Goal: Transaction & Acquisition: Purchase product/service

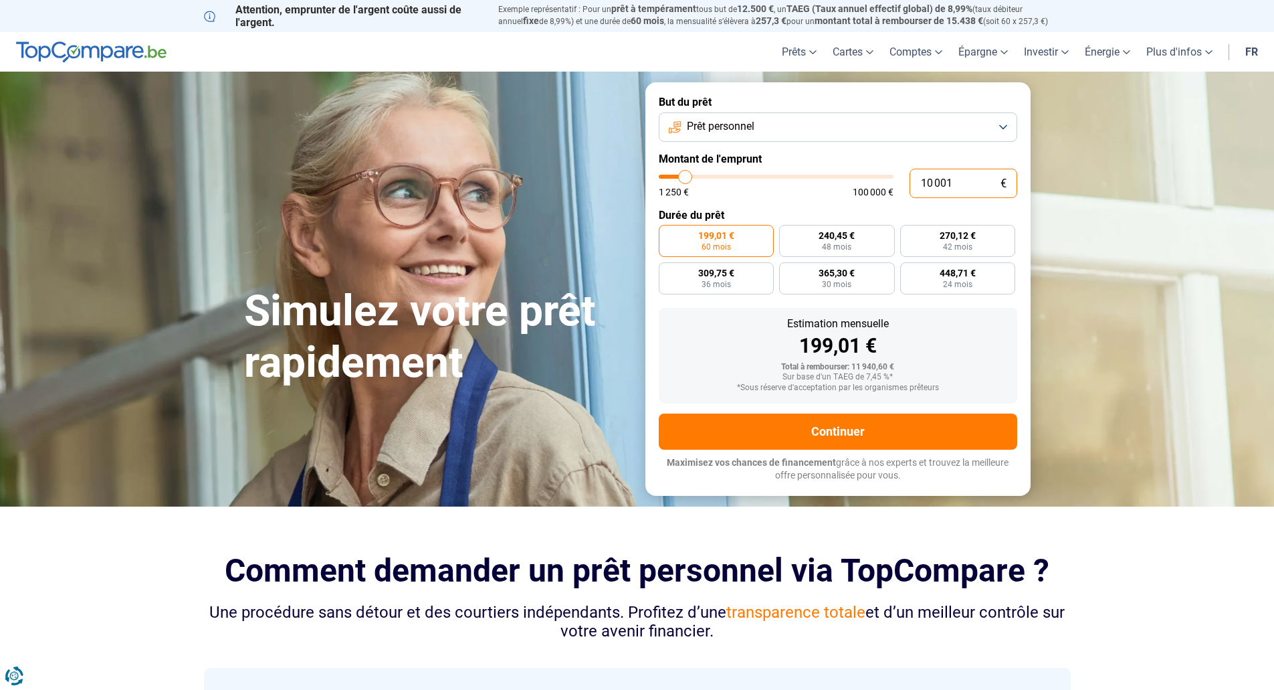
click at [958, 180] on input "10 001" at bounding box center [964, 183] width 108 height 29
drag, startPoint x: 959, startPoint y: 179, endPoint x: 859, endPoint y: 179, distance: 100.3
click at [859, 179] on div "10 001 € 1 250 € 100 000 €" at bounding box center [838, 183] width 359 height 29
type input "10000"
radio input "true"
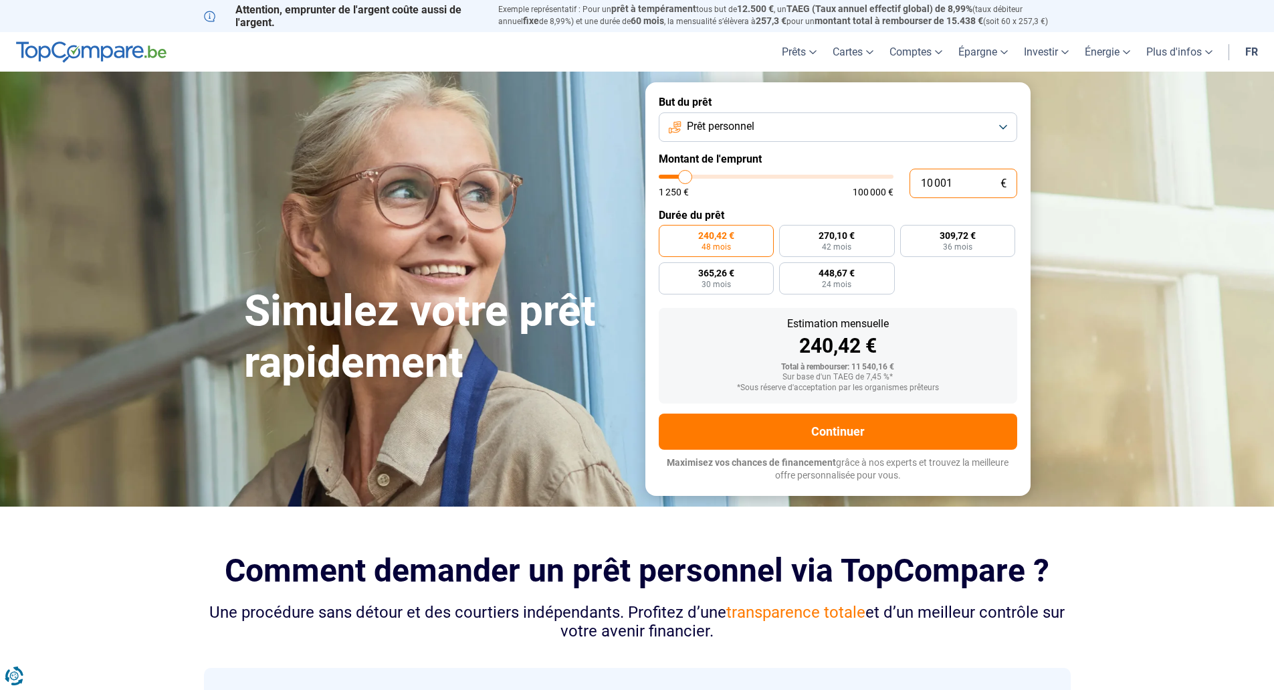
type input "1"
type input "1250"
type input "1 250"
type input "1250"
radio input "true"
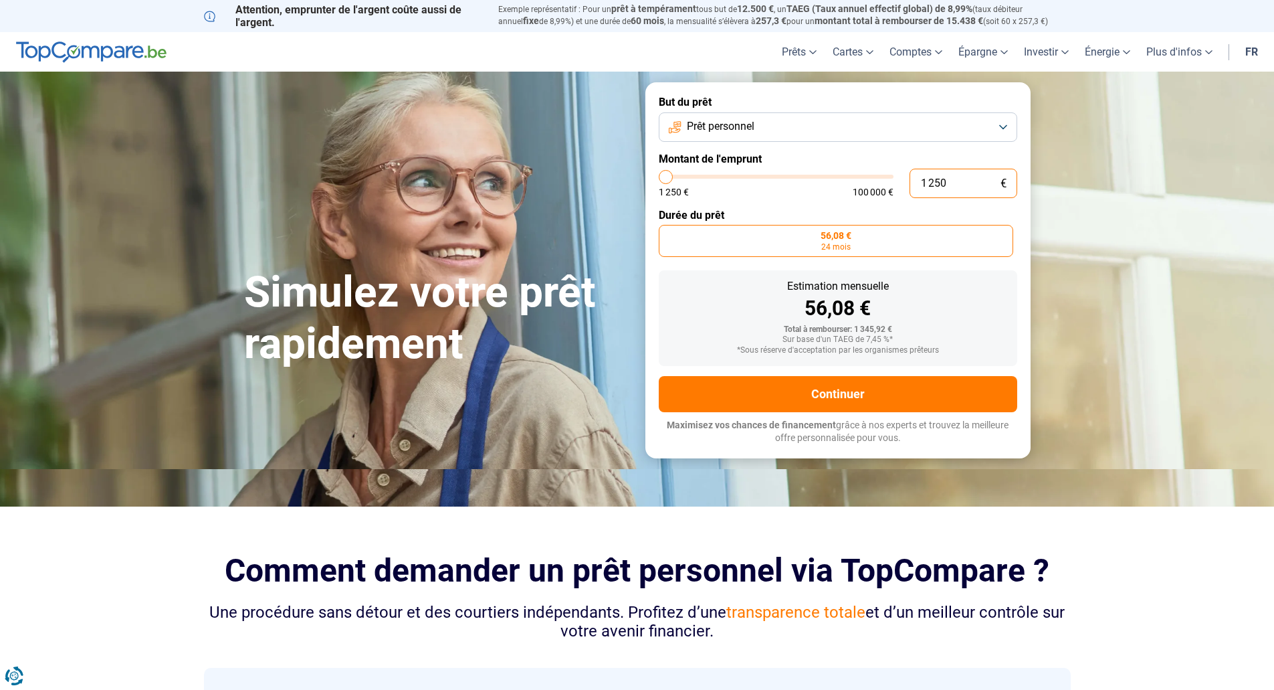
drag, startPoint x: 914, startPoint y: 183, endPoint x: 881, endPoint y: 183, distance: 33.4
click at [881, 183] on div "1 250 € 1 250 € 100 000 €" at bounding box center [838, 183] width 359 height 29
type input "1"
type input "1250"
type input "18"
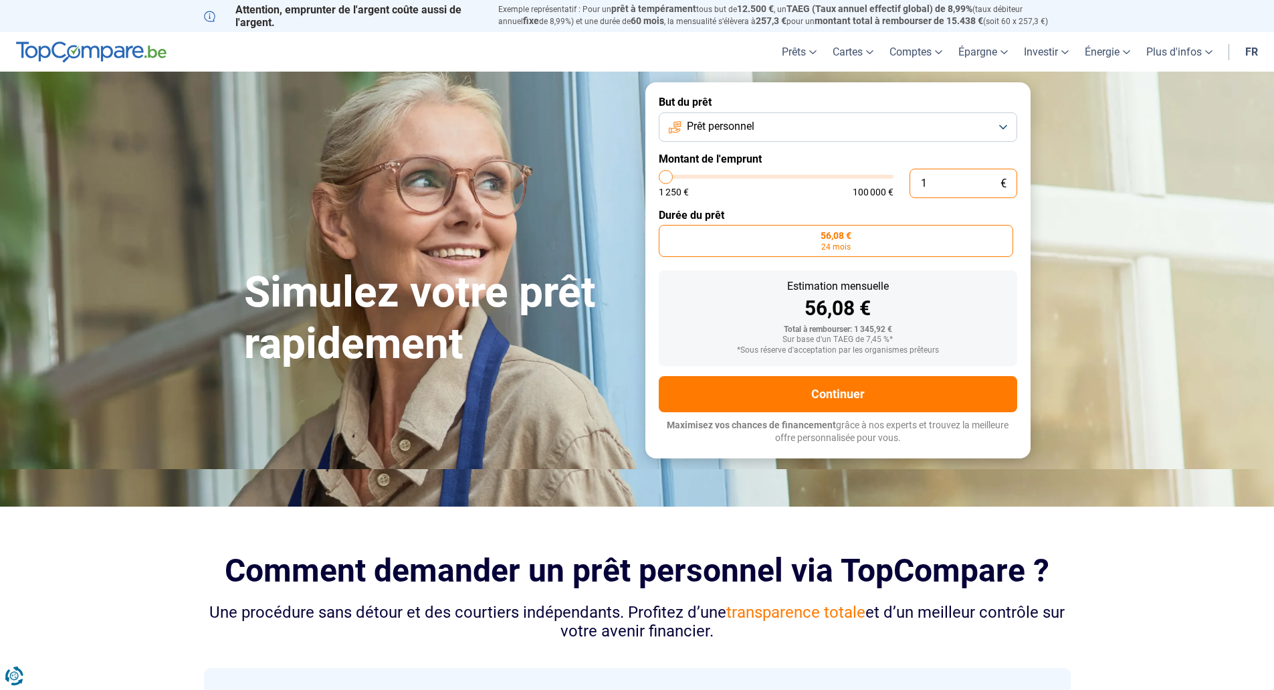
type input "1250"
type input "180"
type input "1250"
type input "1 800"
type input "1750"
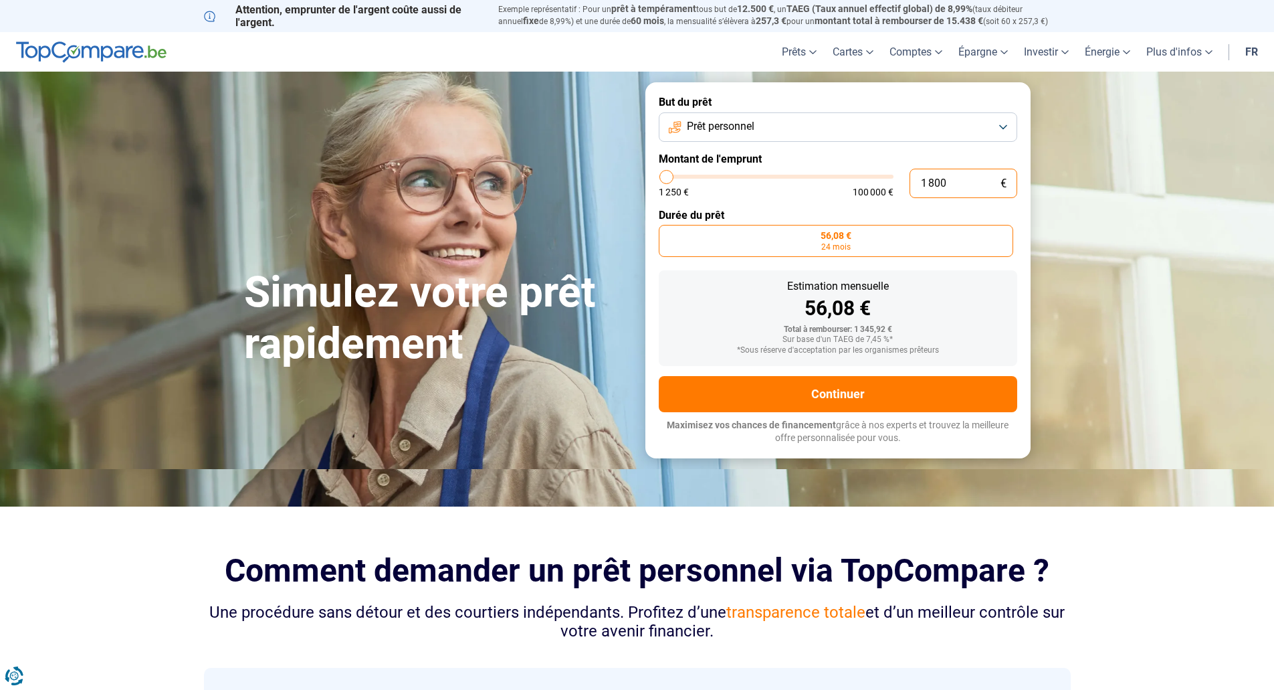
type input "18 000"
type input "18000"
radio input "false"
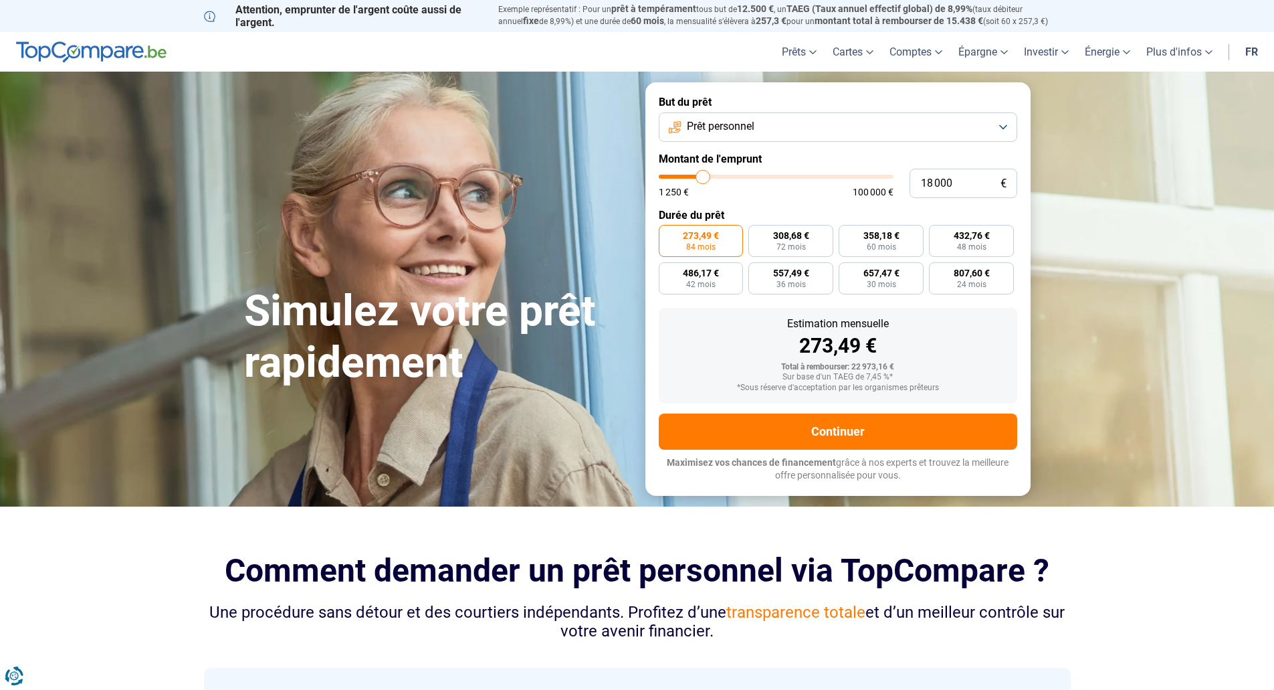
click at [740, 136] on button "Prêt personnel" at bounding box center [838, 126] width 359 height 29
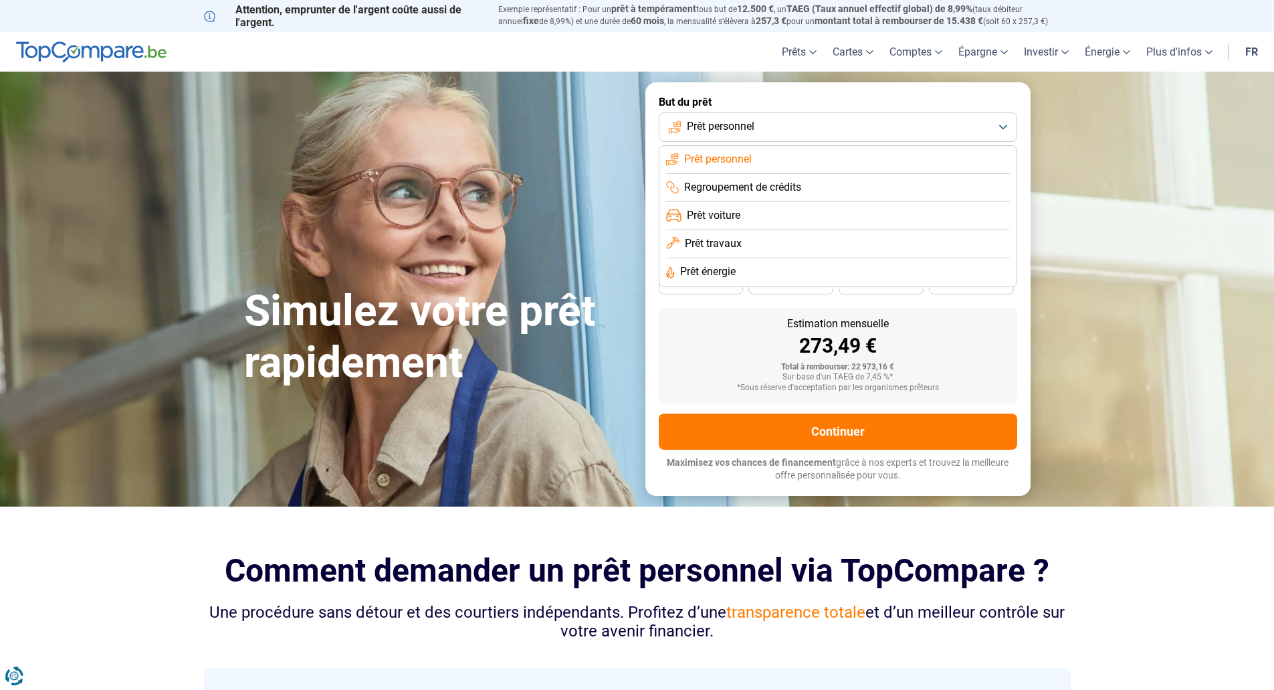
click at [761, 245] on li "Prêt travaux" at bounding box center [838, 244] width 344 height 28
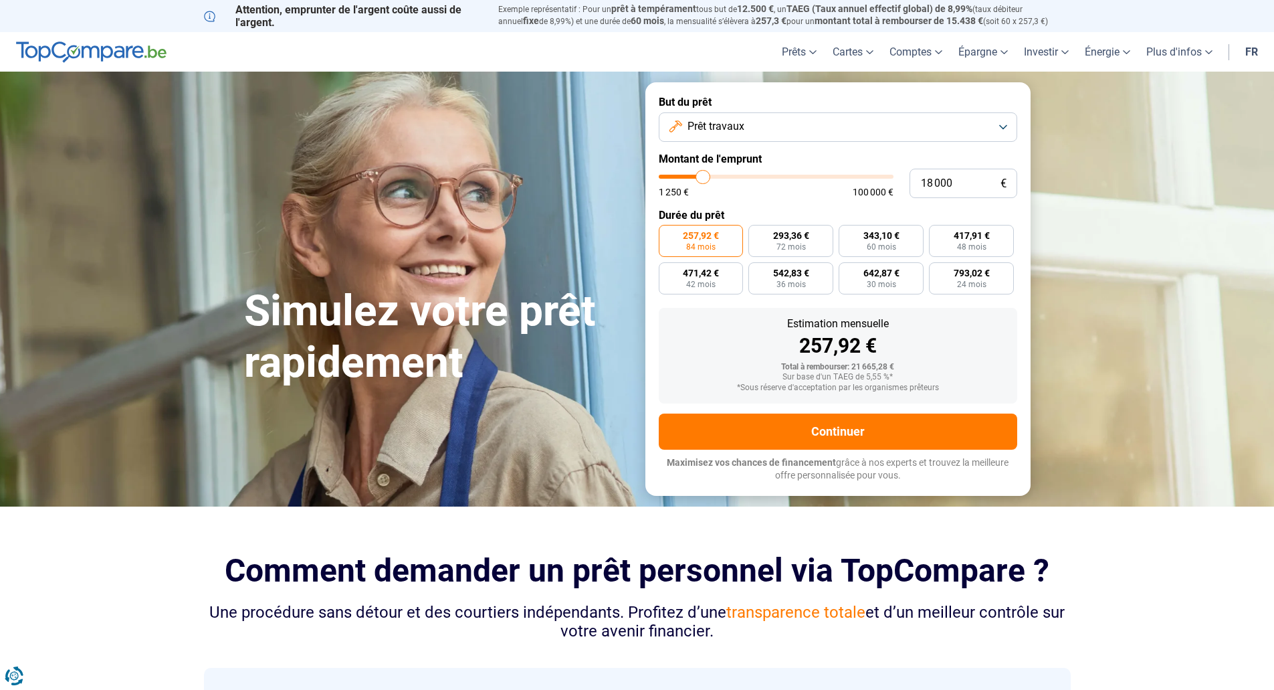
click at [783, 130] on button "Prêt travaux" at bounding box center [838, 126] width 359 height 29
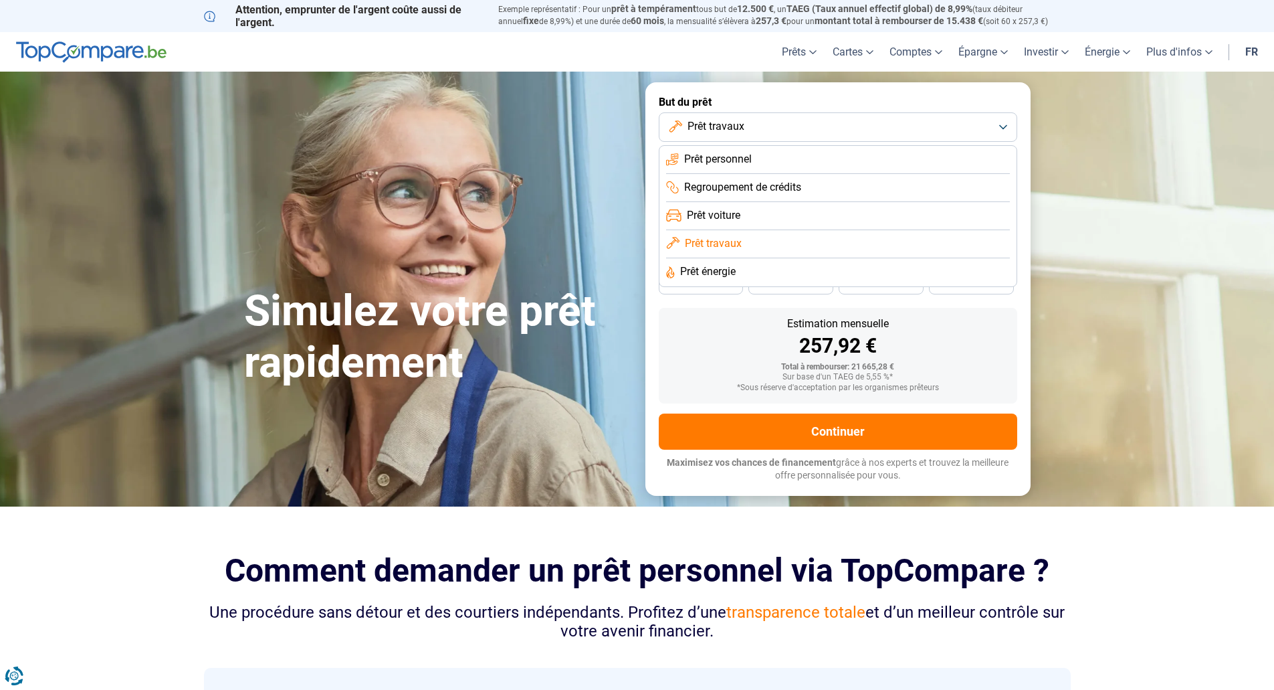
click at [800, 160] on li "Prêt personnel" at bounding box center [838, 160] width 344 height 28
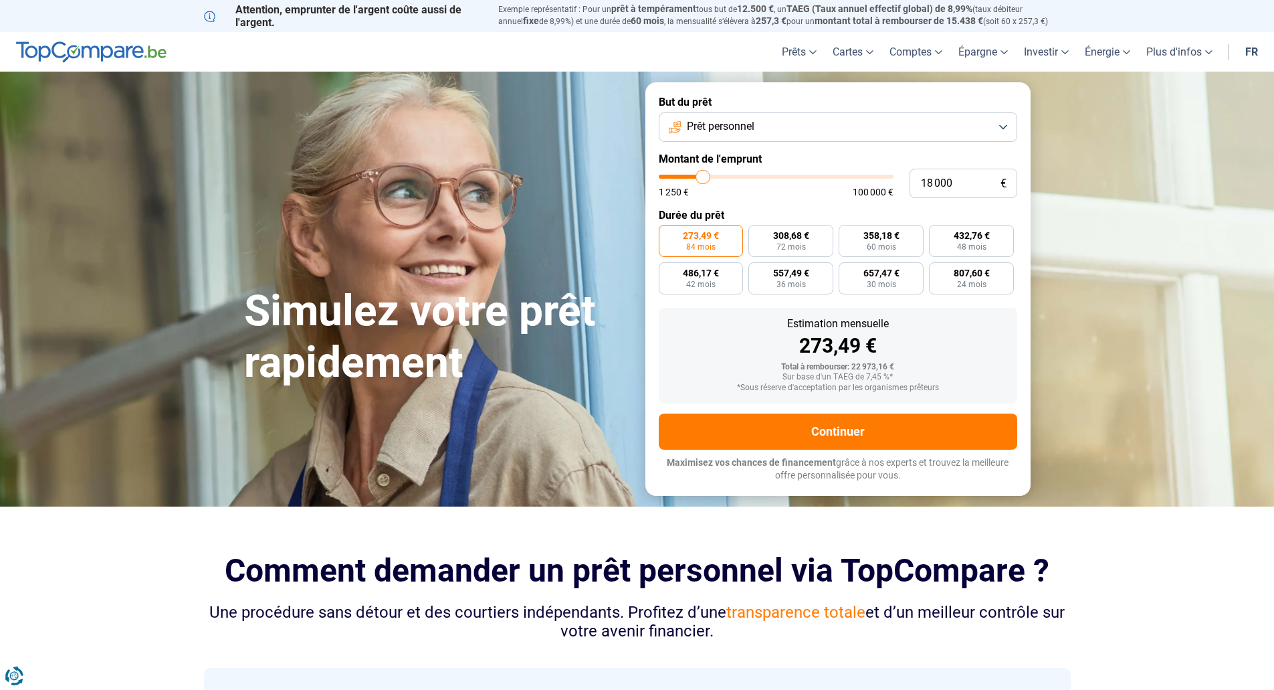
click at [777, 128] on button "Prêt personnel" at bounding box center [838, 126] width 359 height 29
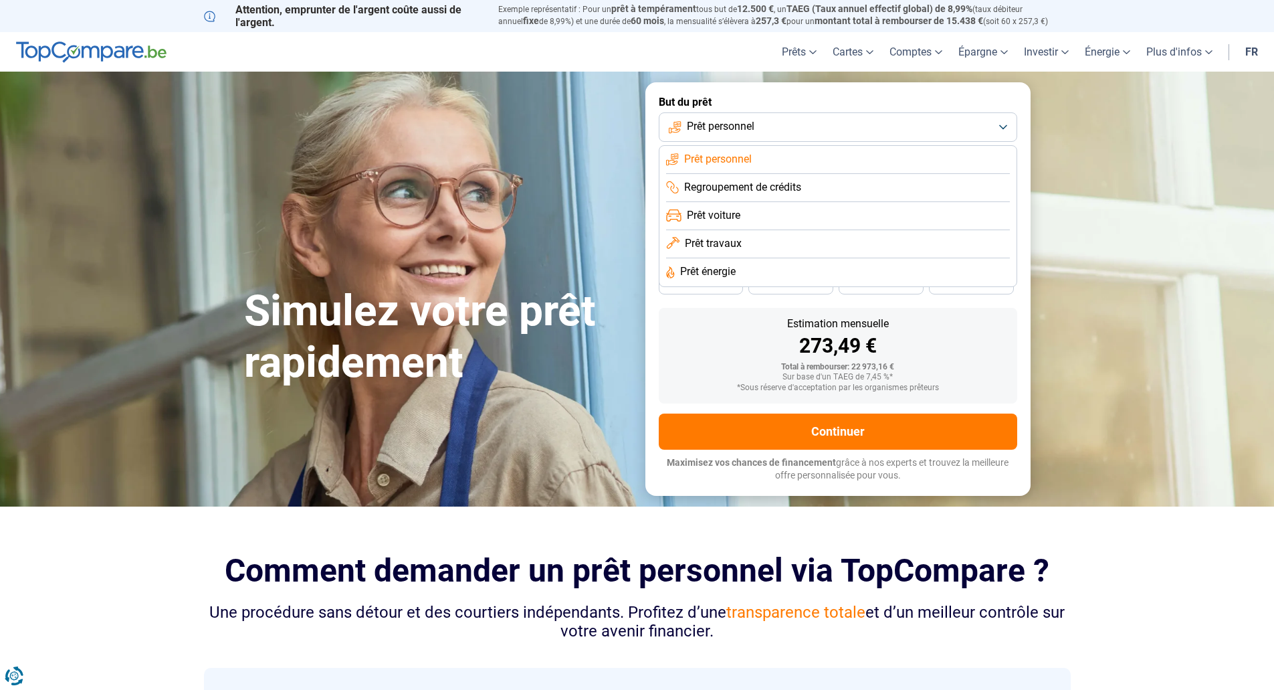
click at [746, 237] on li "Prêt travaux" at bounding box center [838, 244] width 344 height 28
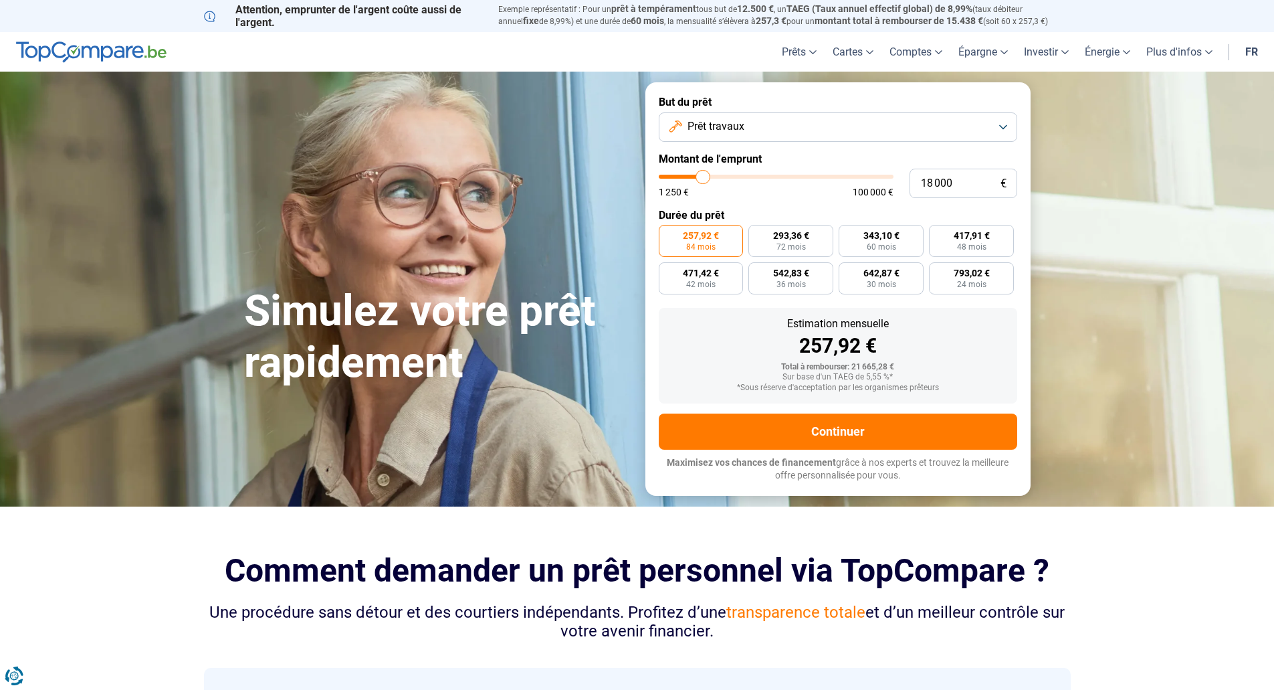
type input "19 750"
type input "19750"
type input "21 250"
type input "21250"
type input "21 750"
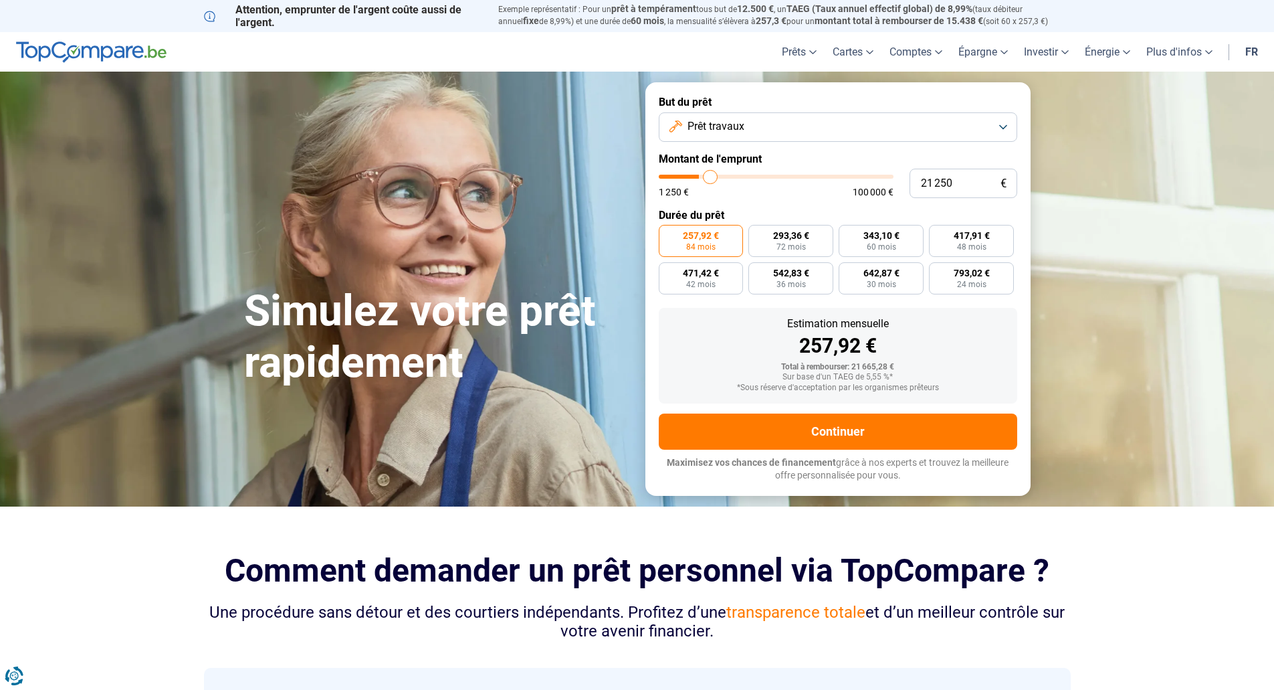
type input "21750"
type input "22 000"
type input "22000"
type input "22 250"
type input "22250"
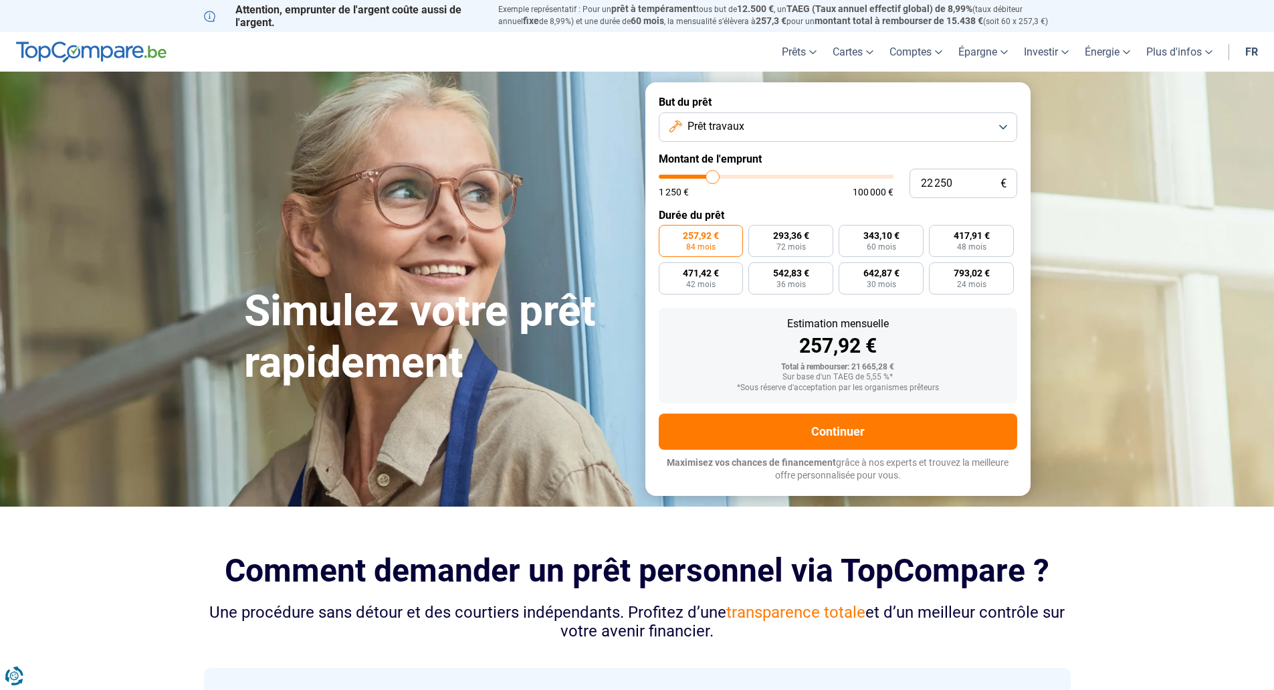
type input "23 000"
type input "23000"
type input "23 250"
type input "23250"
type input "23 500"
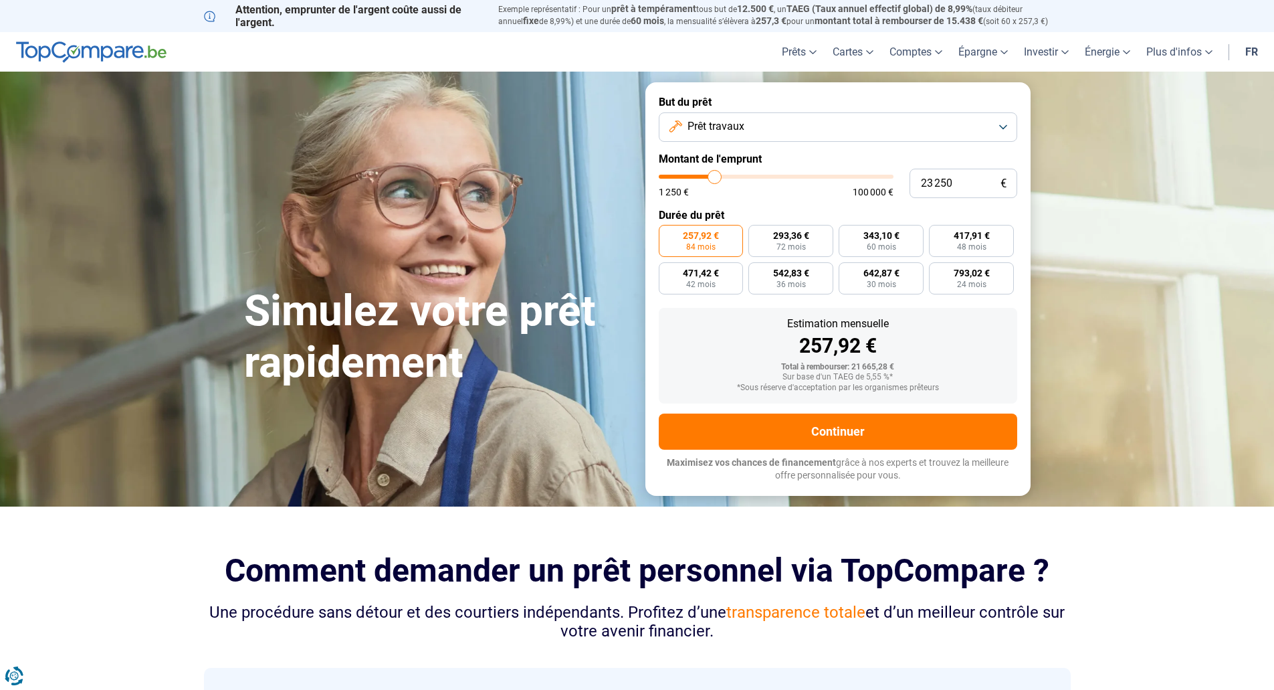
type input "23500"
type input "24 500"
type input "24500"
type input "25 000"
type input "25000"
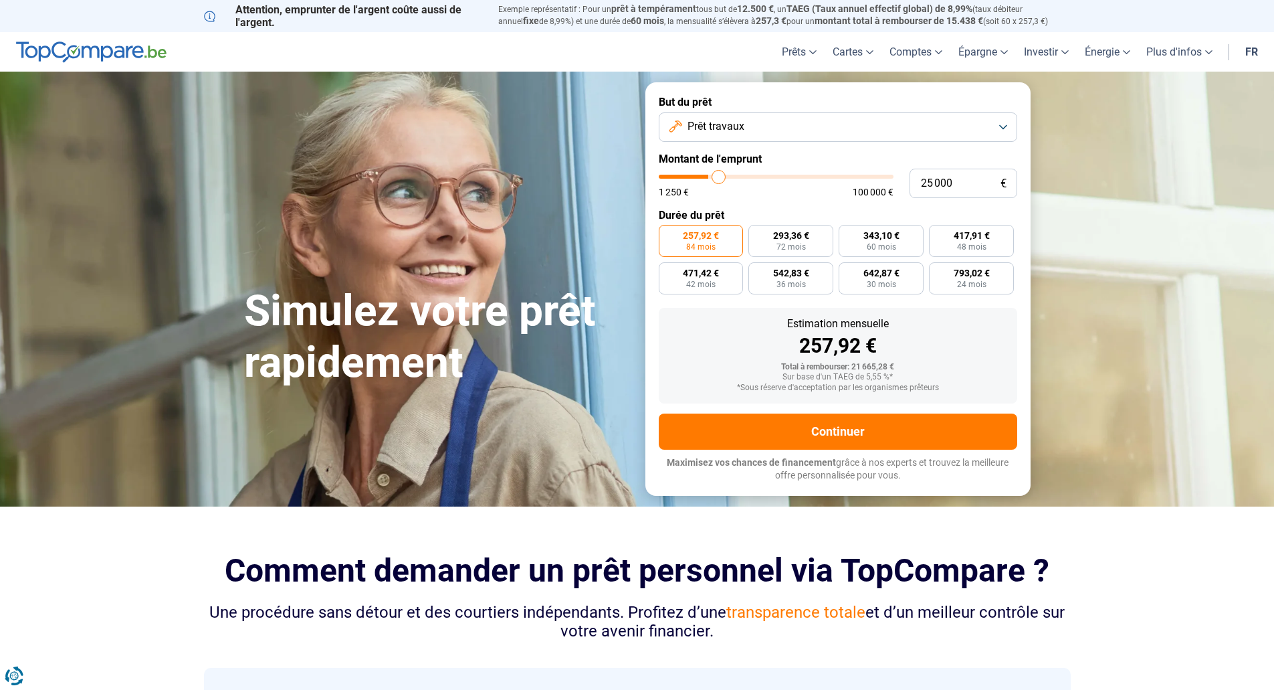
type input "26 000"
type input "26000"
type input "26 250"
type input "26250"
type input "26 750"
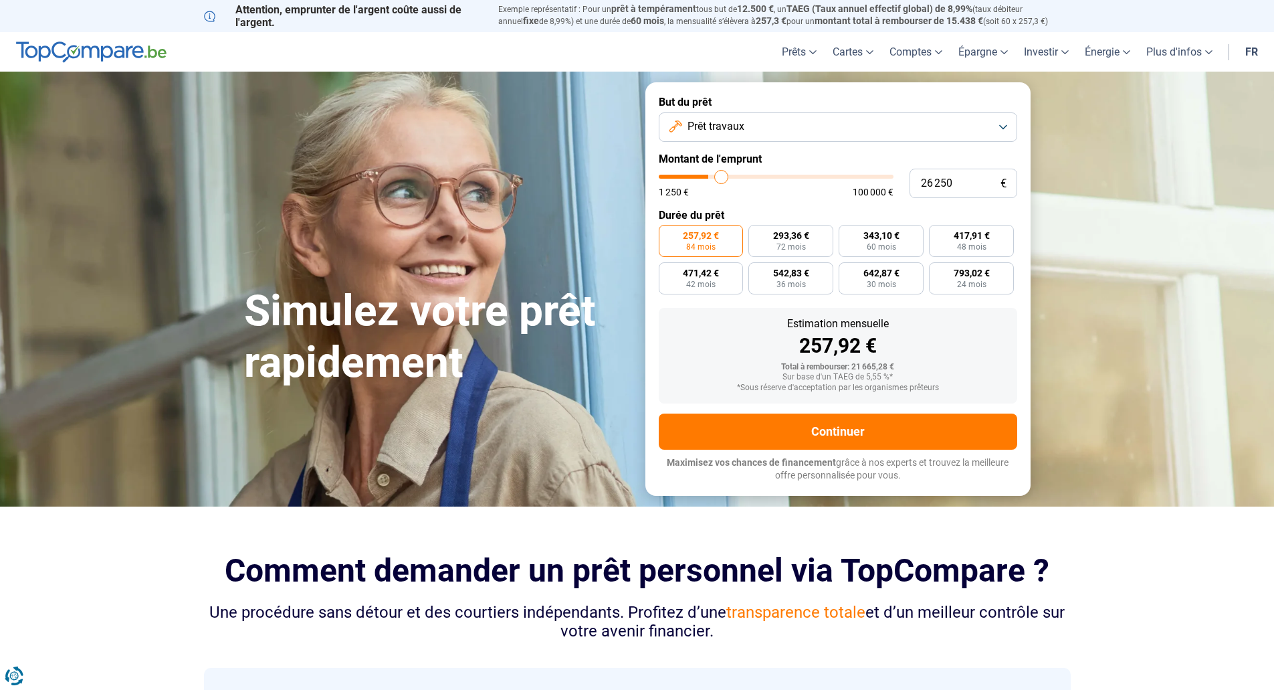
type input "26750"
type input "27 250"
type input "27250"
type input "27 750"
type input "27750"
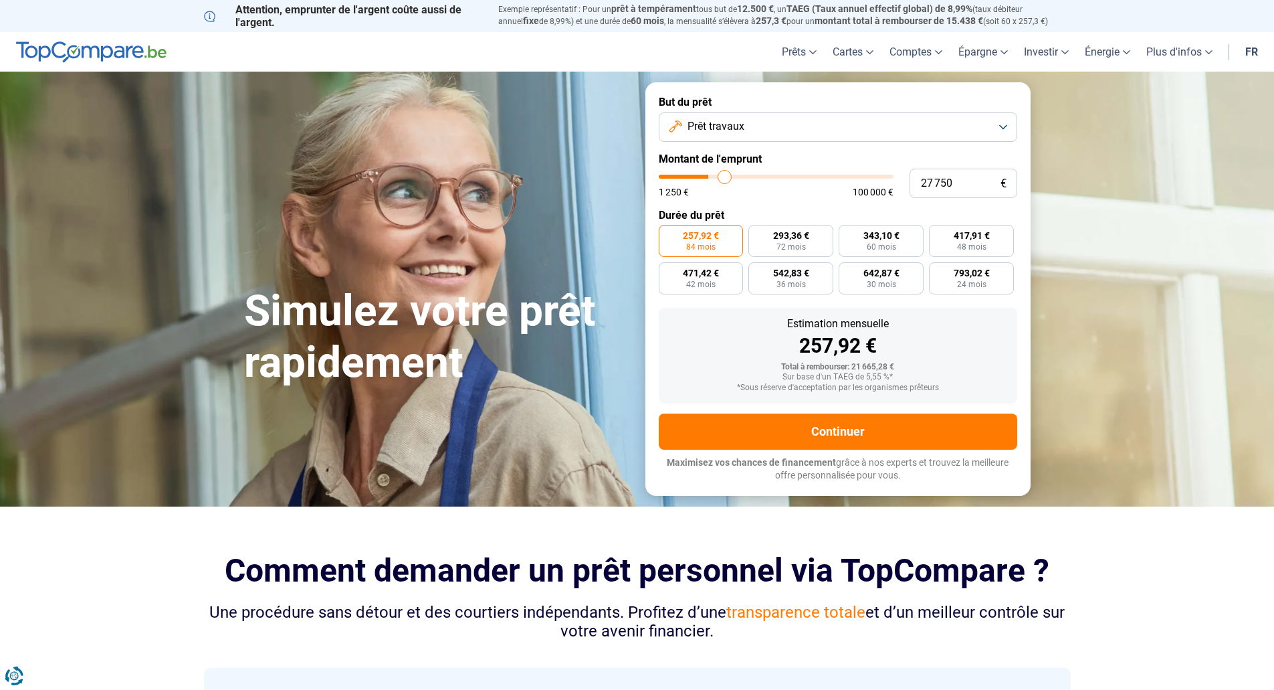
type input "28 000"
type input "28000"
type input "28 250"
type input "28250"
type input "28 750"
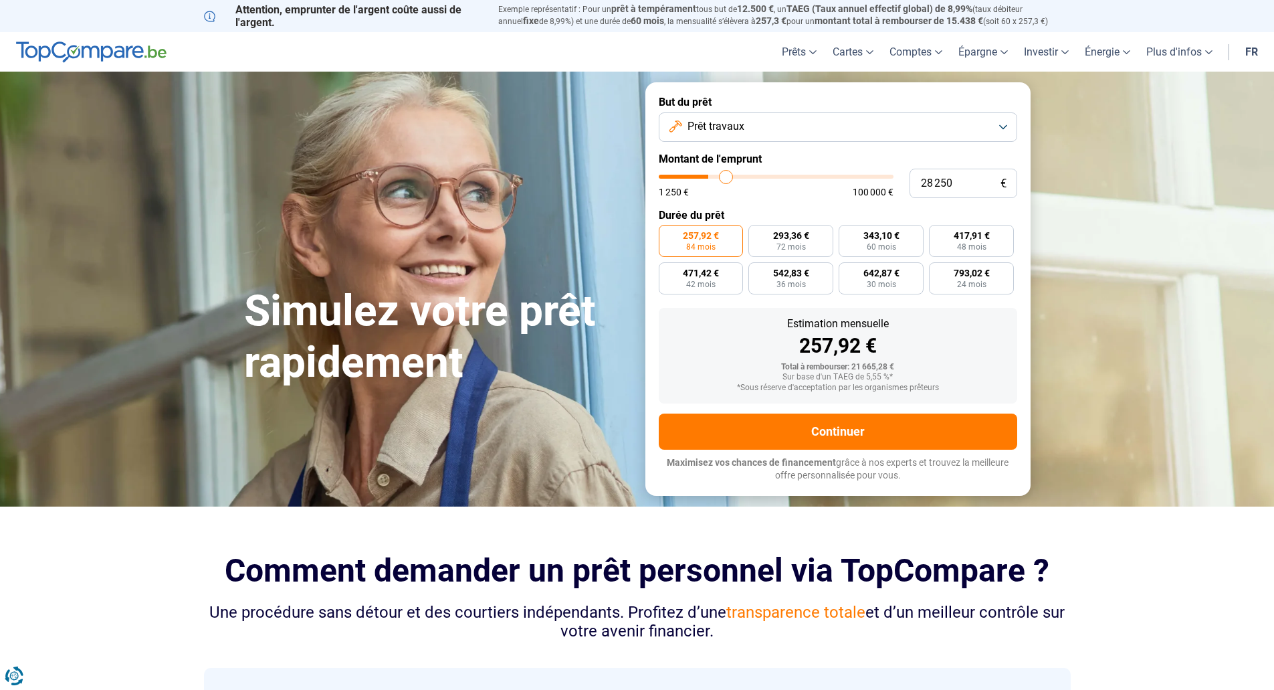
type input "28750"
type input "28 000"
type input "28000"
type input "27 750"
type input "27750"
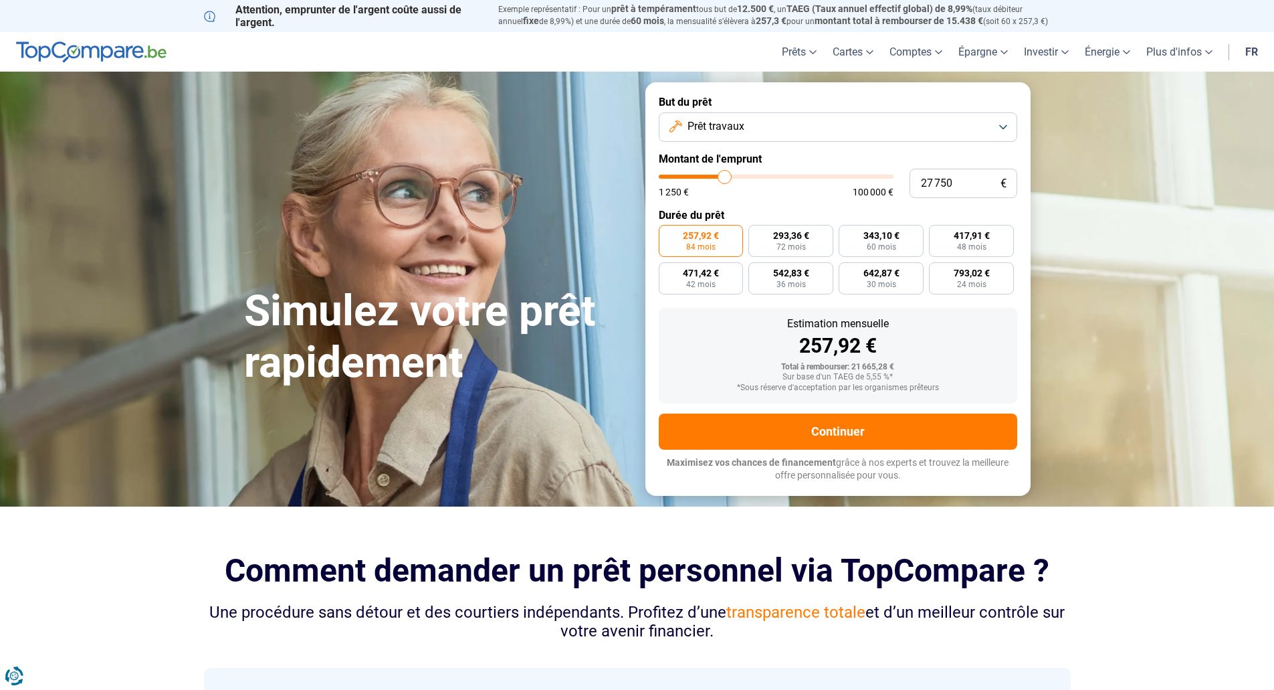
type input "27 500"
type input "27500"
type input "27 250"
type input "27250"
type input "26 750"
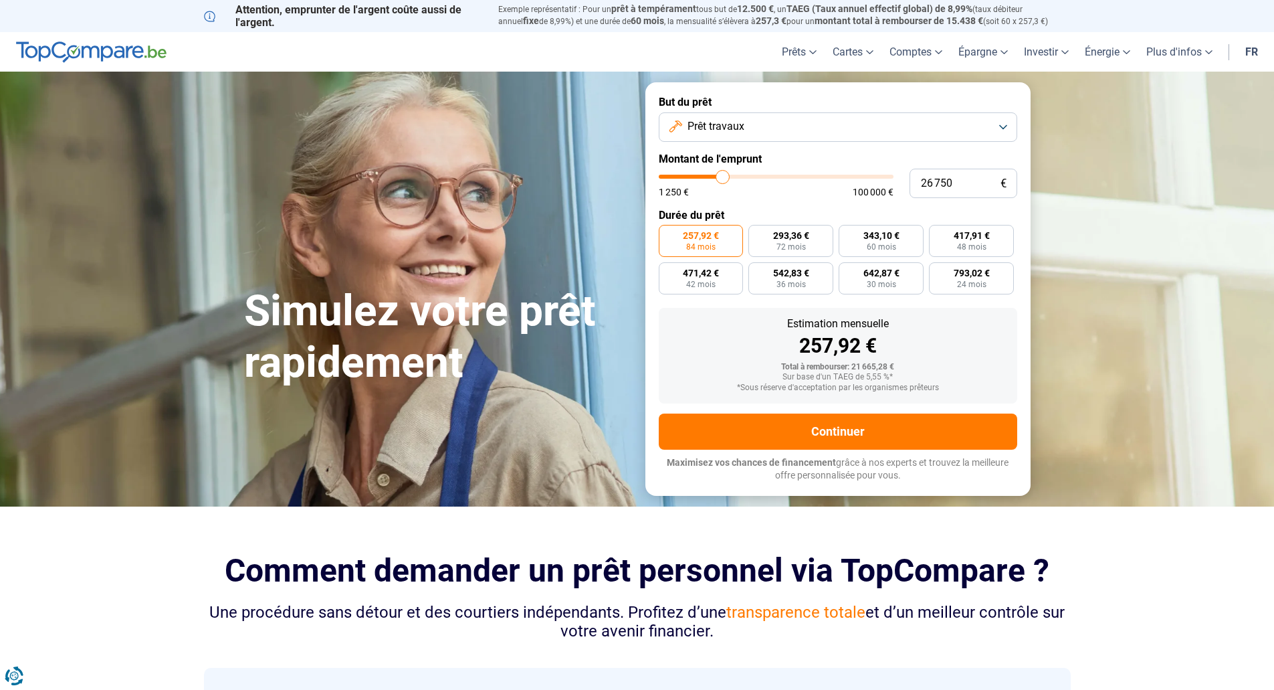
drag, startPoint x: 704, startPoint y: 175, endPoint x: 723, endPoint y: 177, distance: 18.8
type input "26750"
click at [723, 177] on input "range" at bounding box center [776, 177] width 235 height 4
radio input "false"
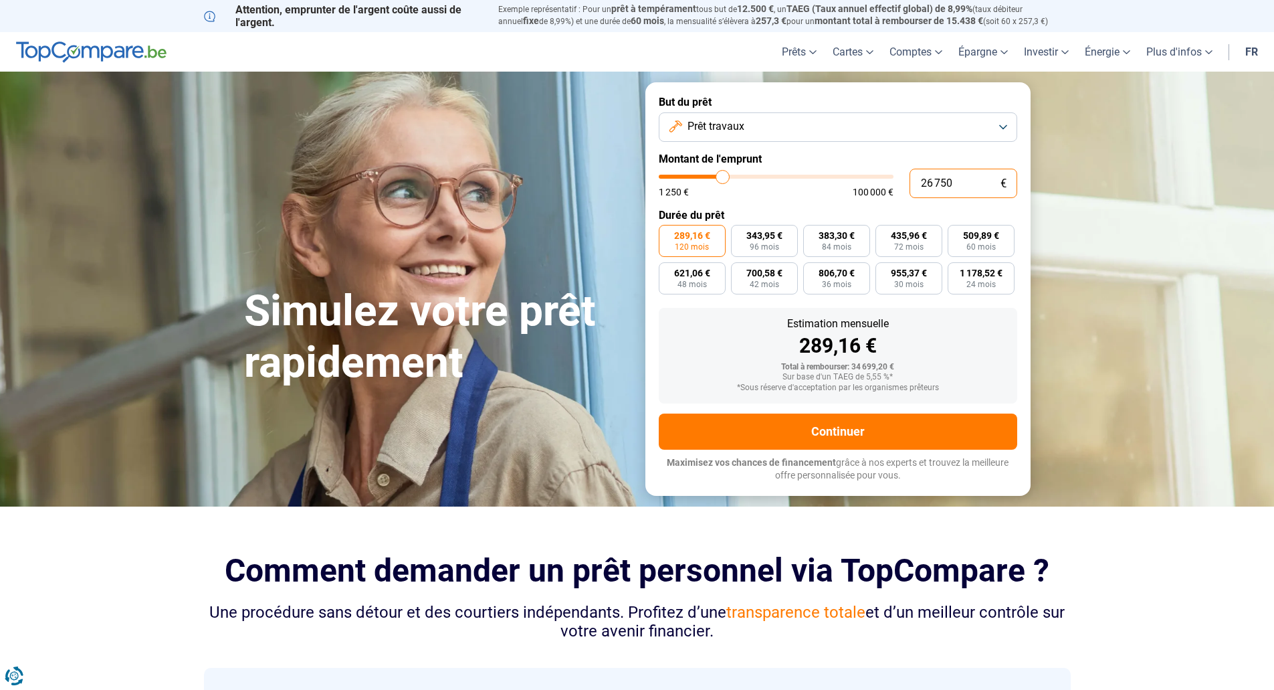
drag, startPoint x: 987, startPoint y: 181, endPoint x: 817, endPoint y: 181, distance: 170.6
click at [825, 183] on div "26 750 € 1 250 € 100 000 €" at bounding box center [838, 183] width 359 height 29
type input "1"
type input "1250"
type input "17"
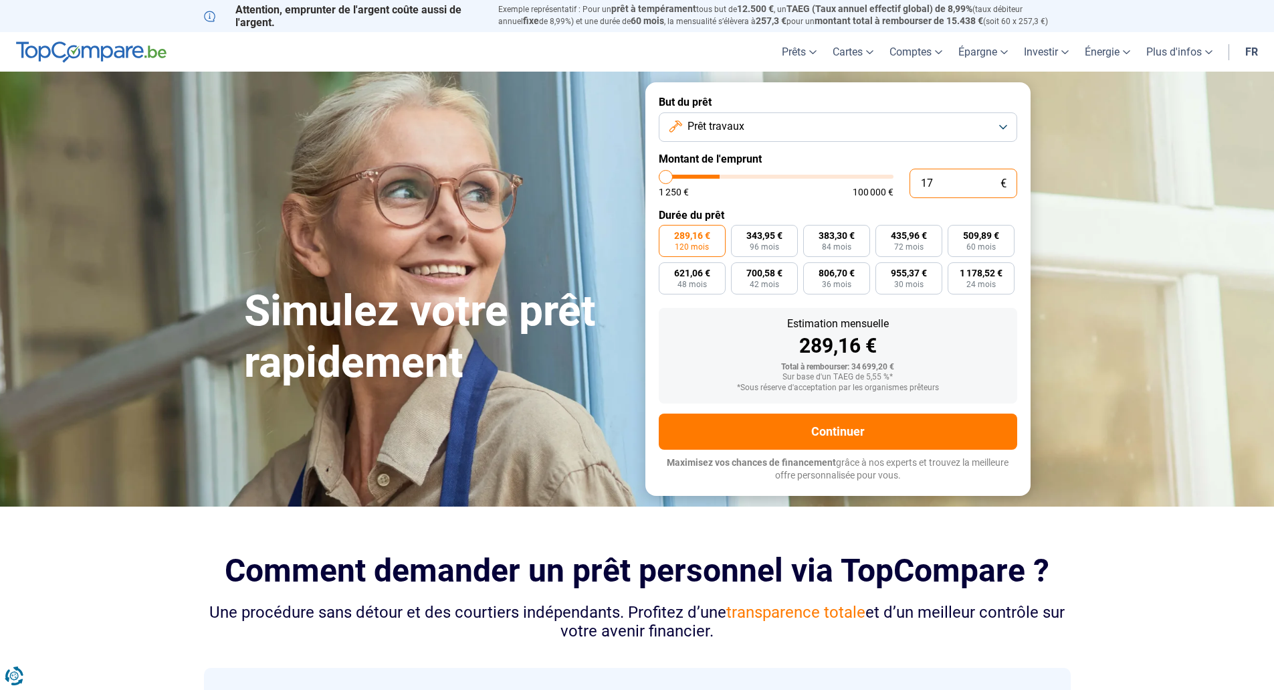
type input "1250"
type input "170"
type input "1250"
type input "1 700"
type input "1750"
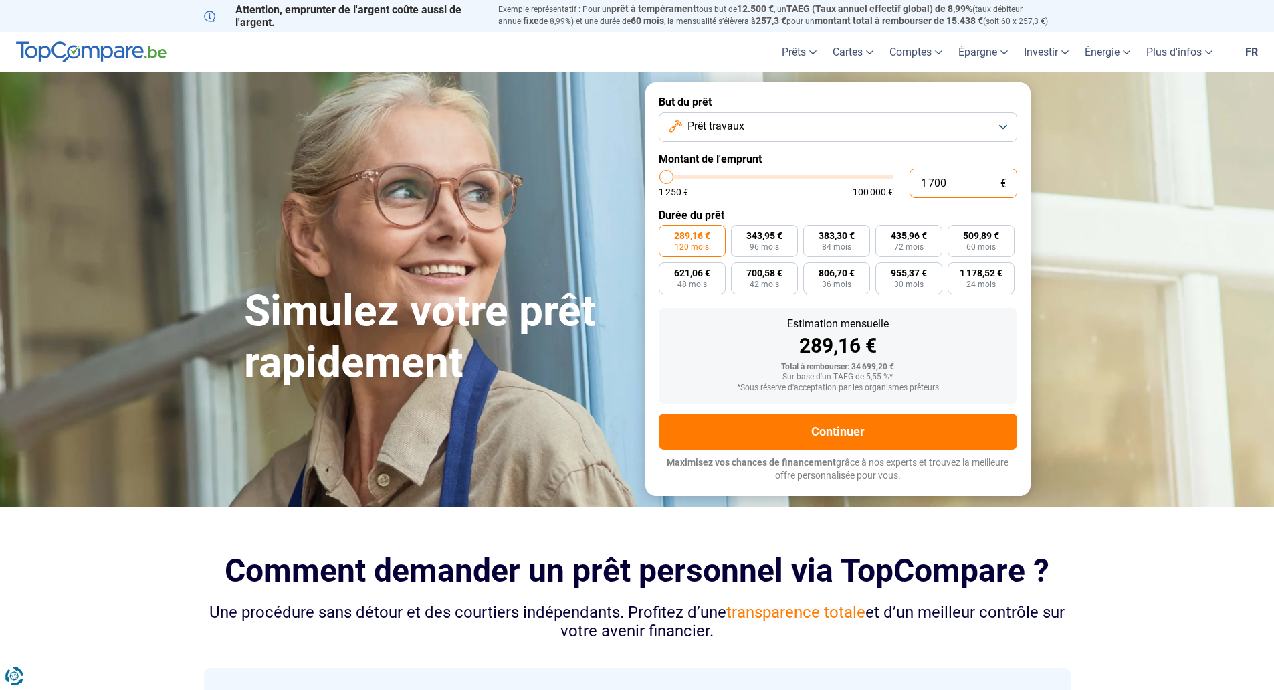
type input "17 000"
type input "17000"
type input "17 000"
radio input "true"
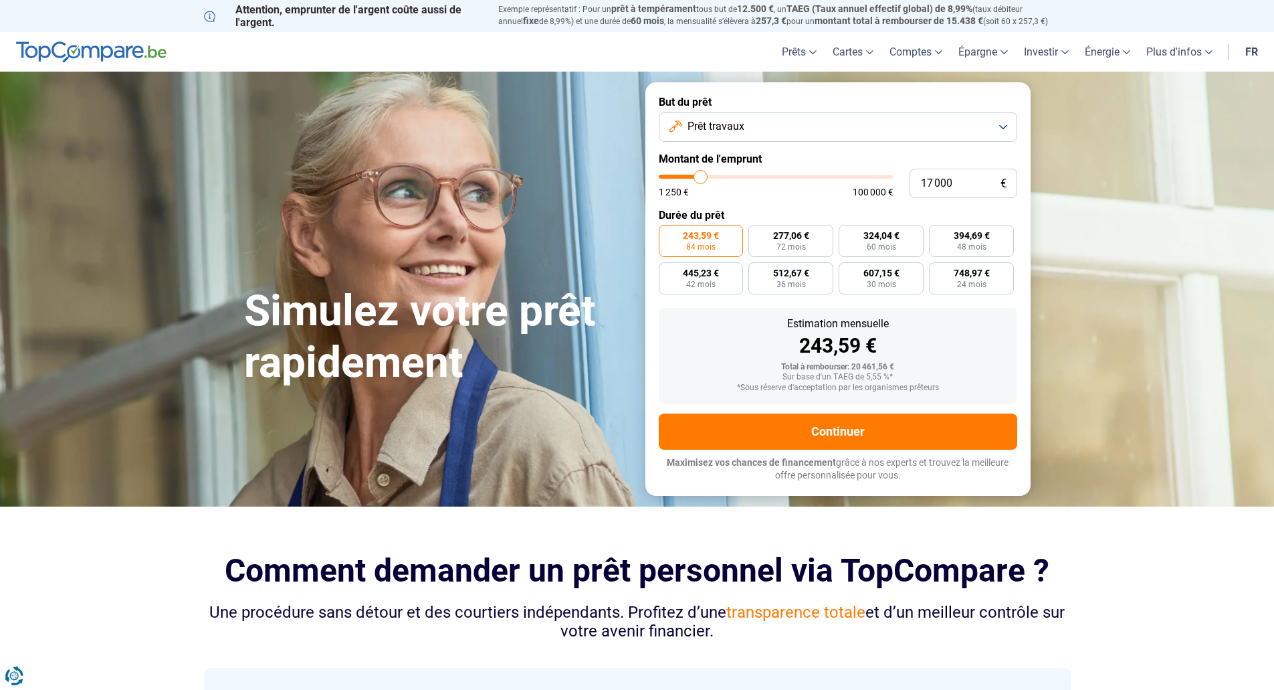
click at [772, 197] on div "17 000 € 1 250 € 100 000 €" at bounding box center [838, 183] width 359 height 29
drag, startPoint x: 789, startPoint y: 350, endPoint x: 890, endPoint y: 350, distance: 101.7
click at [890, 350] on div "243,59 €" at bounding box center [838, 346] width 337 height 20
type input "17 750"
type input "17750"
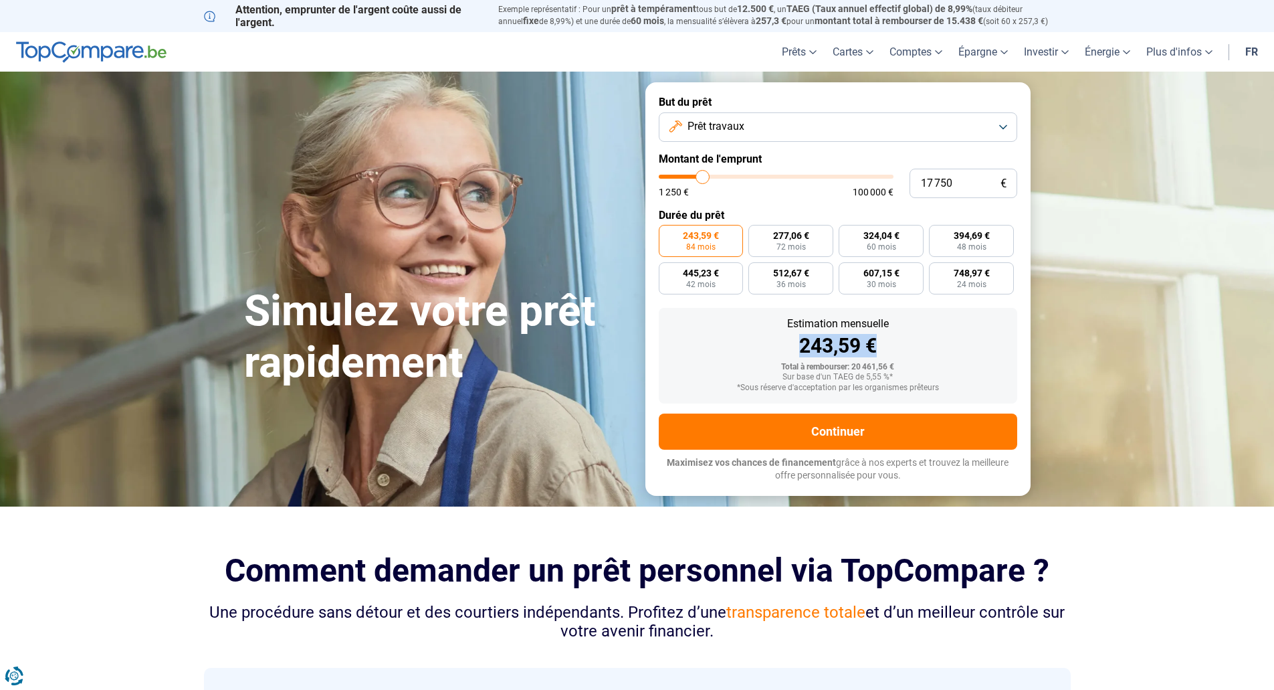
type input "17 500"
type input "17500"
type input "17 250"
type input "17250"
type input "17 000"
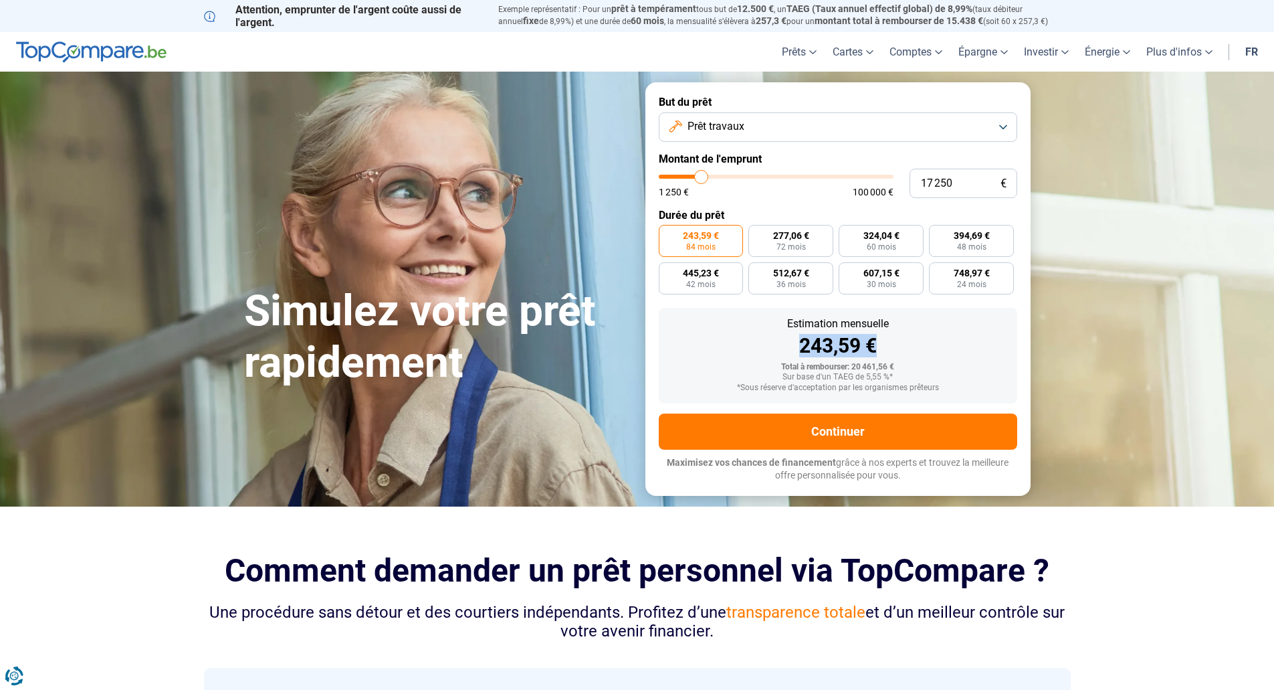
type input "17000"
type input "16 500"
type input "16500"
type input "17 000"
type input "17000"
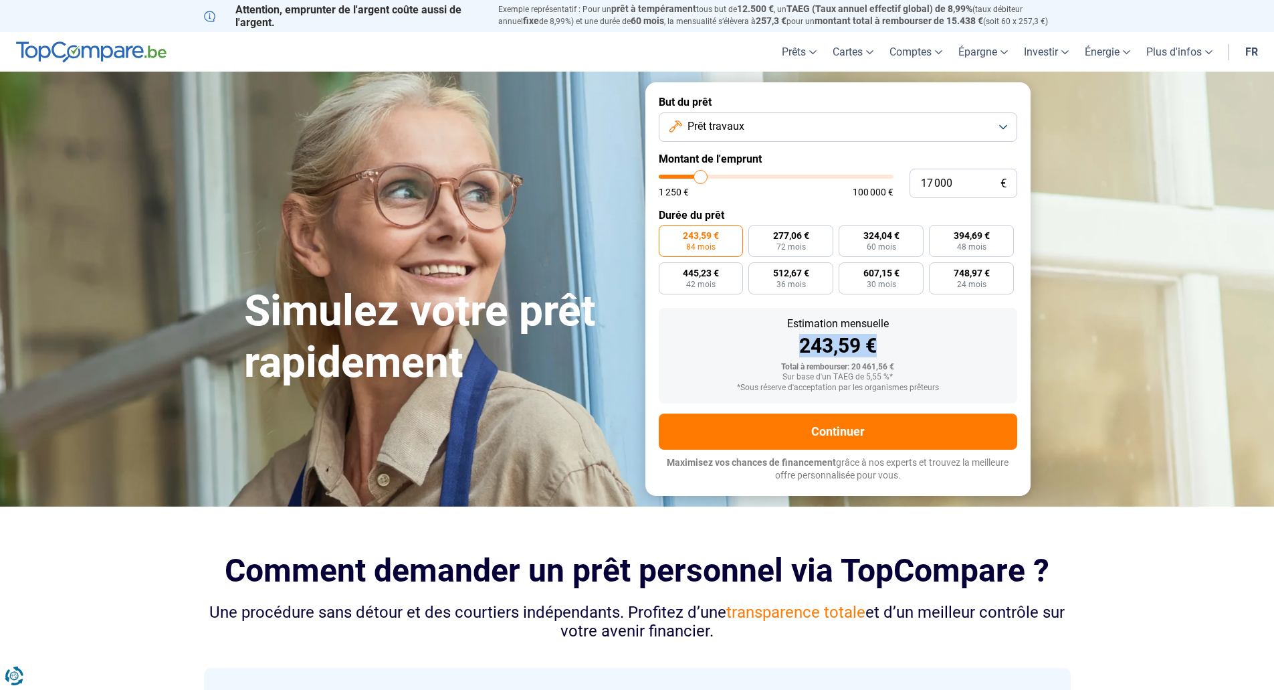
type input "17 250"
type input "17250"
type input "17 500"
type input "17500"
type input "17 250"
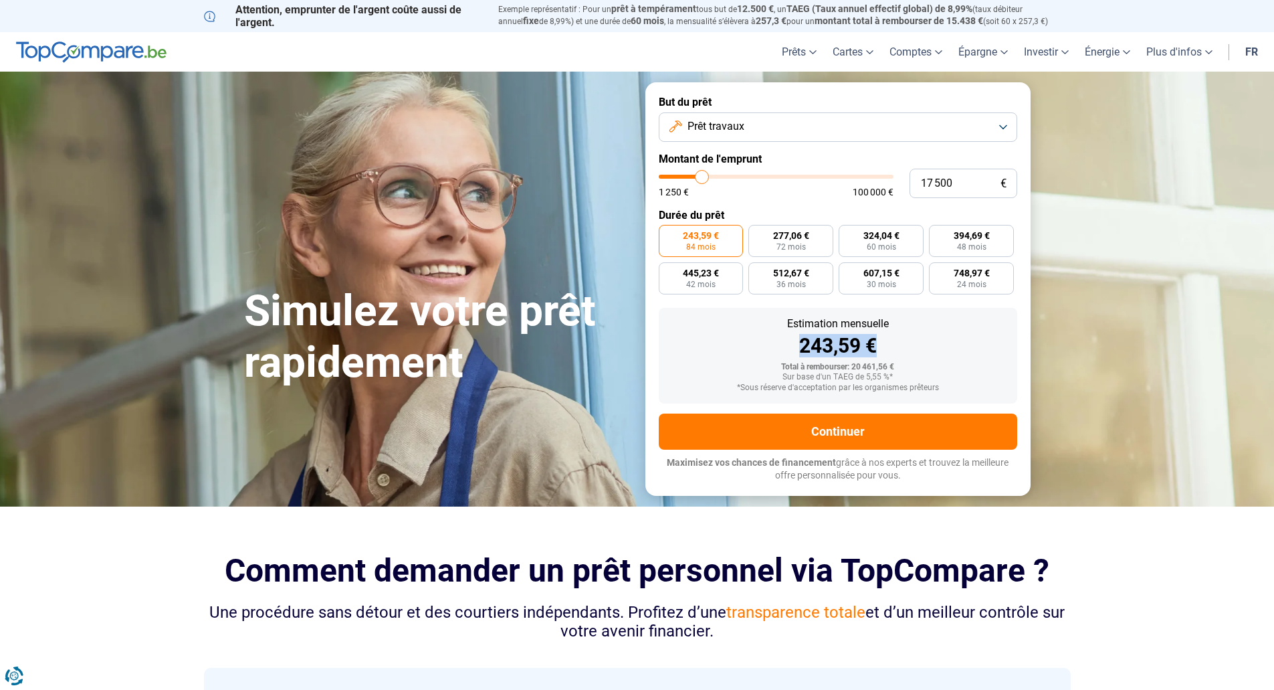
type input "17250"
type input "17 000"
type input "17000"
click at [701, 177] on input "range" at bounding box center [776, 177] width 235 height 4
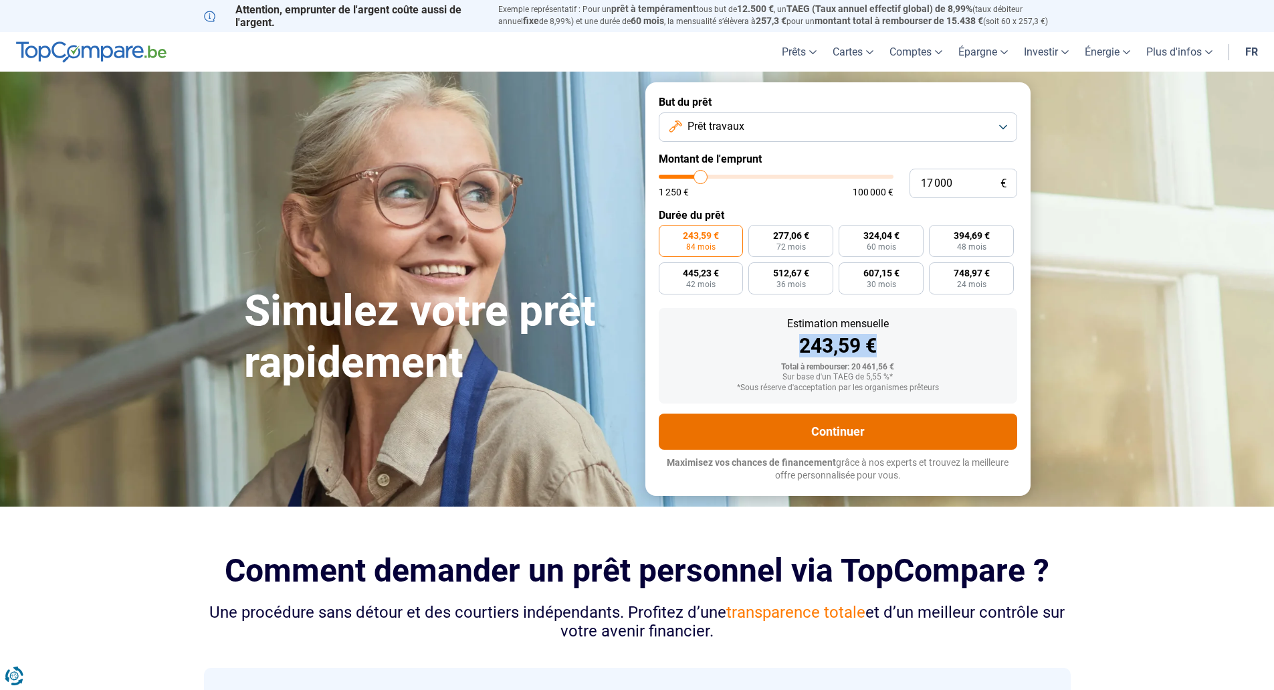
click at [790, 426] on button "Continuer" at bounding box center [838, 431] width 359 height 36
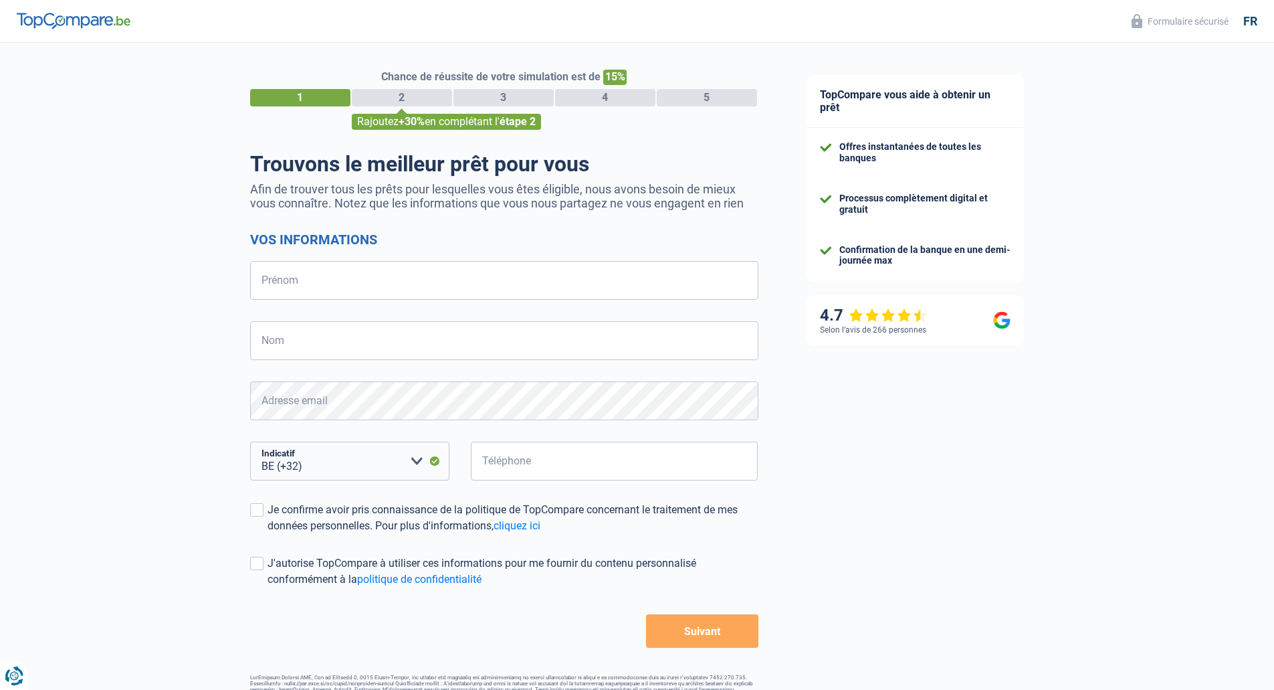
select select "32"
drag, startPoint x: 280, startPoint y: 191, endPoint x: 703, endPoint y: 227, distance: 424.3
click at [703, 227] on div "Trouvons le meilleur prêt pour vous Afin de trouver tous les prêts pour lesquel…" at bounding box center [504, 399] width 508 height 496
click at [320, 285] on input "Prénom" at bounding box center [504, 280] width 508 height 39
type input "MARTA"
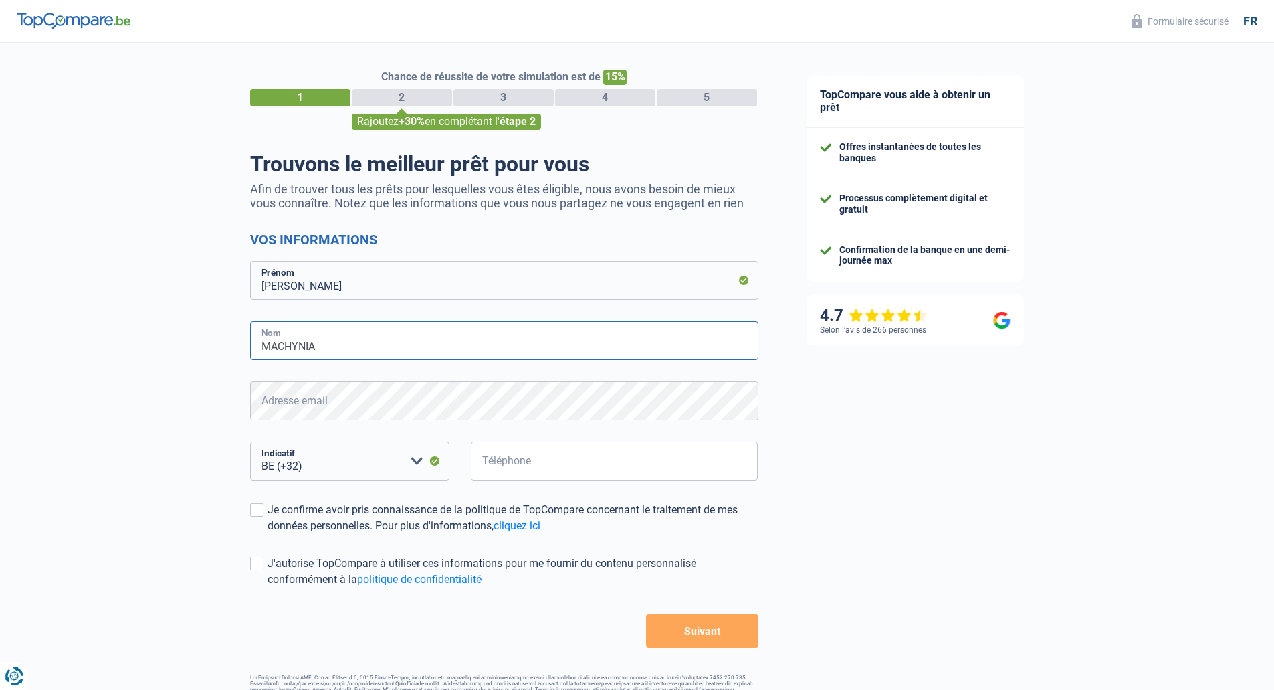
type input "MACHYNIA"
click at [524, 466] on input "Téléphone" at bounding box center [615, 460] width 288 height 39
type input "470983569"
click at [253, 513] on span at bounding box center [256, 509] width 13 height 13
click at [268, 534] on input "Je confirme avoir pris connaissance de la politique de TopCompare concernant le…" at bounding box center [268, 534] width 0 height 0
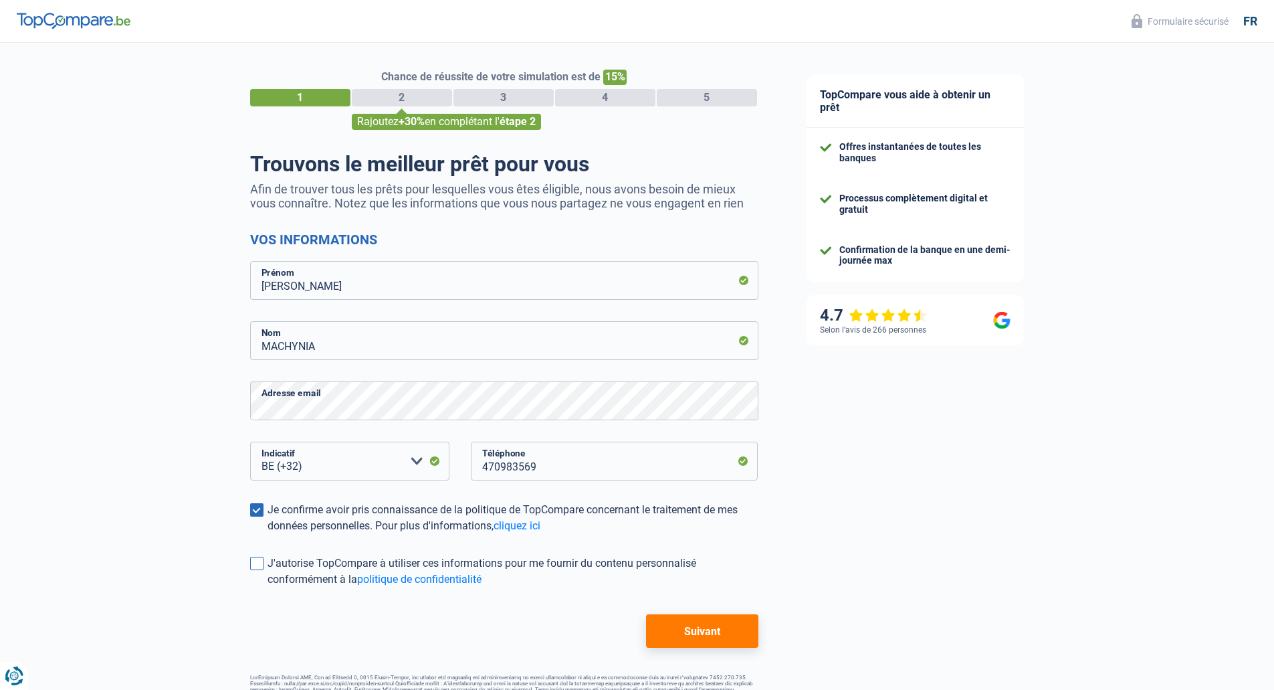
click at [258, 562] on span at bounding box center [256, 562] width 13 height 13
click at [268, 587] on input "J'autorise TopCompare à utiliser ces informations pour me fournir du contenu pe…" at bounding box center [268, 587] width 0 height 0
drag, startPoint x: 258, startPoint y: 560, endPoint x: 311, endPoint y: 564, distance: 53.7
click at [259, 561] on span at bounding box center [256, 562] width 13 height 13
click at [268, 587] on input "J'autorise TopCompare à utiliser ces informations pour me fournir du contenu pe…" at bounding box center [268, 587] width 0 height 0
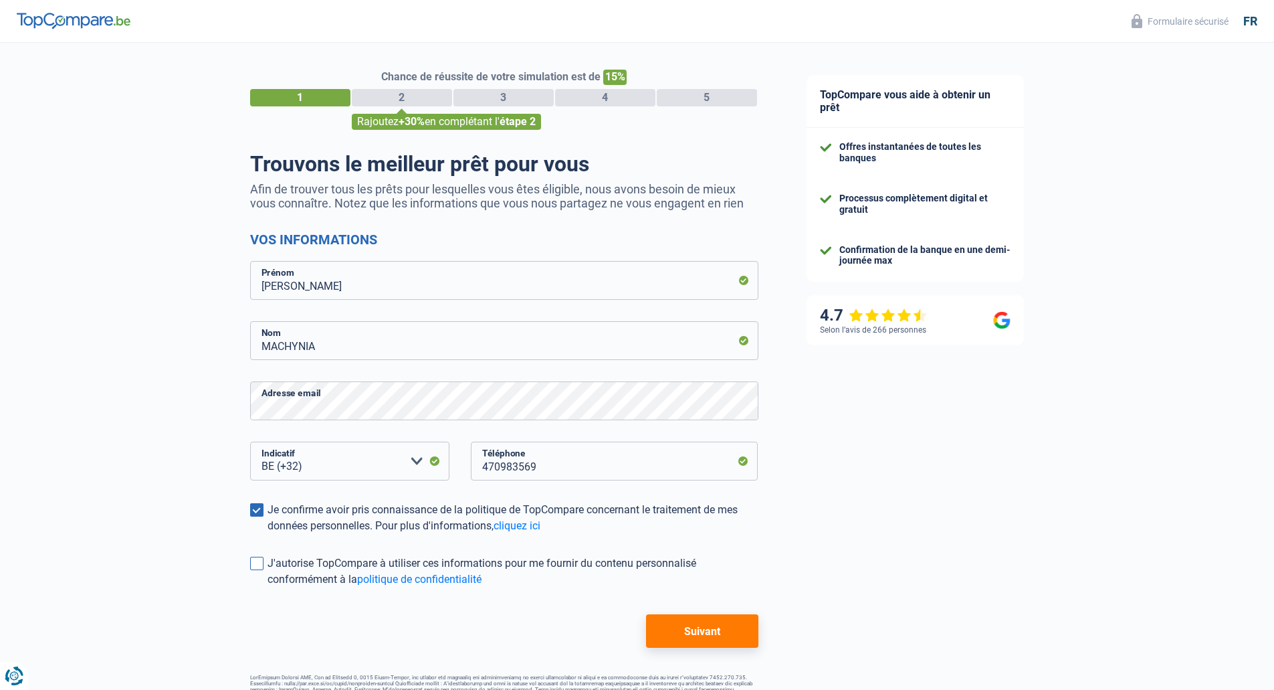
click at [262, 565] on span at bounding box center [256, 562] width 13 height 13
click at [268, 587] on input "J'autorise TopCompare à utiliser ces informations pour me fournir du contenu pe…" at bounding box center [268, 587] width 0 height 0
click at [680, 649] on div "Chance de réussite de votre simulation est de 15% 1 2 3 4 5 Rajoutez +30% en co…" at bounding box center [504, 393] width 508 height 647
click at [681, 642] on button "Suivant" at bounding box center [702, 630] width 112 height 33
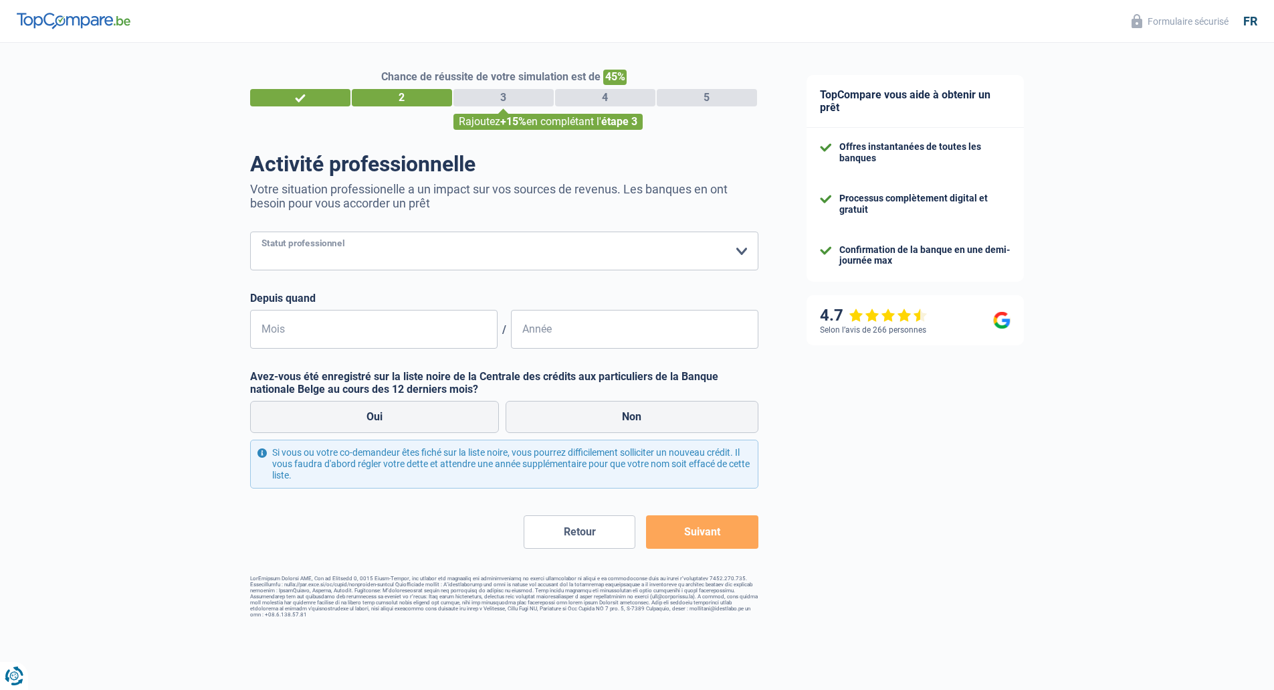
click at [379, 258] on select "Ouvrier Employé privé Employé public Invalide Indépendant Pensionné Chômeur Mut…" at bounding box center [504, 250] width 508 height 39
select select "privateEmployee"
click at [250, 233] on select "Ouvrier Employé privé Employé public Invalide Indépendant Pensionné Chômeur Mut…" at bounding box center [504, 250] width 508 height 39
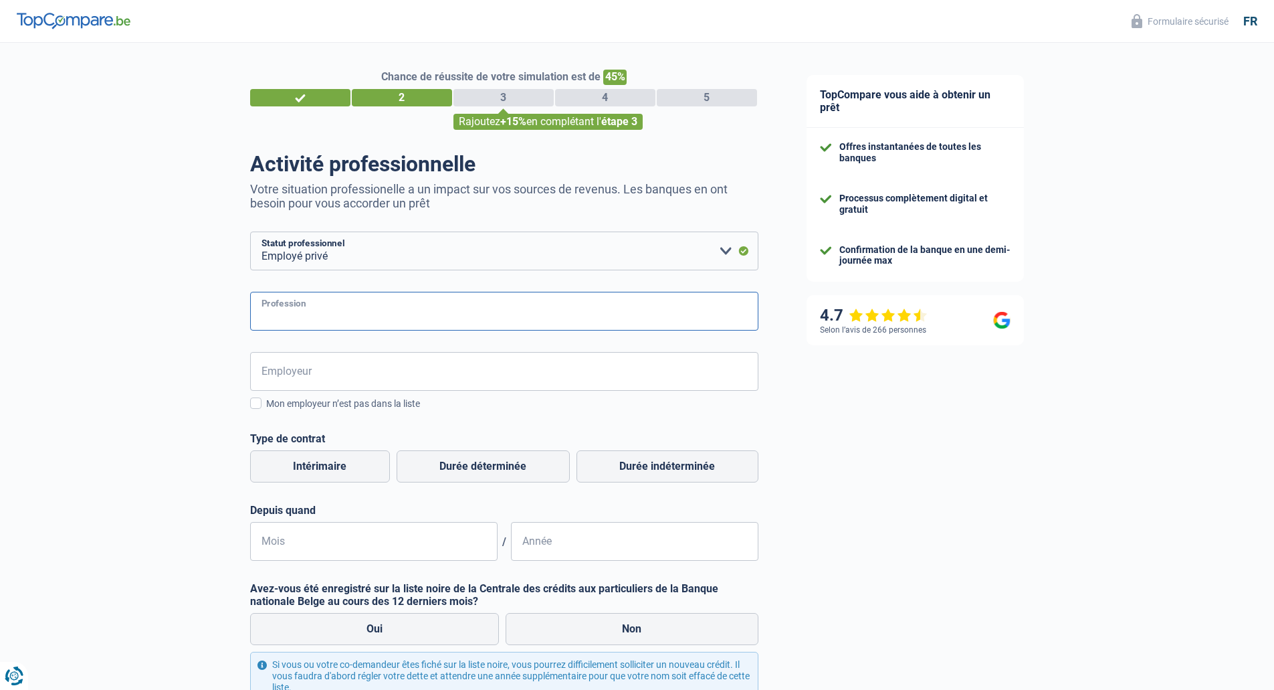
click at [346, 319] on input "Profession" at bounding box center [504, 311] width 508 height 39
type input "DATA ANALYST"
click at [388, 375] on input "Employeur" at bounding box center [504, 371] width 508 height 39
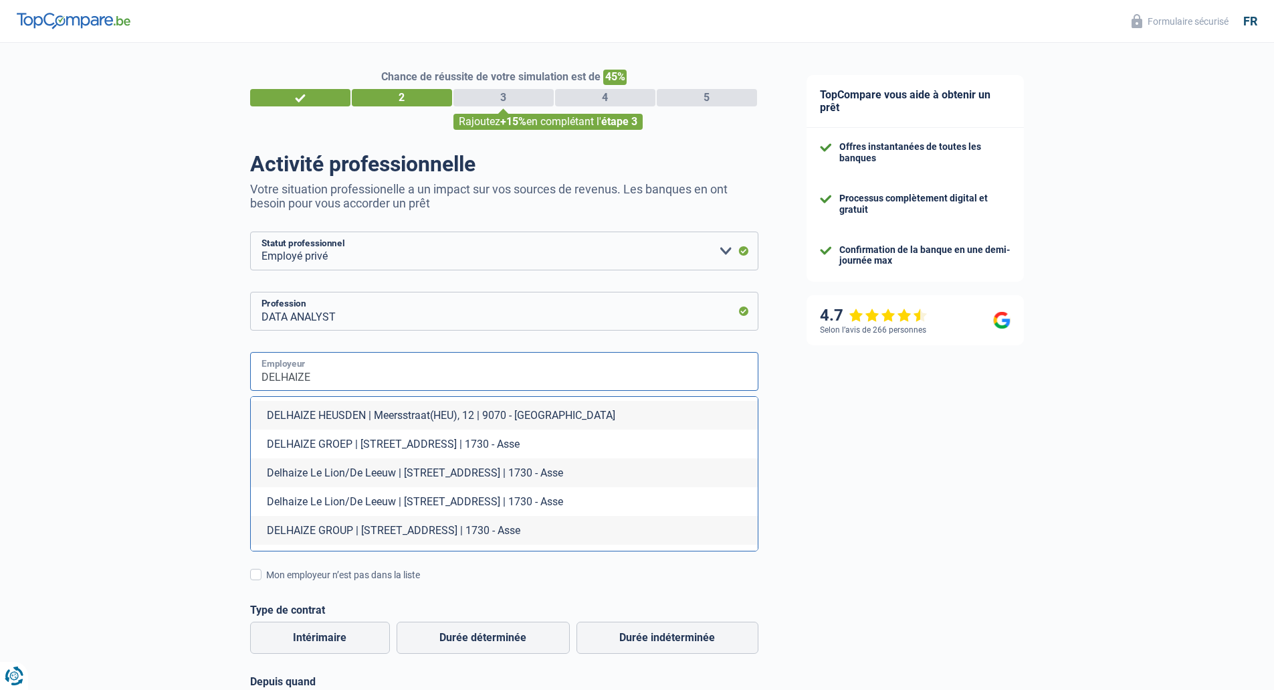
scroll to position [134, 0]
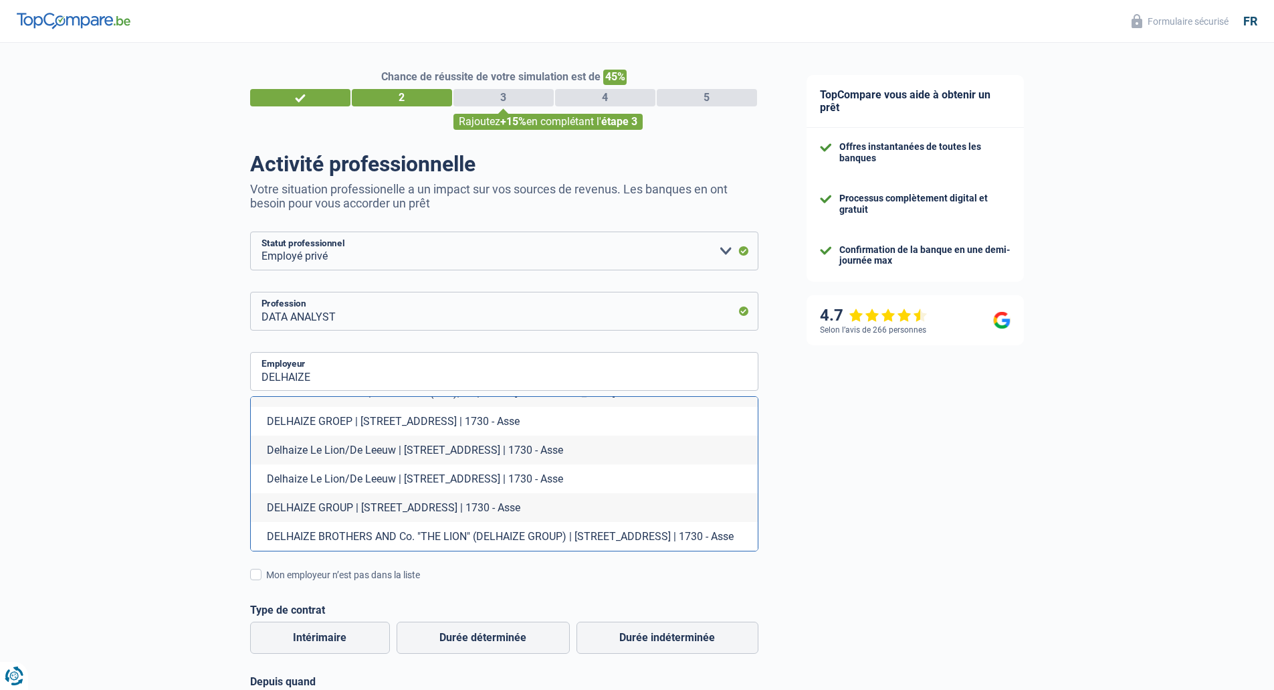
click at [396, 449] on li "Delhaize Le Lion/De Leeuw | Brusselsesteenweg, 347 | 1730 - Asse" at bounding box center [504, 449] width 507 height 29
type input "Delhaize Le Lion/De Leeuw | Brusselsesteenweg, 347 | 1730 - Asse"
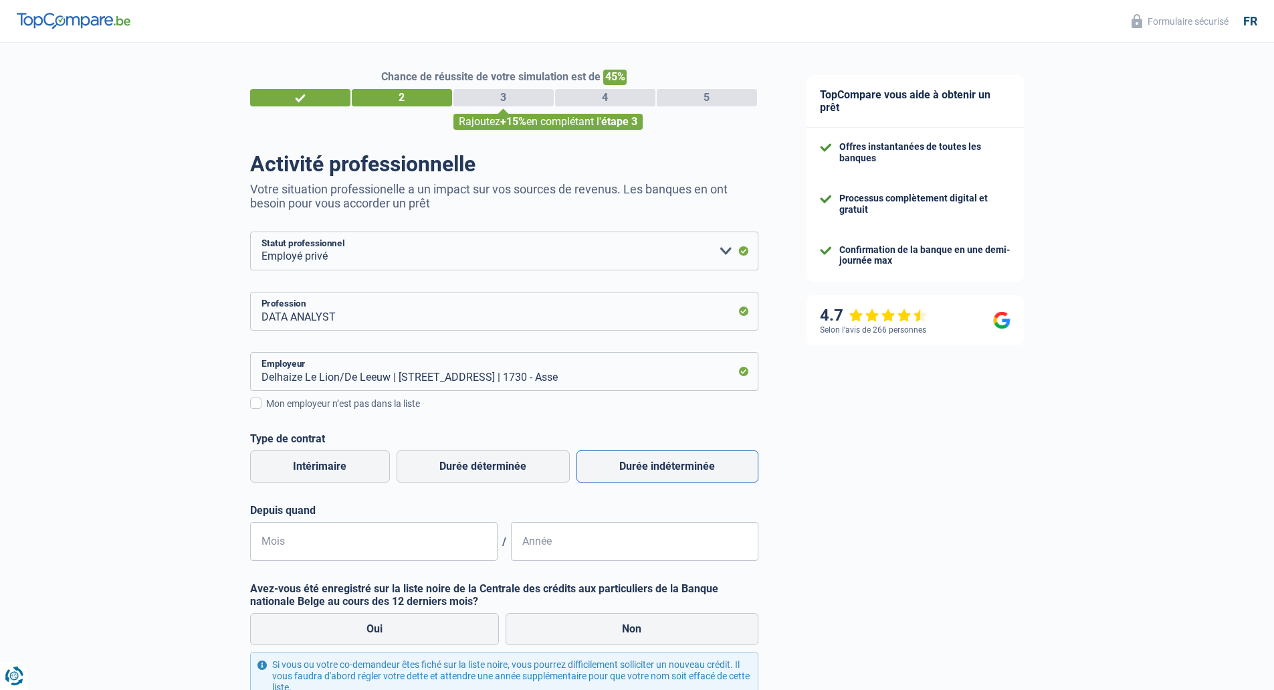
click at [645, 462] on label "Durée indéterminée" at bounding box center [668, 466] width 182 height 32
click at [645, 462] on input "Durée indéterminée" at bounding box center [668, 466] width 182 height 32
radio input "true"
click at [363, 542] on input "Mois" at bounding box center [373, 541] width 247 height 39
type input "09"
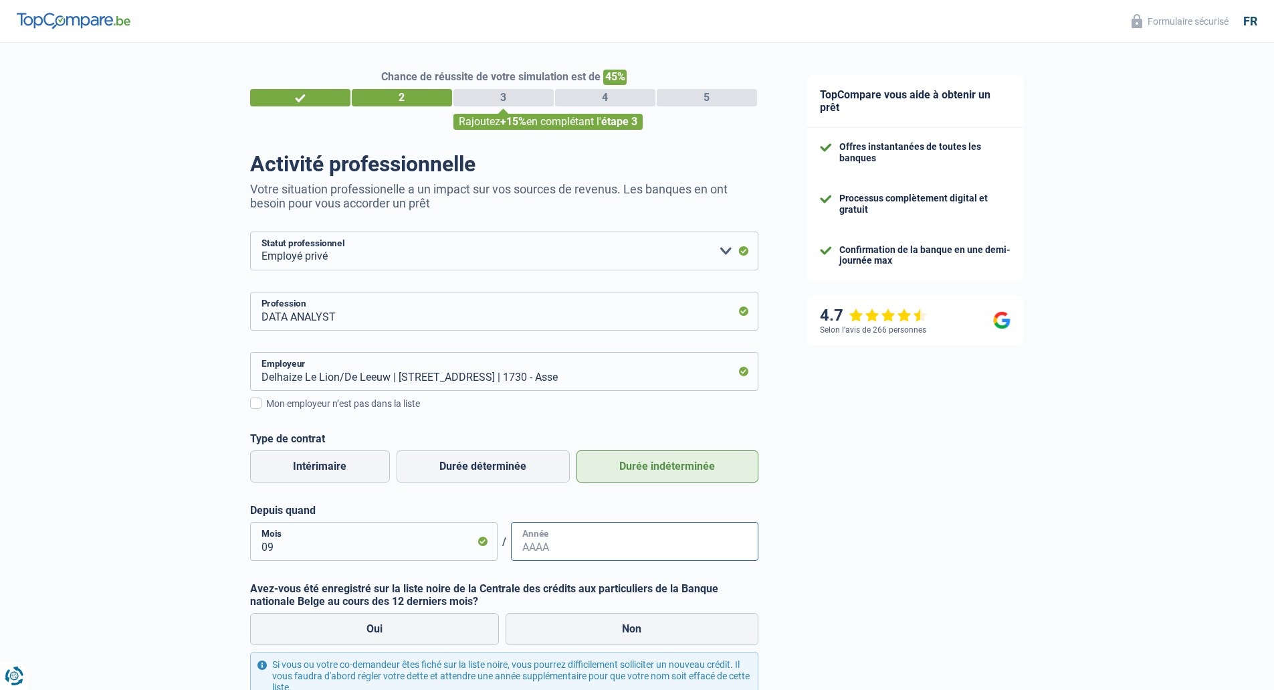
click at [599, 549] on input "Année" at bounding box center [634, 541] width 247 height 39
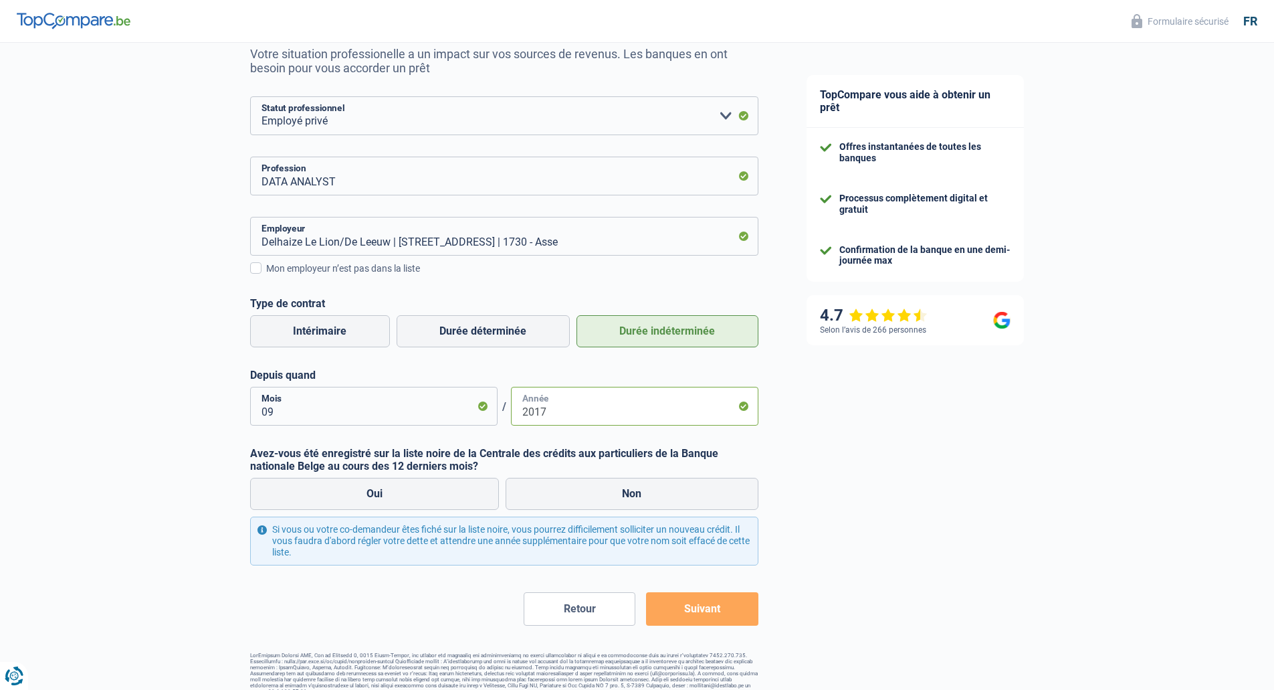
scroll to position [150, 0]
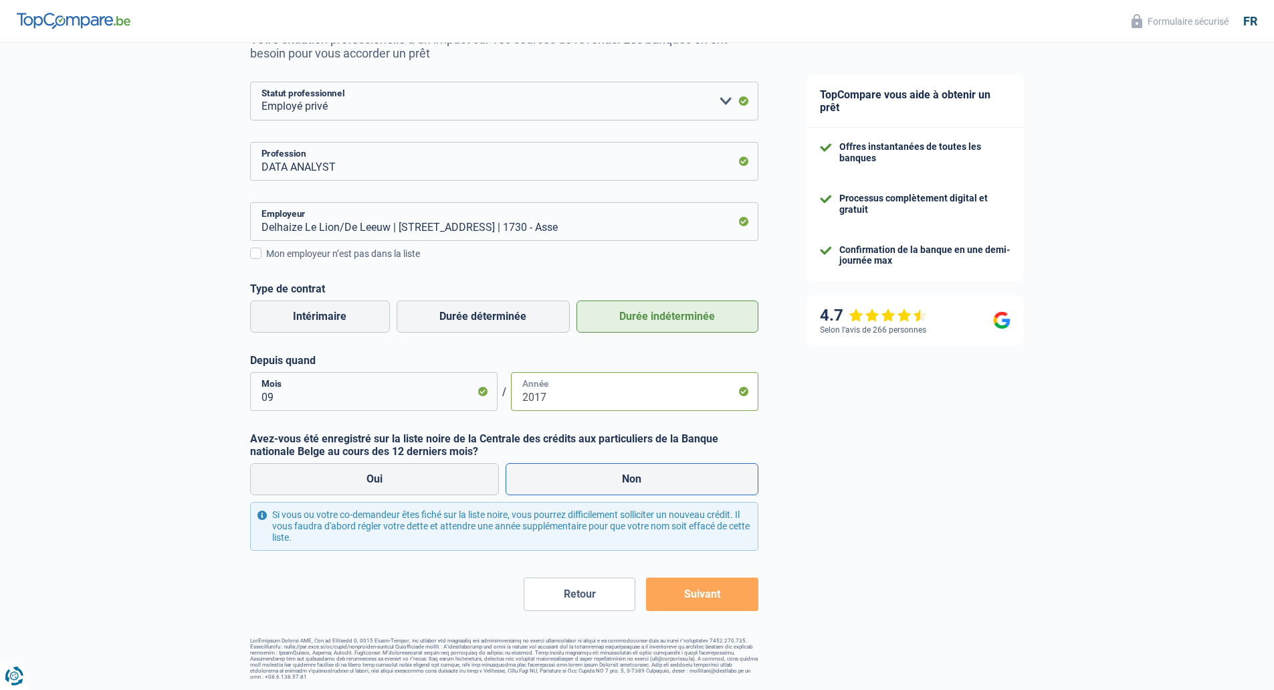
type input "2017"
click at [619, 481] on label "Non" at bounding box center [632, 479] width 253 height 32
click at [619, 481] on input "Non" at bounding box center [632, 479] width 253 height 32
radio input "true"
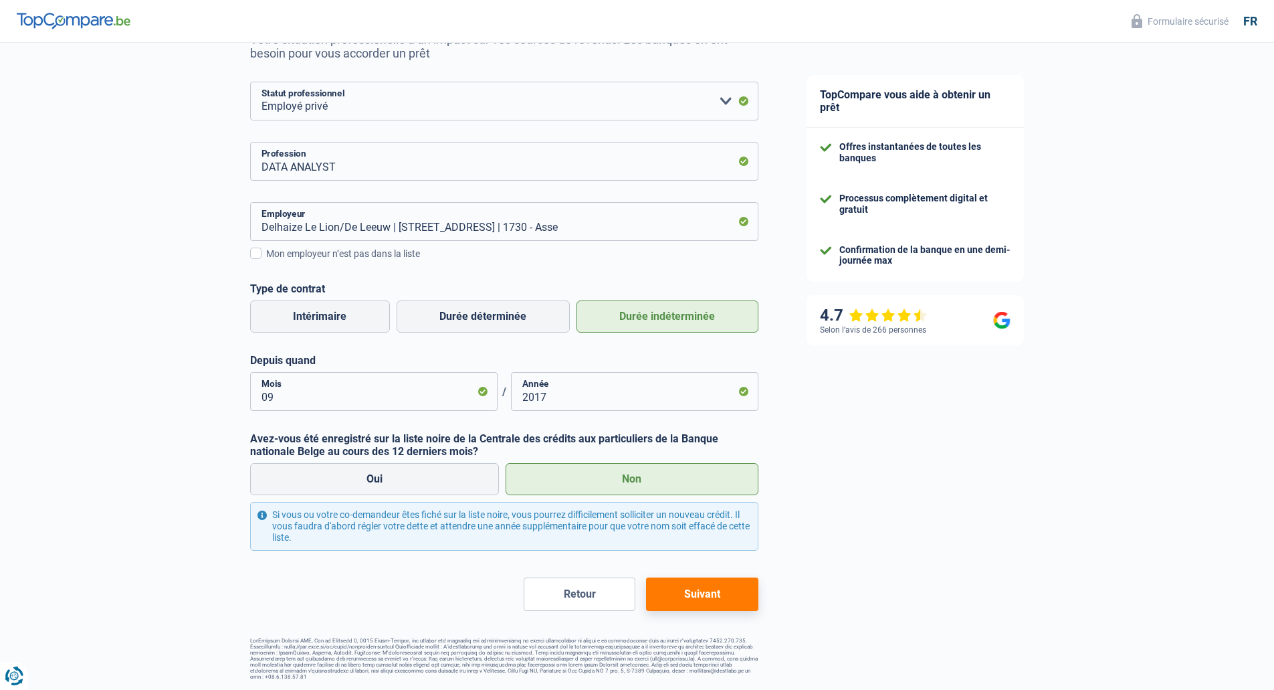
click at [731, 590] on button "Suivant" at bounding box center [702, 593] width 112 height 33
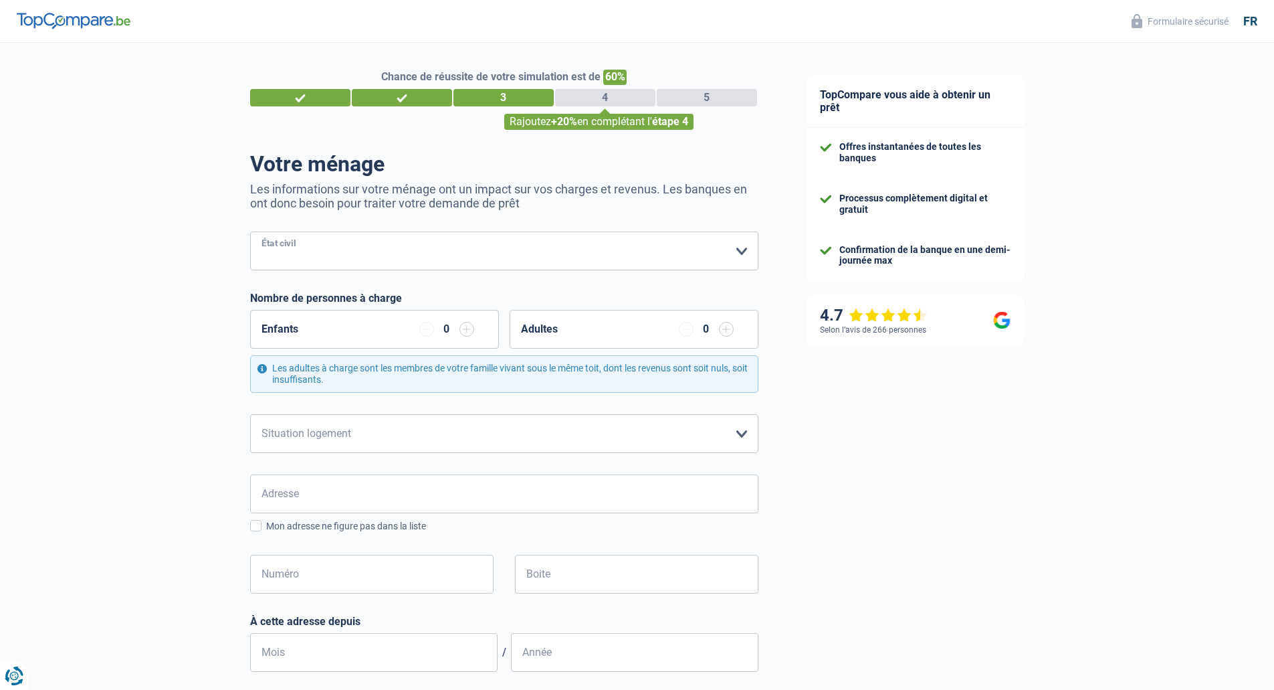
click at [312, 259] on select "Célibataire Marié(e) Cohabitant(e) légal(e) Divorcé(e) Veuf(ve) Séparé (de fait…" at bounding box center [504, 250] width 508 height 39
select select "single"
click at [250, 233] on select "Célibataire Marié(e) Cohabitant(e) légal(e) Divorcé(e) Veuf(ve) Séparé (de fait…" at bounding box center [504, 250] width 508 height 39
drag, startPoint x: 326, startPoint y: 337, endPoint x: 397, endPoint y: 335, distance: 71.6
click at [326, 338] on div "Enfants 0" at bounding box center [374, 329] width 249 height 39
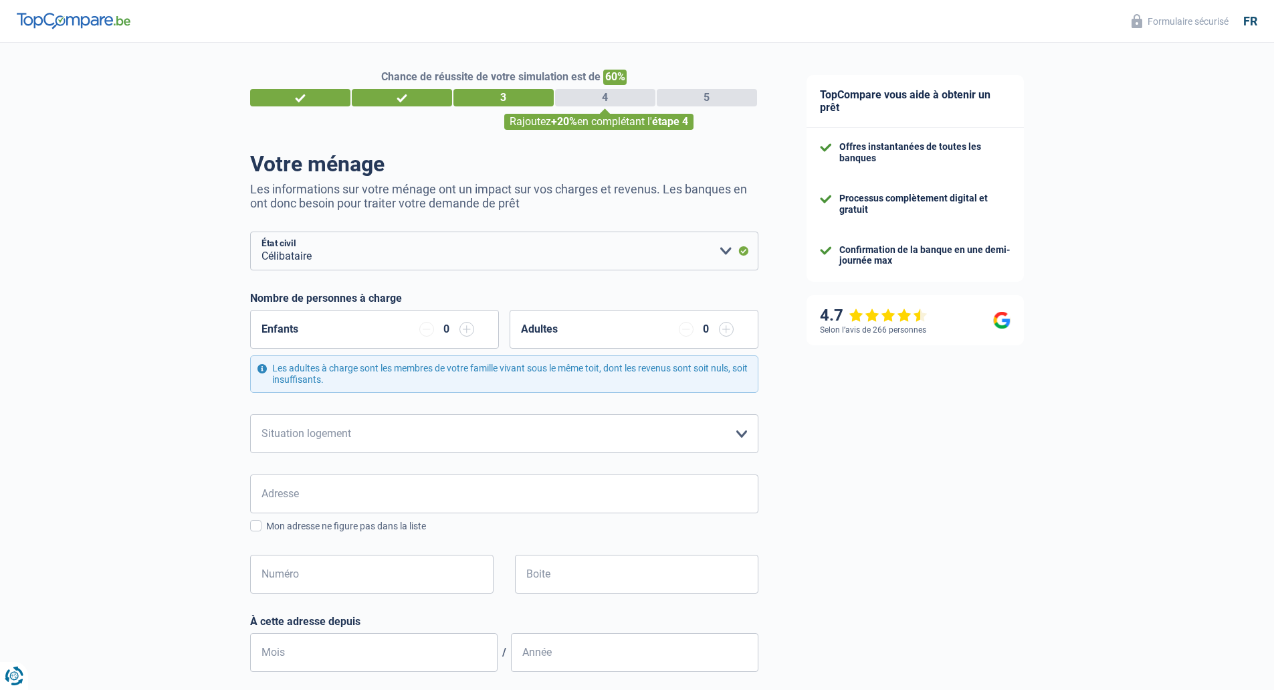
click at [466, 331] on input "button" at bounding box center [467, 329] width 15 height 15
click at [354, 436] on select "Locataire Propriétaire avec prêt hypothécaire Propriétaire sans prêt hypothécai…" at bounding box center [504, 433] width 508 height 39
select select "ownerWithMortgage"
click at [250, 415] on select "Locataire Propriétaire avec prêt hypothécaire Propriétaire sans prêt hypothécai…" at bounding box center [504, 433] width 508 height 39
click at [352, 489] on input "Adresse" at bounding box center [504, 493] width 508 height 39
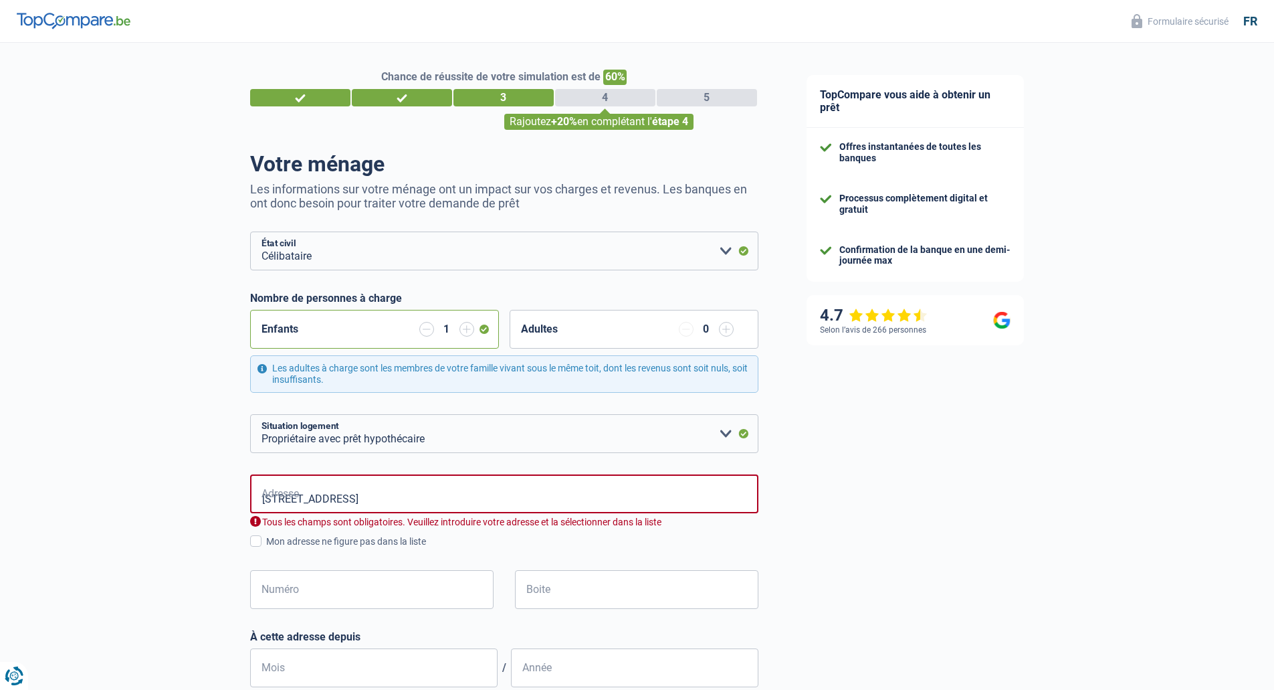
type input "Langestraat, 1620, Drogenbos, BE"
type input "54"
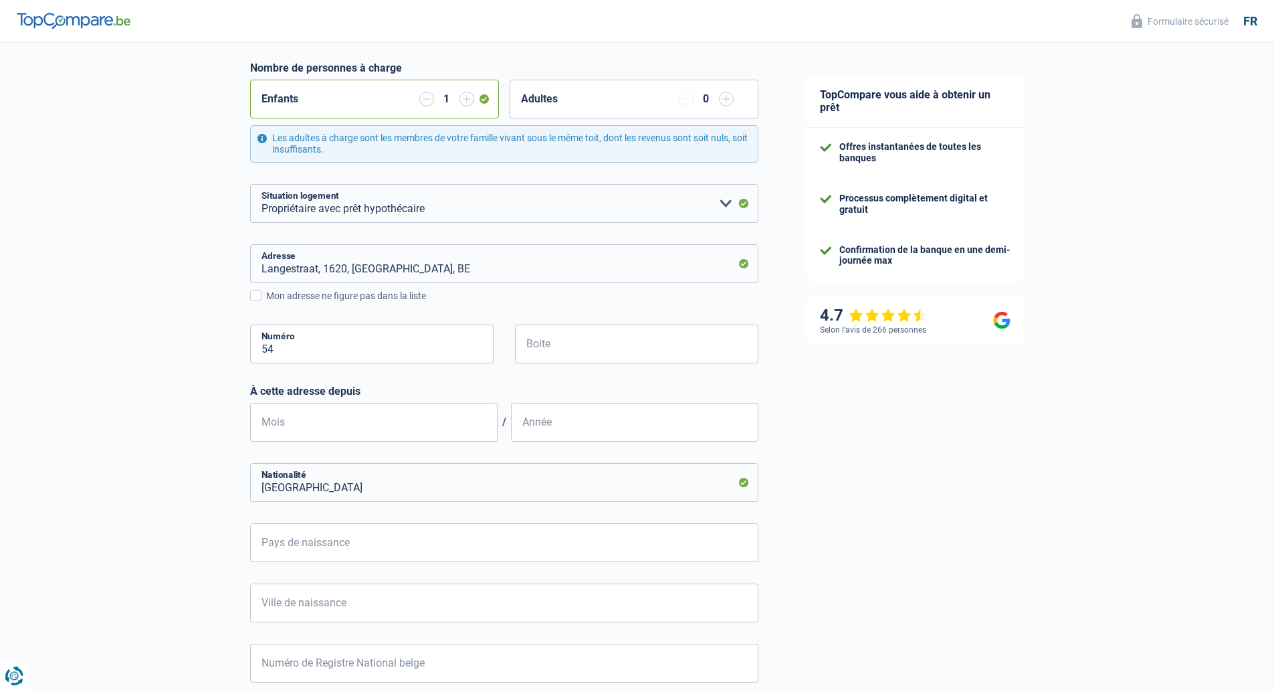
scroll to position [268, 0]
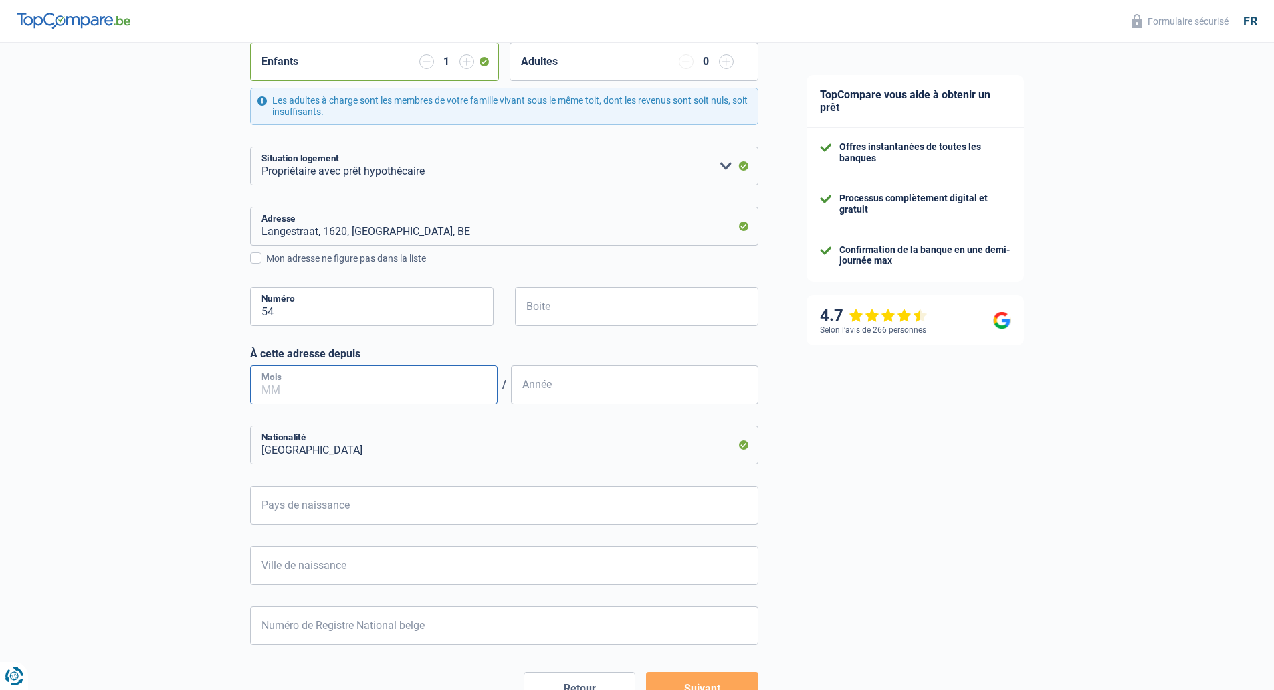
click at [328, 380] on input "Mois" at bounding box center [373, 384] width 247 height 39
type input "06"
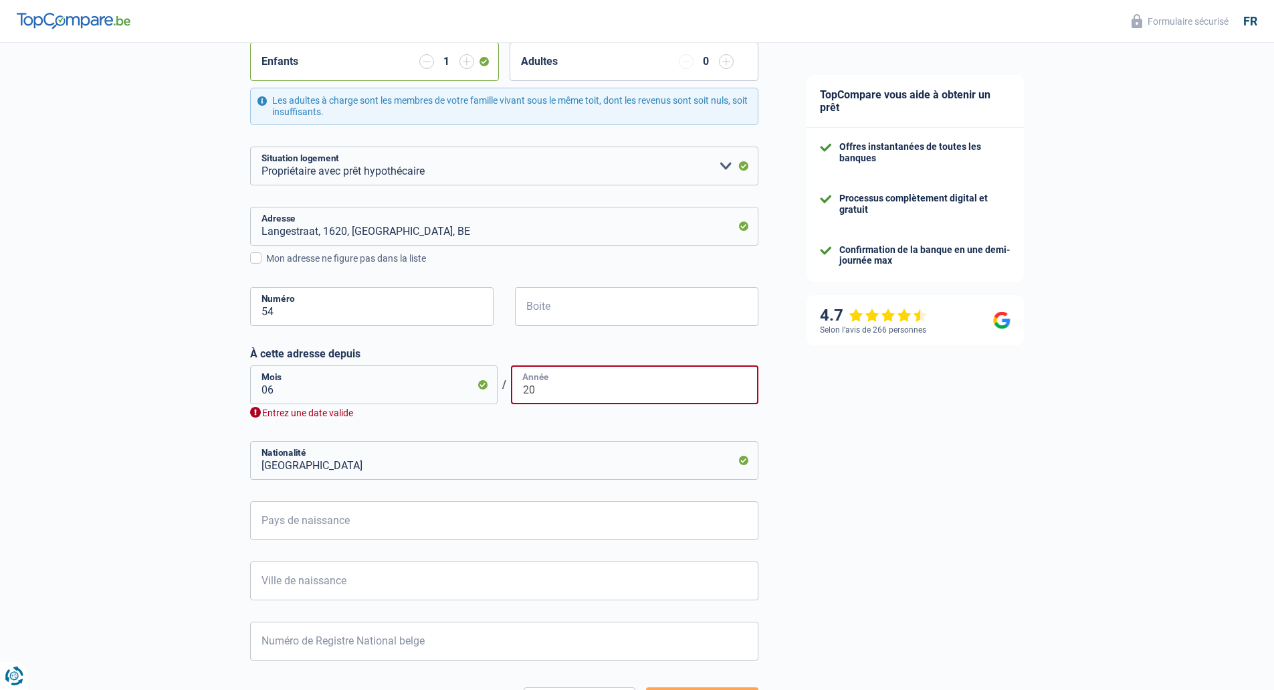
type input "20"
click at [426, 398] on input "06" at bounding box center [373, 384] width 247 height 39
type input "08"
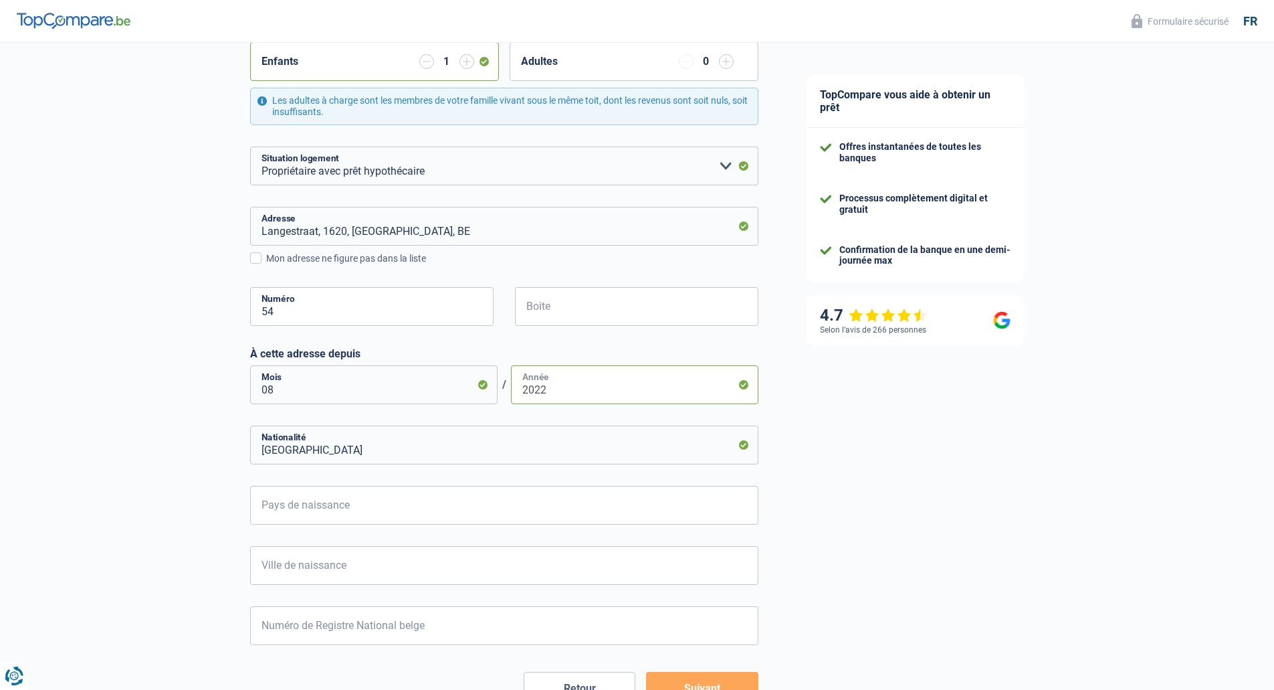
type input "2022"
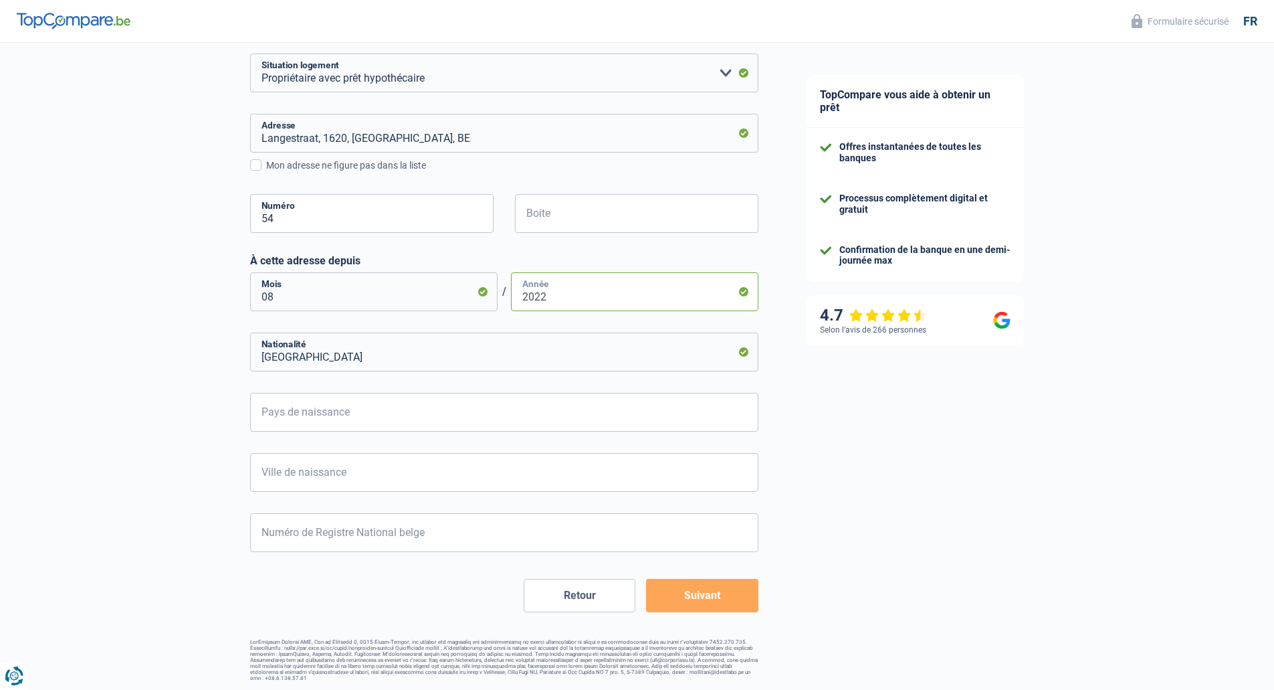
scroll to position [362, 0]
click at [345, 363] on input "Belgique" at bounding box center [504, 350] width 508 height 39
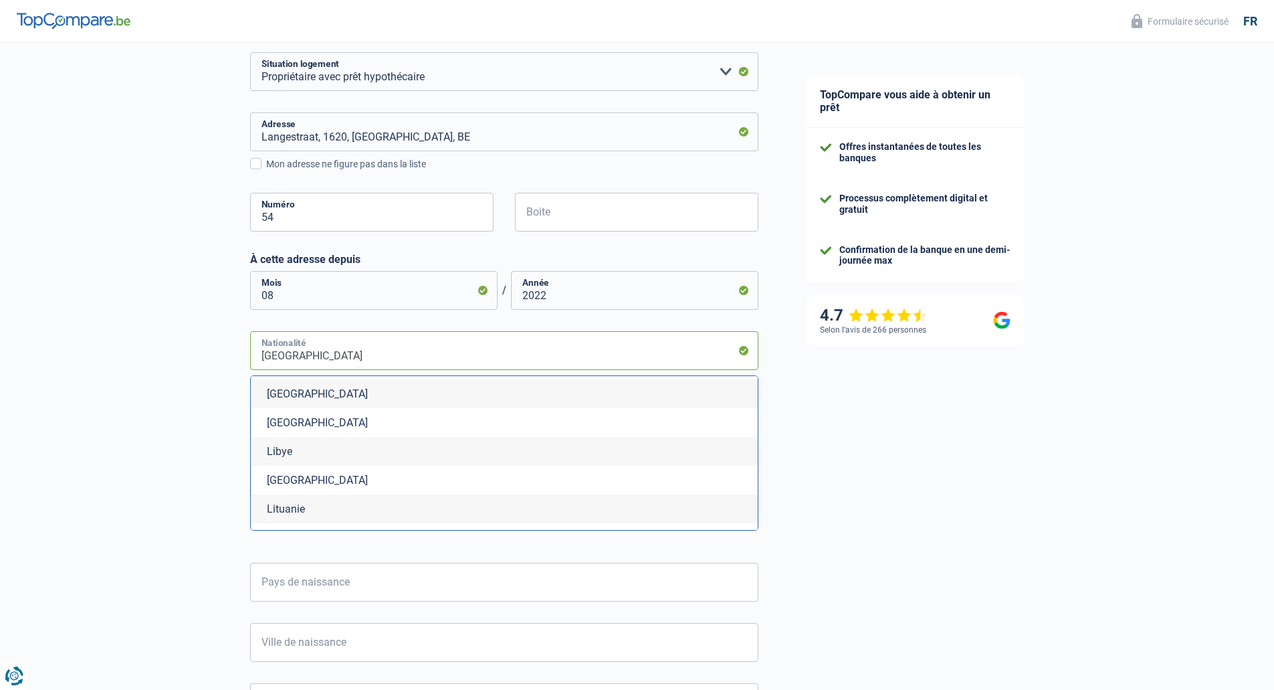
scroll to position [2809, 0]
drag, startPoint x: 322, startPoint y: 352, endPoint x: 230, endPoint y: 356, distance: 91.7
click at [230, 356] on div "Chance de réussite de votre simulation est de 60% 1 2 3 4 5 Rajoutez +20% en co…" at bounding box center [391, 266] width 783 height 1181
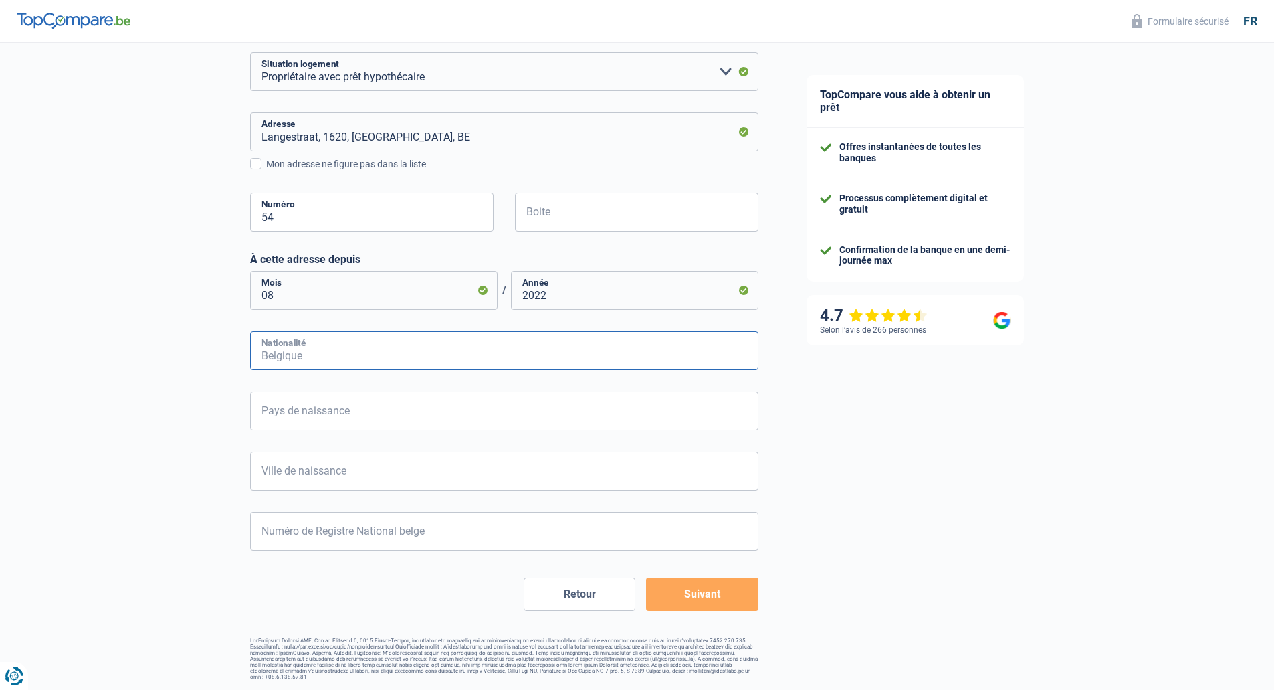
type input "O"
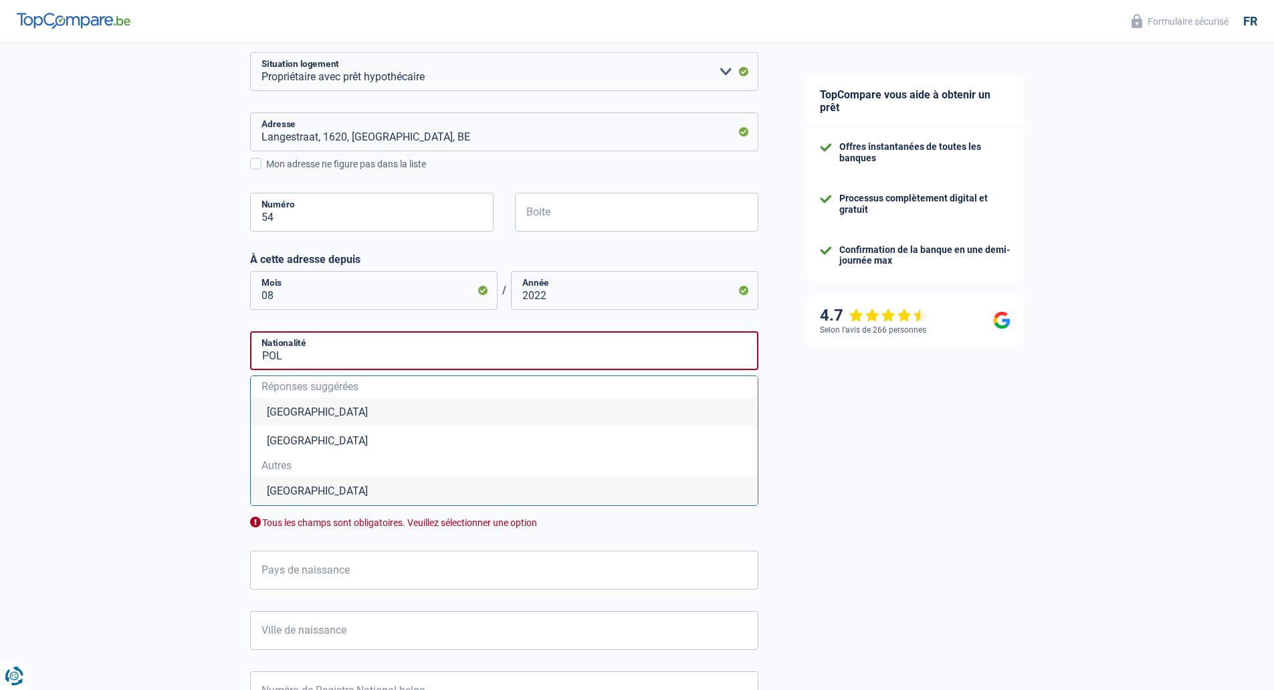
click at [304, 489] on li "Pologne" at bounding box center [504, 490] width 507 height 29
type input "Pologne"
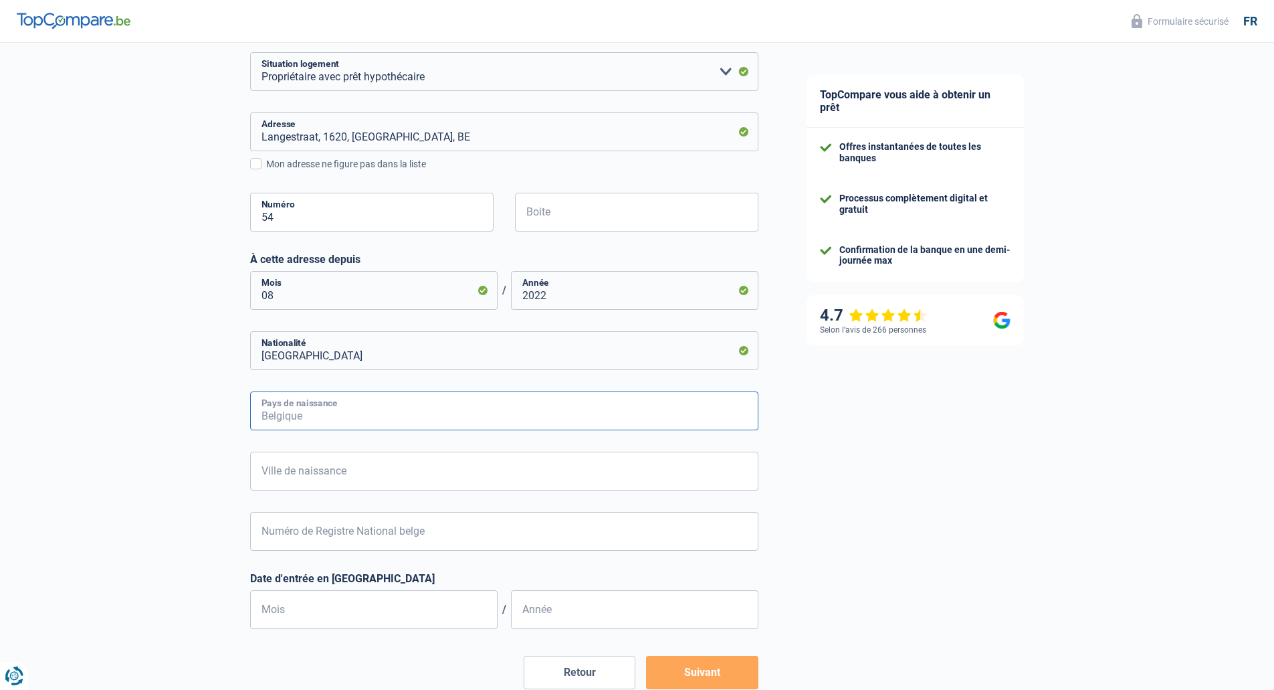
click at [314, 417] on input "Pays de naissance" at bounding box center [504, 410] width 508 height 39
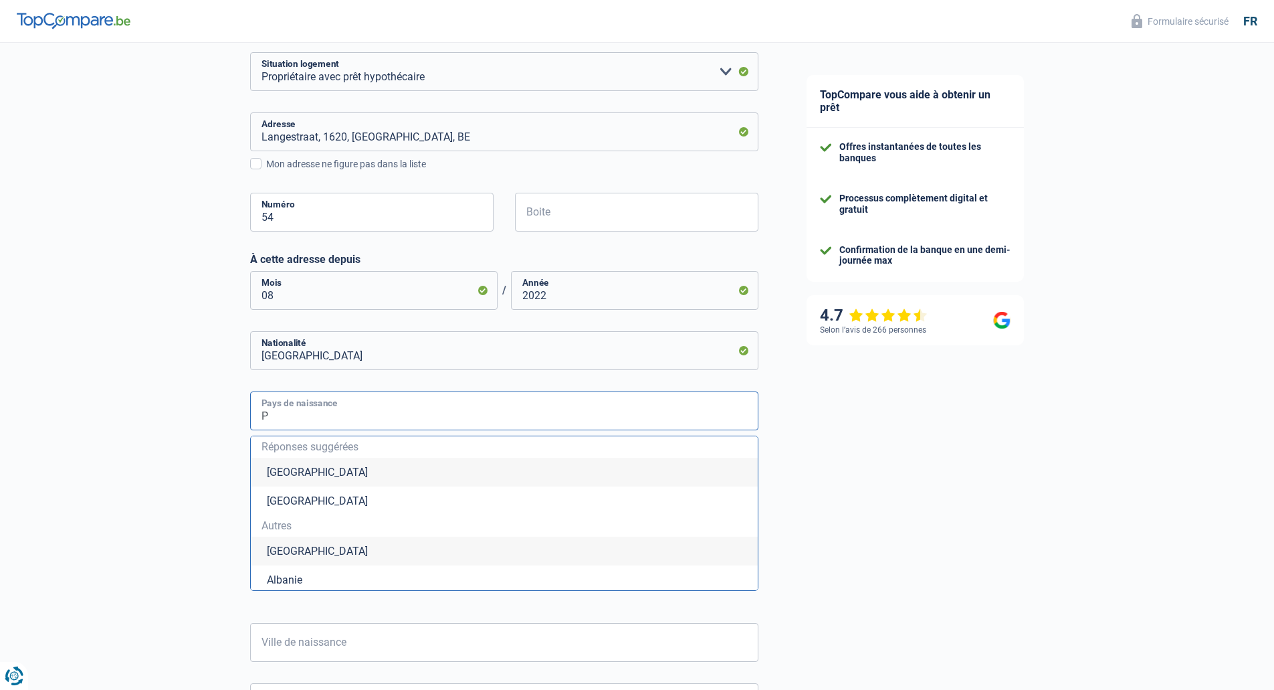
type input "PO"
type input "L"
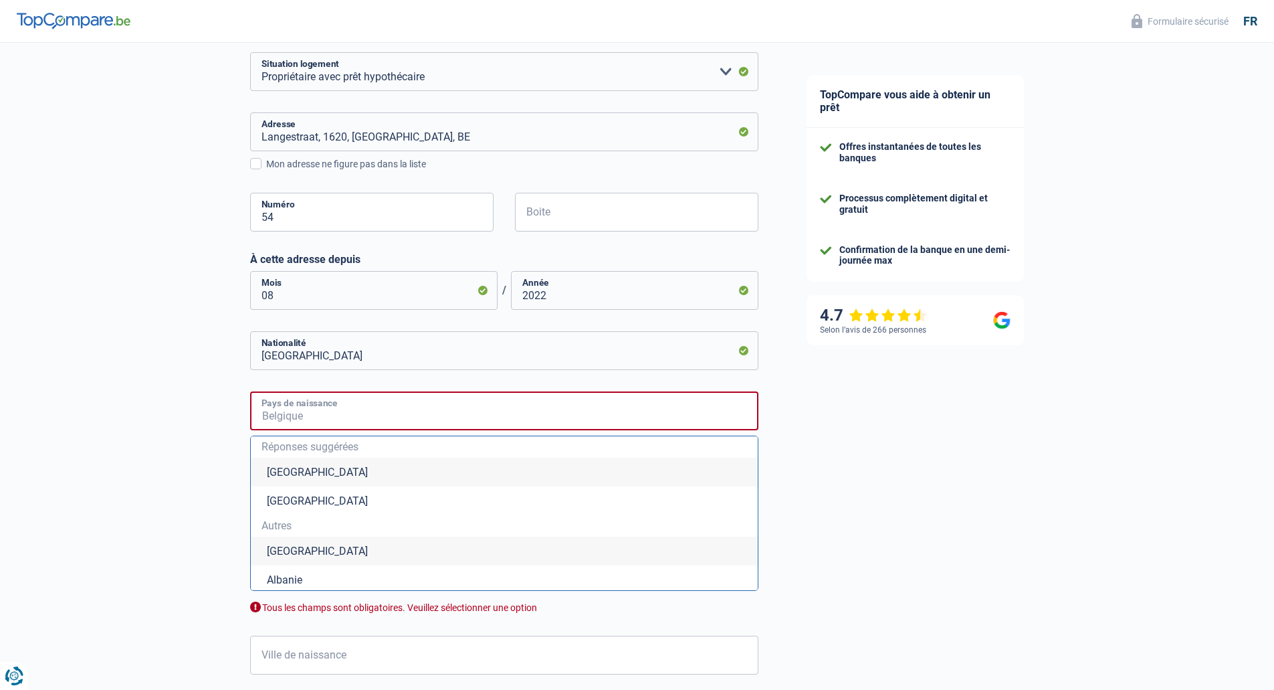
type input "O"
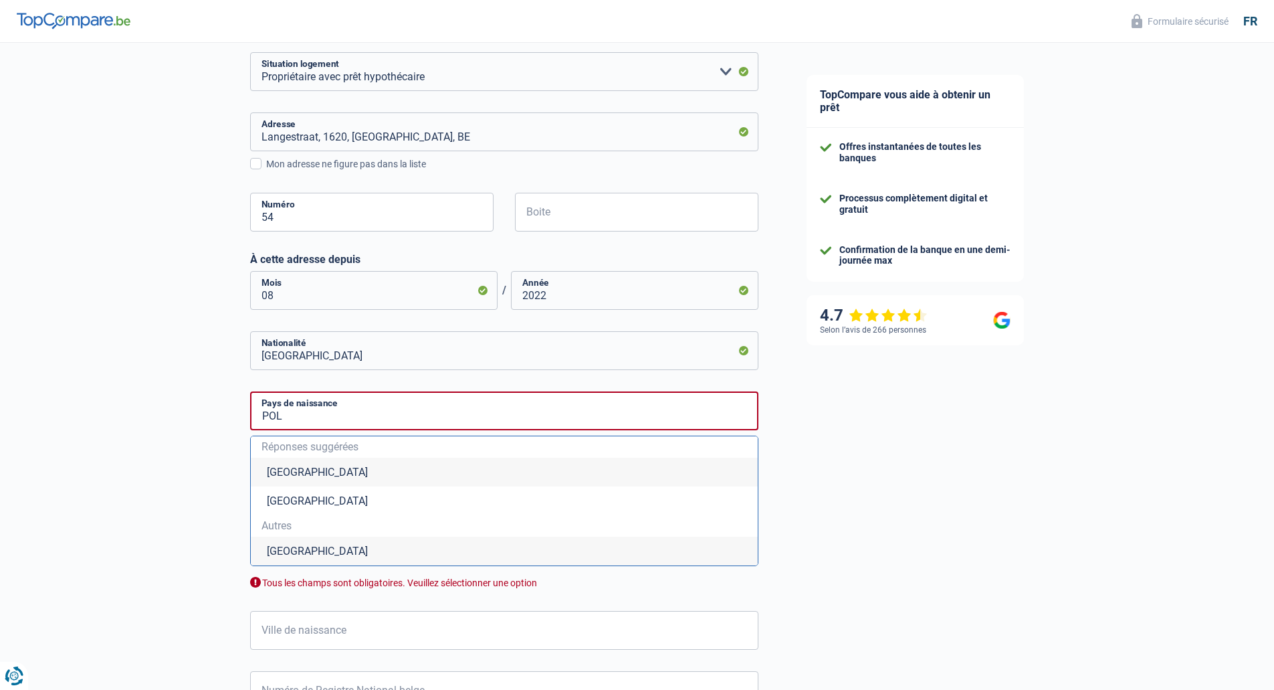
click at [309, 558] on li "Pologne" at bounding box center [504, 550] width 507 height 29
type input "Pologne"
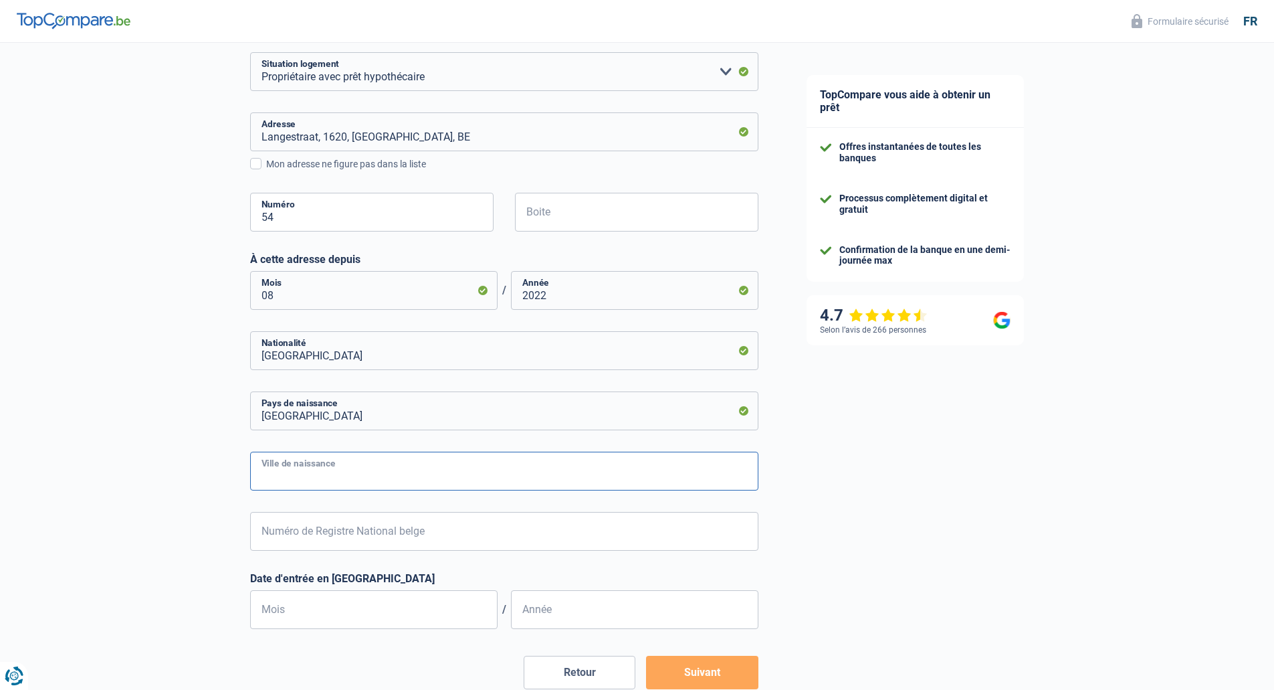
click at [312, 480] on input "Ville de naissance" at bounding box center [504, 470] width 508 height 39
type input "ZARY"
click at [308, 527] on input "Numéro de Registre National belge" at bounding box center [504, 531] width 508 height 39
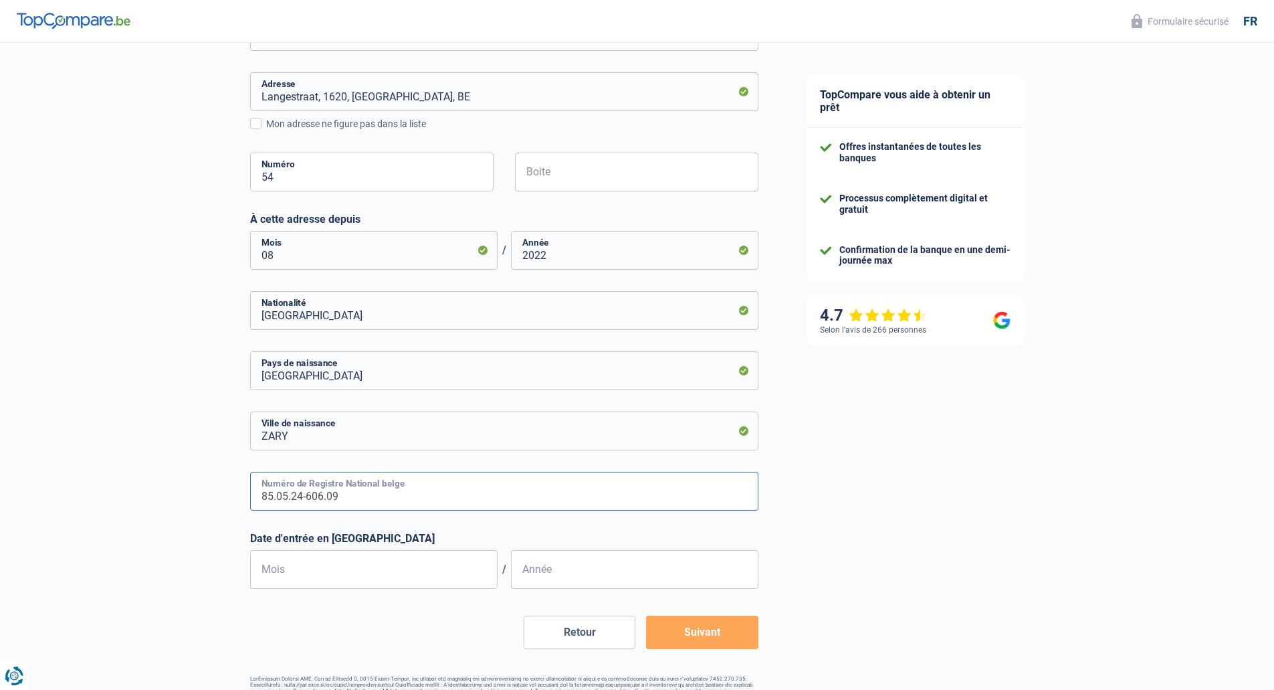
scroll to position [440, 0]
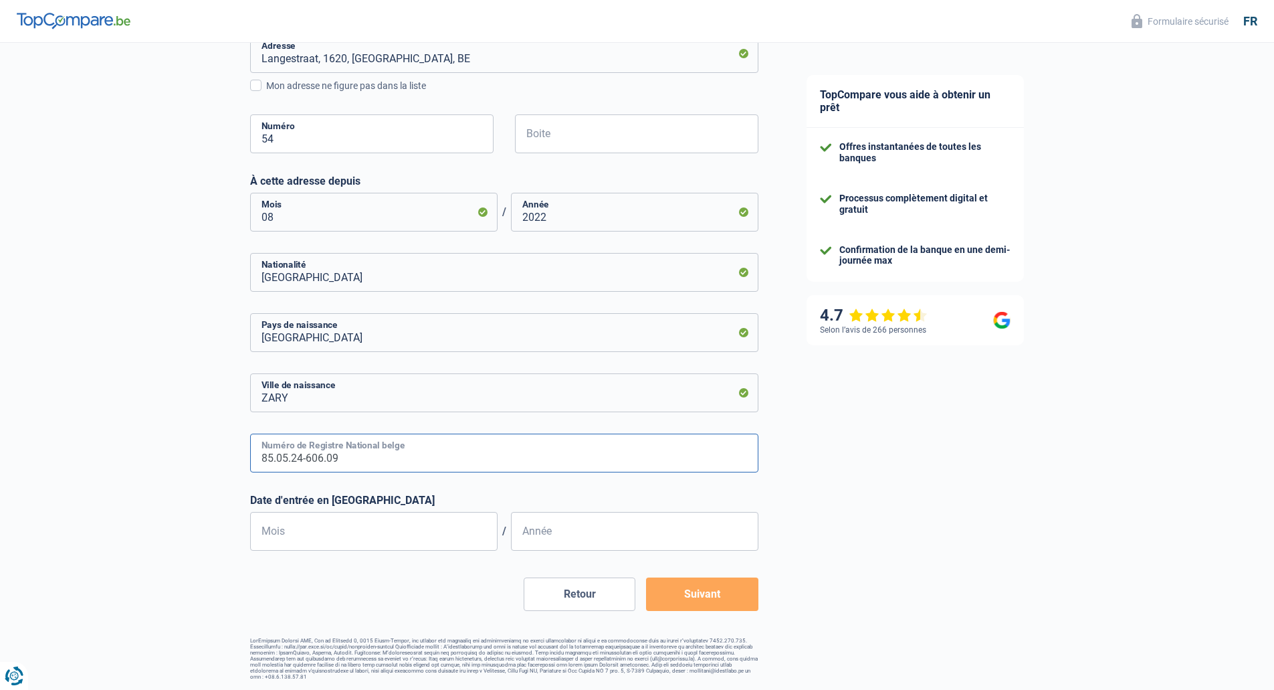
type input "85.05.24-606.09"
click at [332, 545] on input "Mois" at bounding box center [373, 531] width 247 height 39
type input "10"
type input "2012"
click at [693, 596] on button "Suivant" at bounding box center [702, 593] width 112 height 33
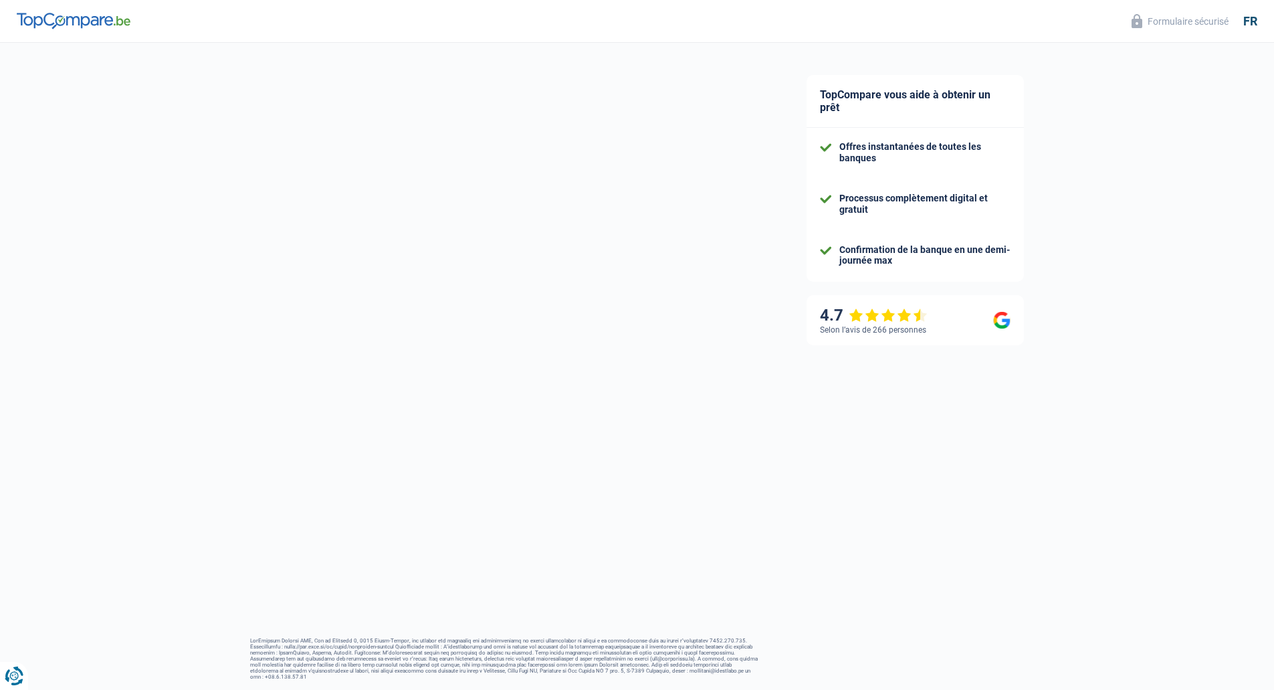
select select "familyAllowances"
select select "netSalary"
select select "mealVouchers"
select select "mortgage"
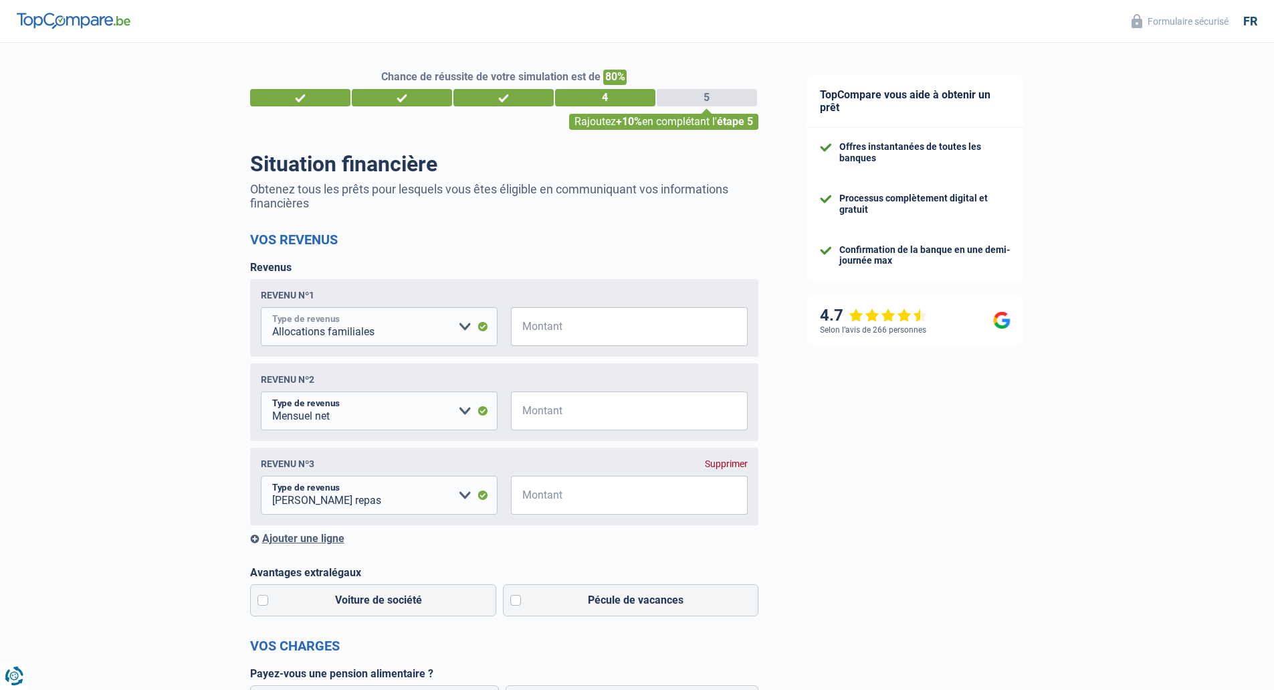
click at [340, 330] on select "Allocation d'handicap Allocations chômage Allocations familiales Chèques repas …" at bounding box center [379, 326] width 237 height 39
click at [561, 332] on input "Montant" at bounding box center [638, 326] width 220 height 39
type input "2"
type input "380"
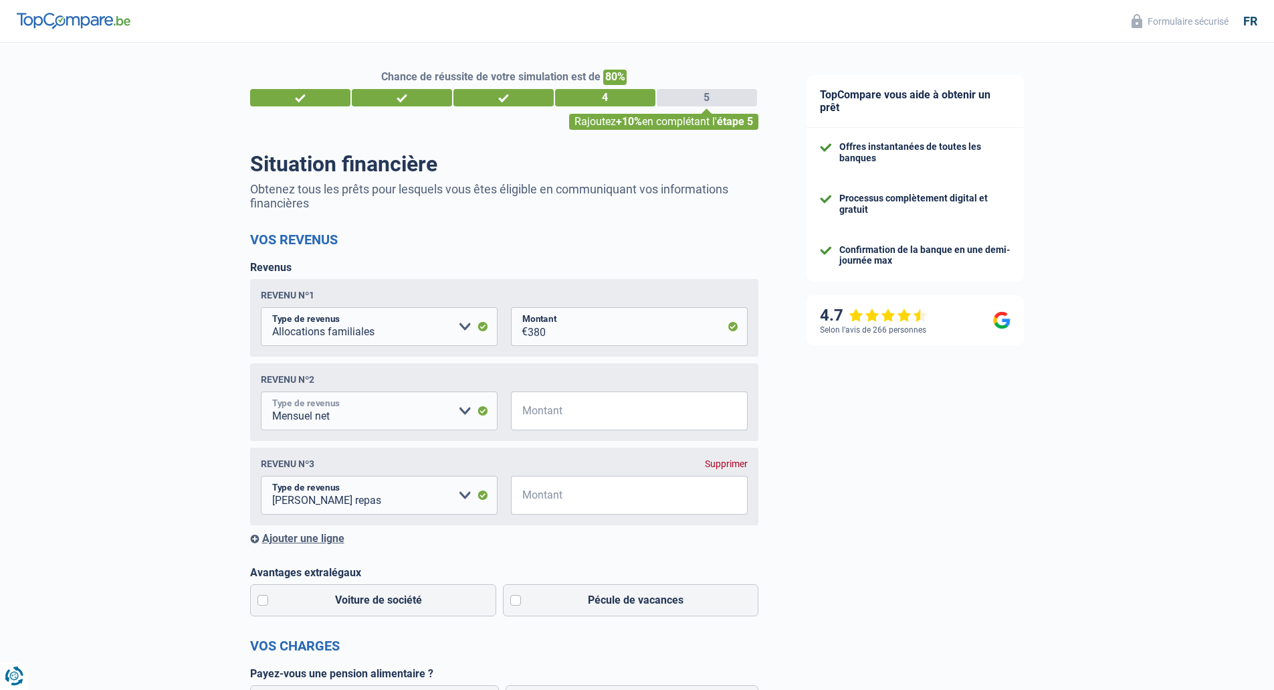
click at [346, 412] on select "Allocation d'handicap Allocations chômage Allocations familiales Chèques repas …" at bounding box center [379, 410] width 237 height 39
select select "mealVouchers"
click at [261, 394] on select "Allocation d'handicap Allocations chômage Allocations familiales Chèques repas …" at bounding box center [379, 410] width 237 height 39
click at [566, 419] on input "Montant" at bounding box center [638, 410] width 220 height 39
type input "100"
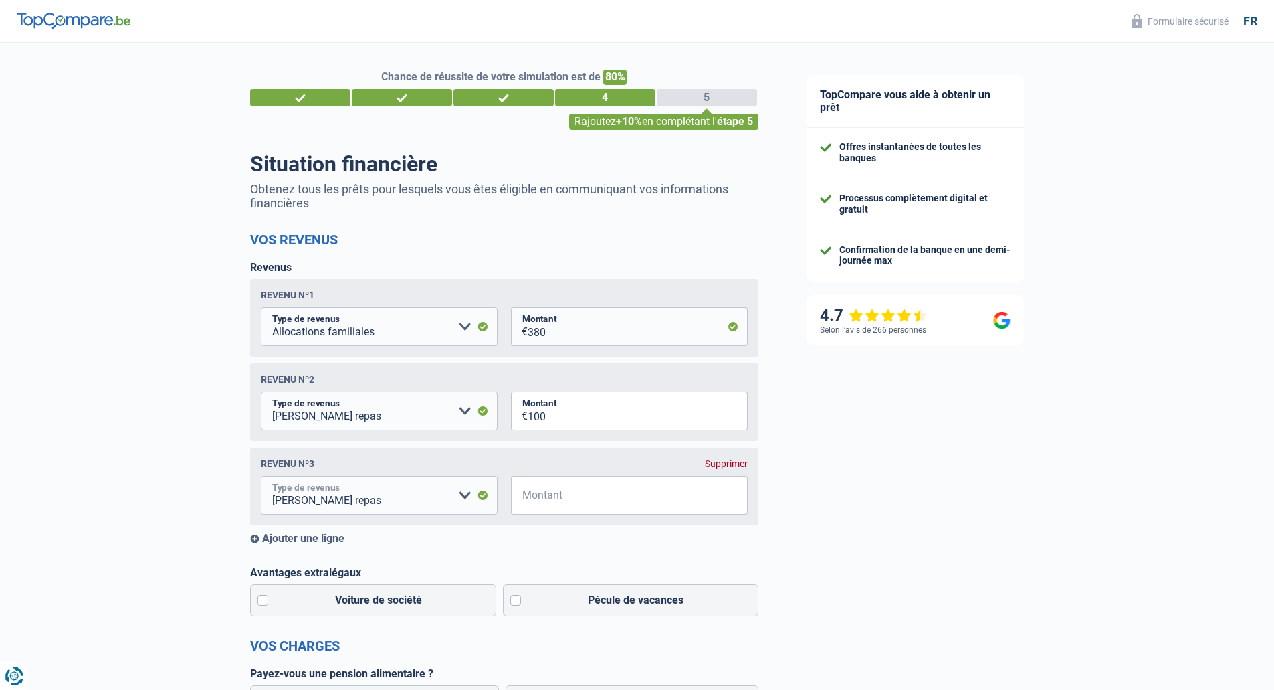
click at [336, 500] on select "Allocation d'handicap Allocations chômage Allocations familiales Chèques repas …" at bounding box center [379, 495] width 237 height 39
select select "netSalary"
click at [261, 479] on select "Allocation d'handicap Allocations chômage Allocations familiales Chèques repas …" at bounding box center [379, 495] width 237 height 39
click at [616, 501] on input "Montant" at bounding box center [638, 495] width 220 height 39
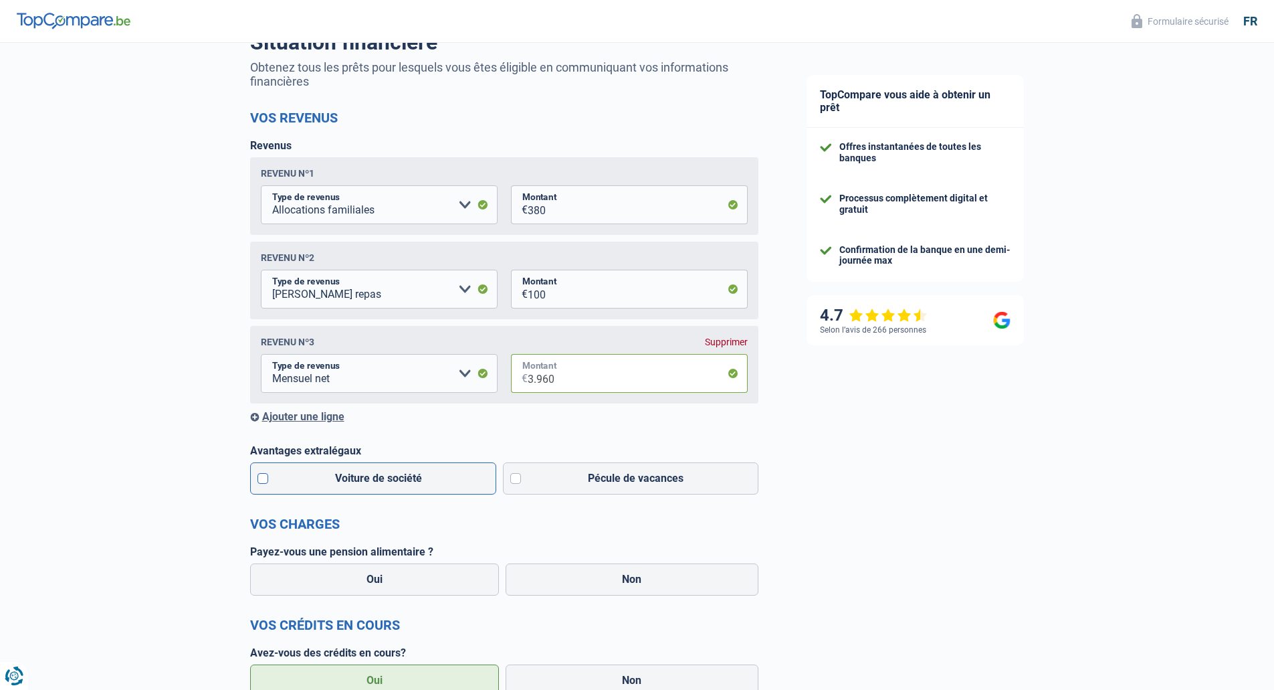
scroll to position [134, 0]
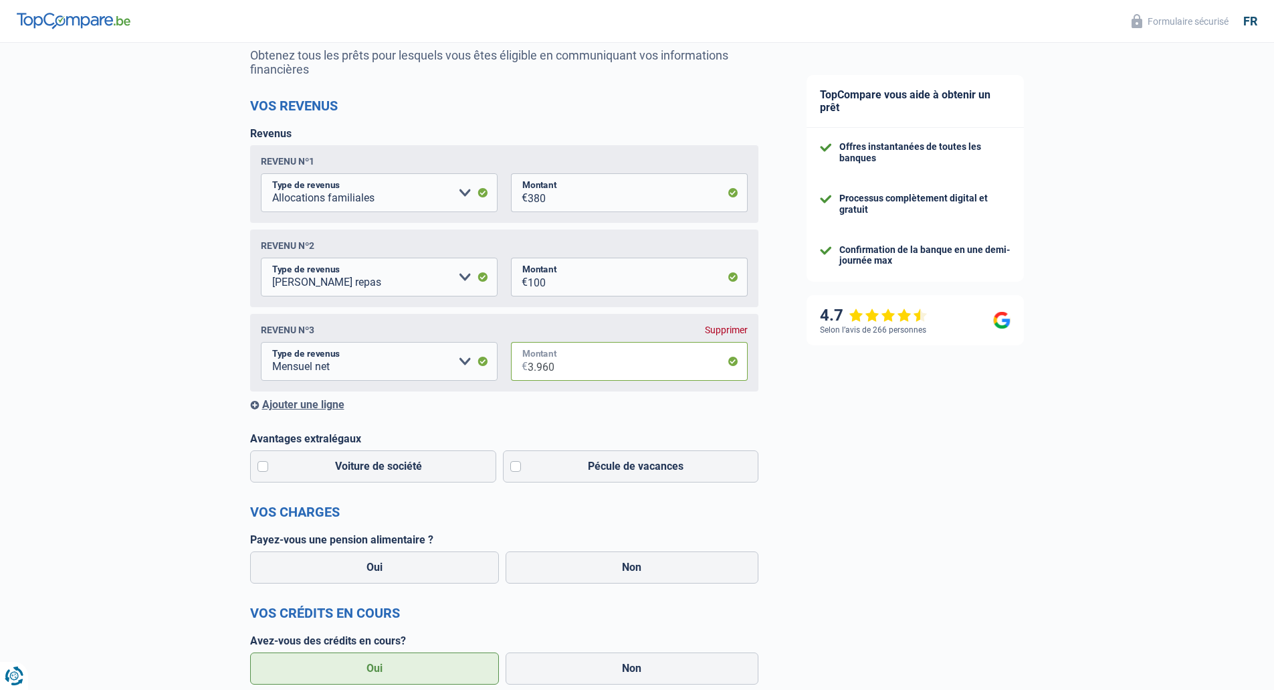
type input "3.960"
click at [304, 408] on div "Ajouter une ligne" at bounding box center [504, 404] width 508 height 13
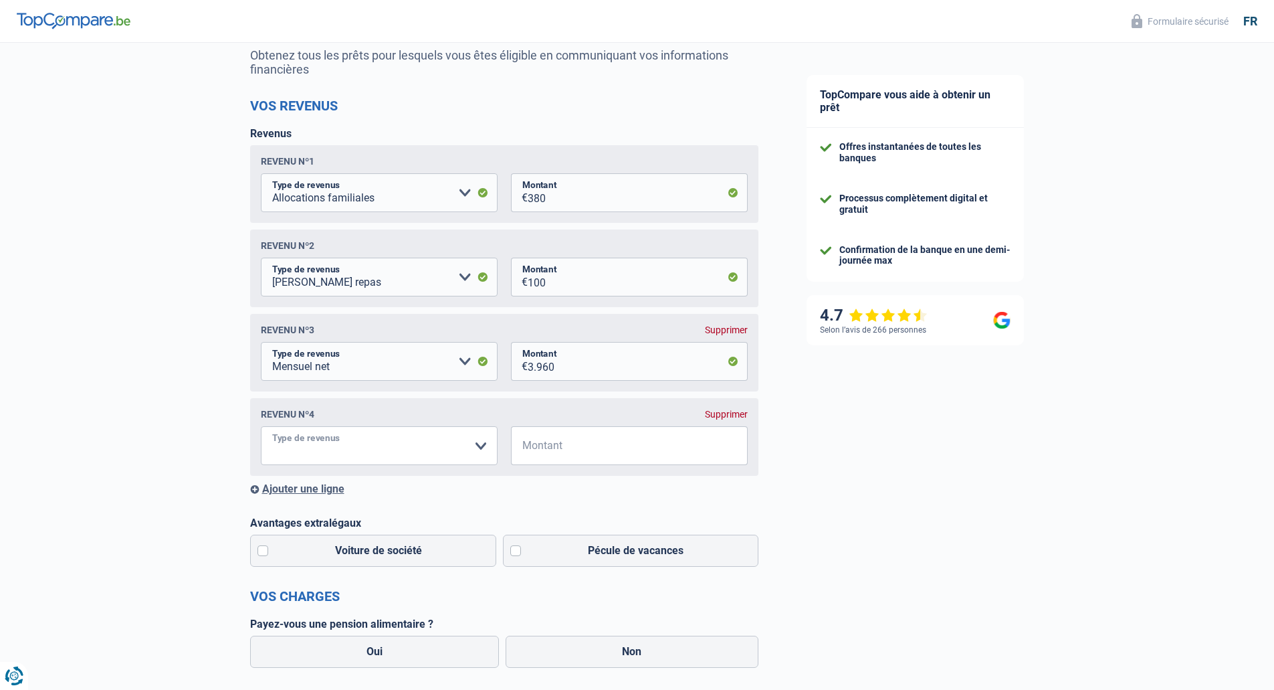
click at [316, 441] on select "Allocation d'handicap Allocations chômage Allocations familiales Chèques repas …" at bounding box center [379, 445] width 237 height 39
select select "rentalIncome"
click at [261, 430] on select "Allocation d'handicap Allocations chômage Allocations familiales Chèques repas …" at bounding box center [379, 445] width 237 height 39
click at [592, 464] on input "Montant" at bounding box center [638, 445] width 220 height 39
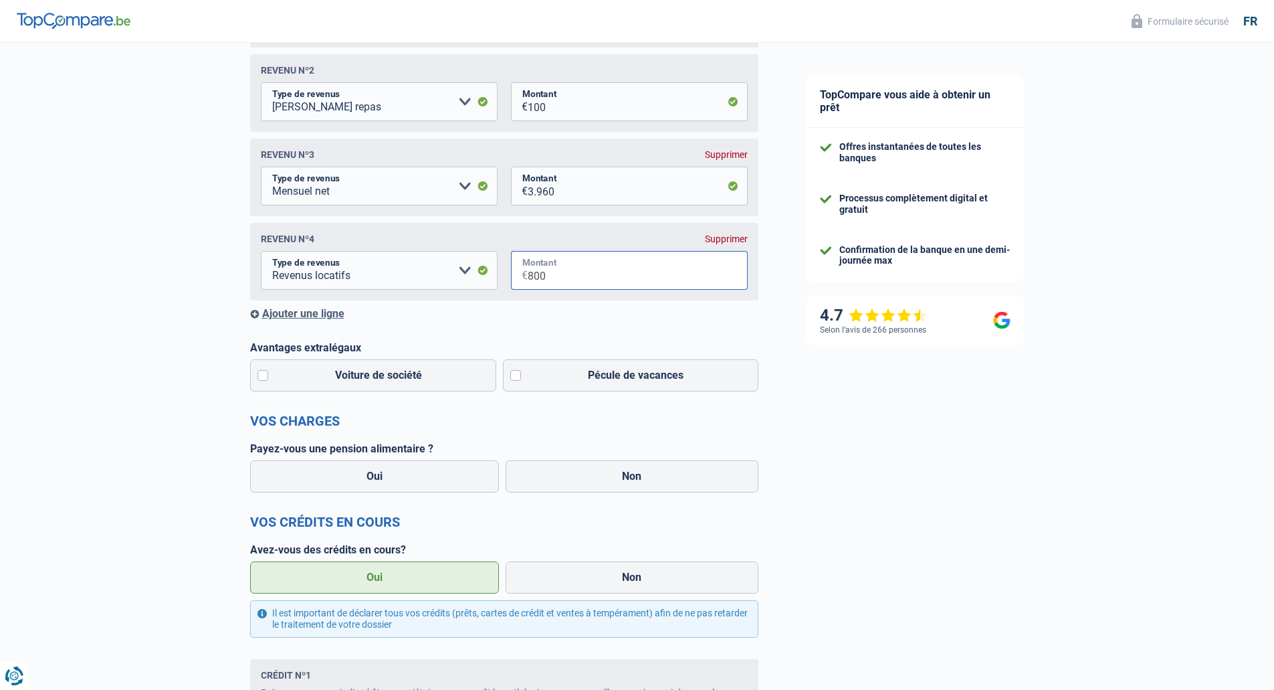
scroll to position [334, 0]
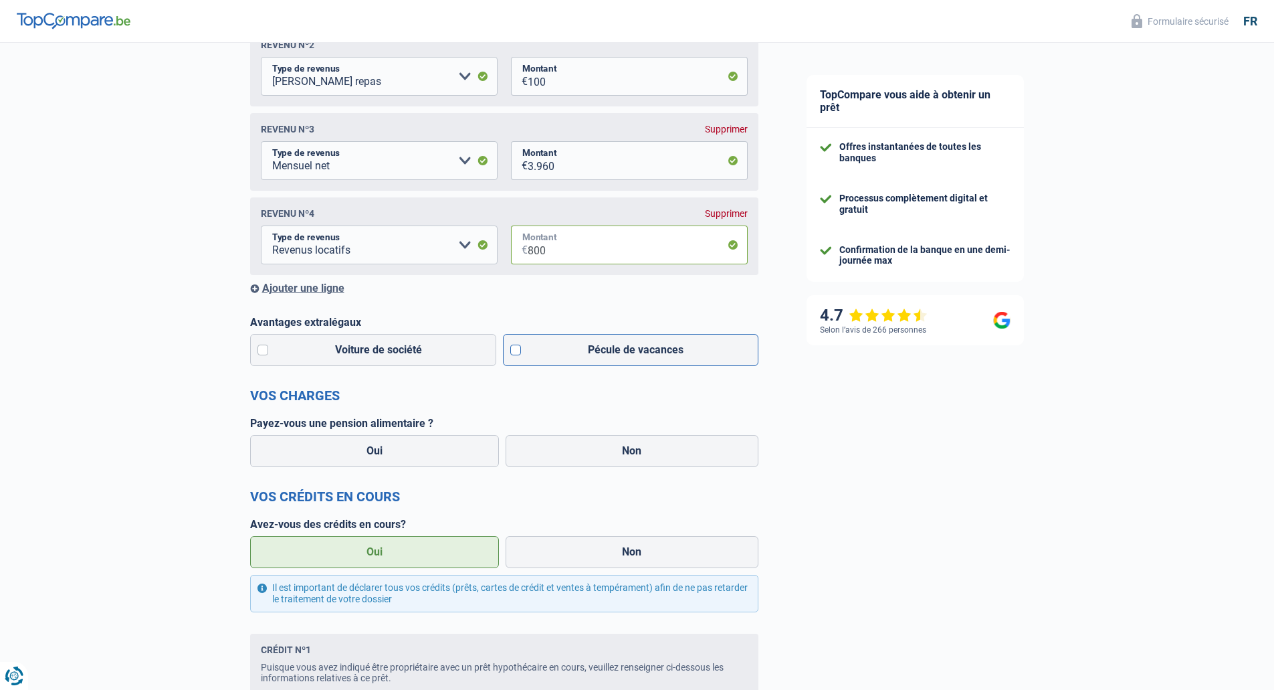
type input "800"
click at [612, 354] on label "Pécule de vacances" at bounding box center [631, 350] width 256 height 32
click at [612, 354] on input "Pécule de vacances" at bounding box center [631, 350] width 256 height 32
checkbox input "true"
click at [584, 464] on label "Non" at bounding box center [632, 451] width 253 height 32
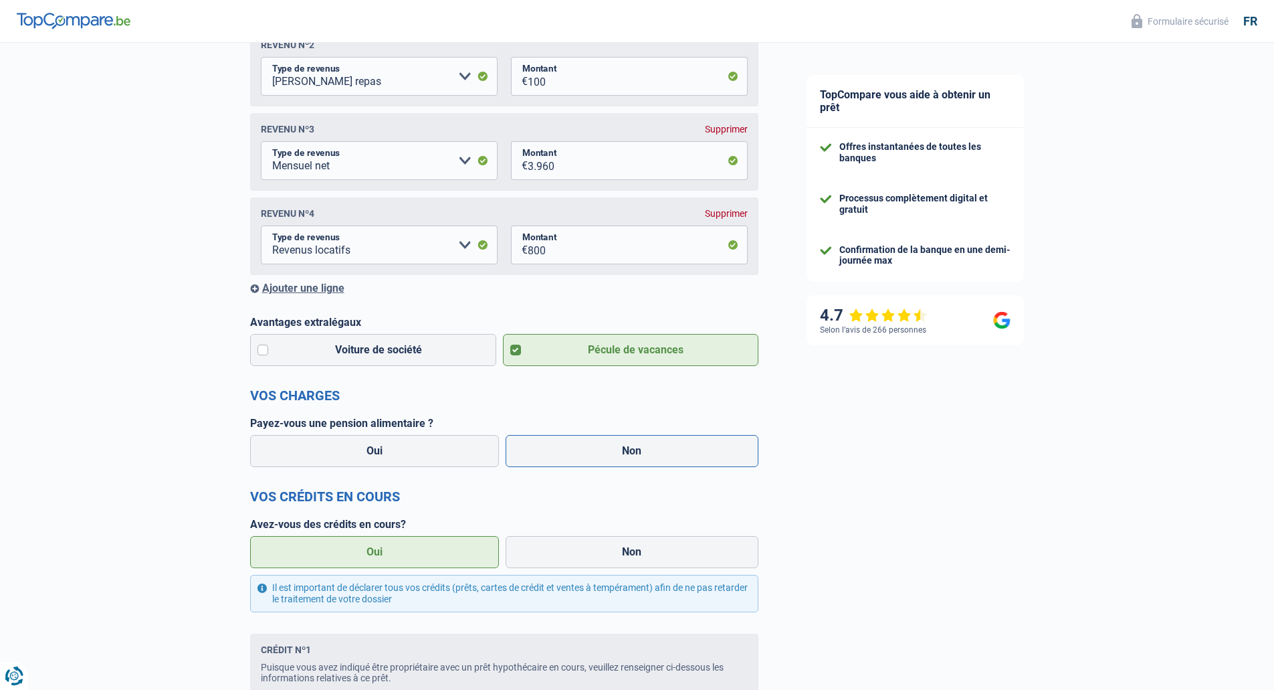
click at [584, 464] on input "Non" at bounding box center [632, 451] width 253 height 32
radio input "true"
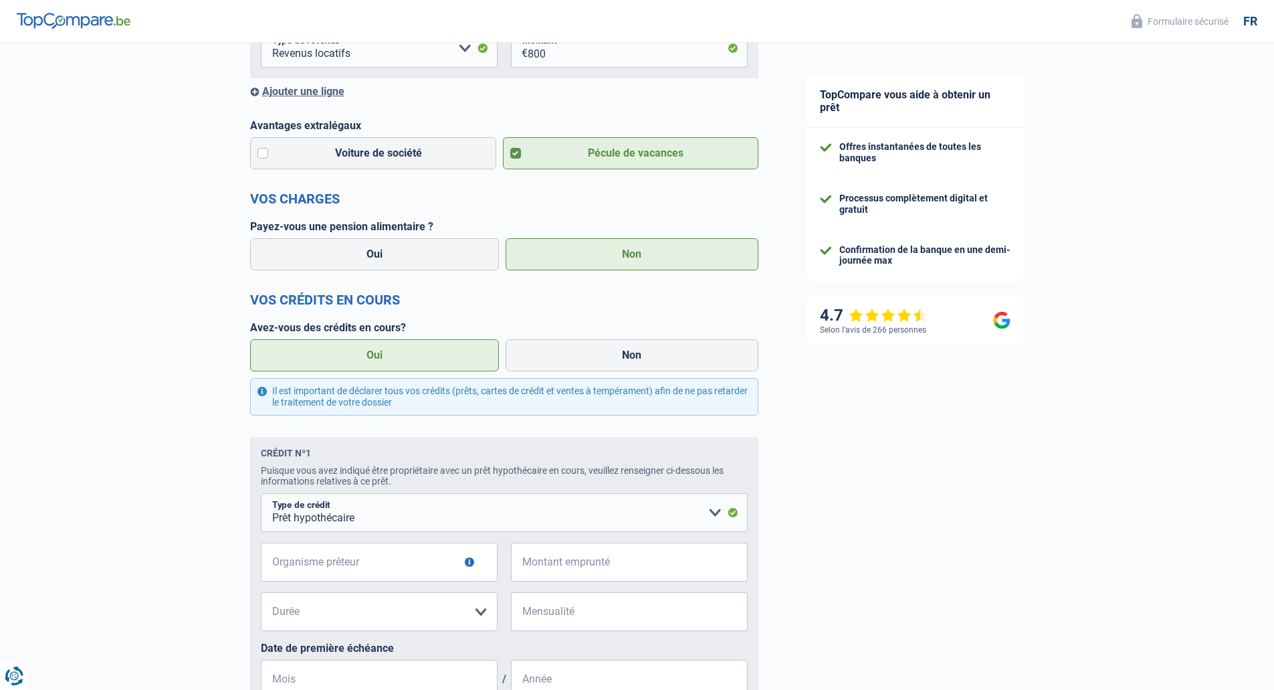
scroll to position [602, 0]
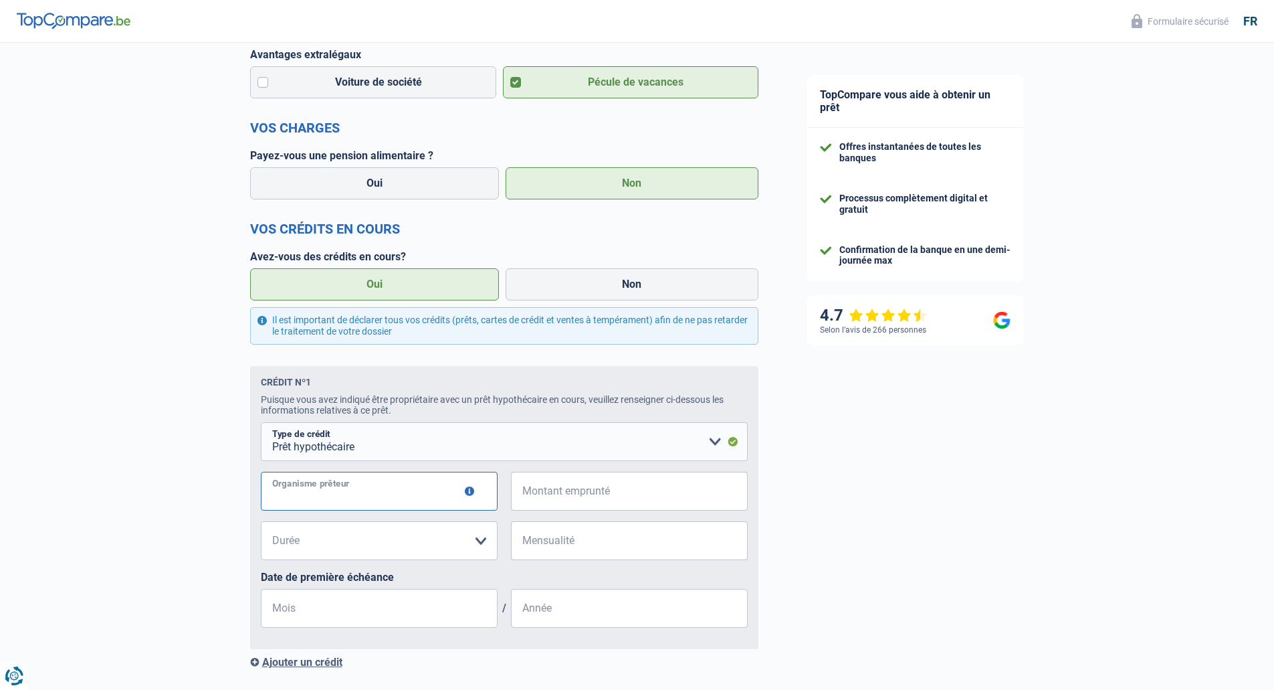
click at [344, 502] on input "Organisme prêteur" at bounding box center [379, 491] width 237 height 39
type input "KBC BRUSSELS"
click at [546, 503] on input "Montant emprunté" at bounding box center [638, 491] width 220 height 39
click at [377, 554] on select "120 mois 180 mois 240 mois 300 mois 360 mois 420 mois Veuillez sélectionner une…" at bounding box center [379, 540] width 237 height 39
click at [603, 544] on input "Mensualité" at bounding box center [638, 540] width 220 height 39
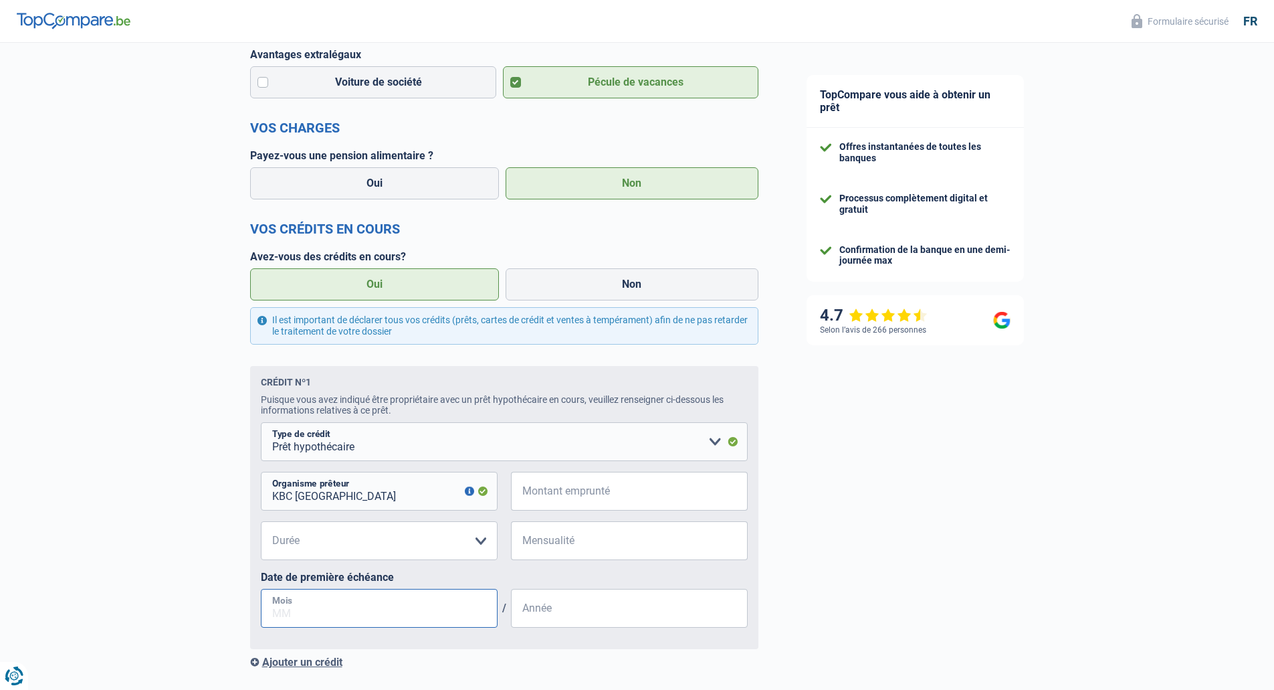
click at [423, 611] on input "Mois" at bounding box center [379, 608] width 237 height 39
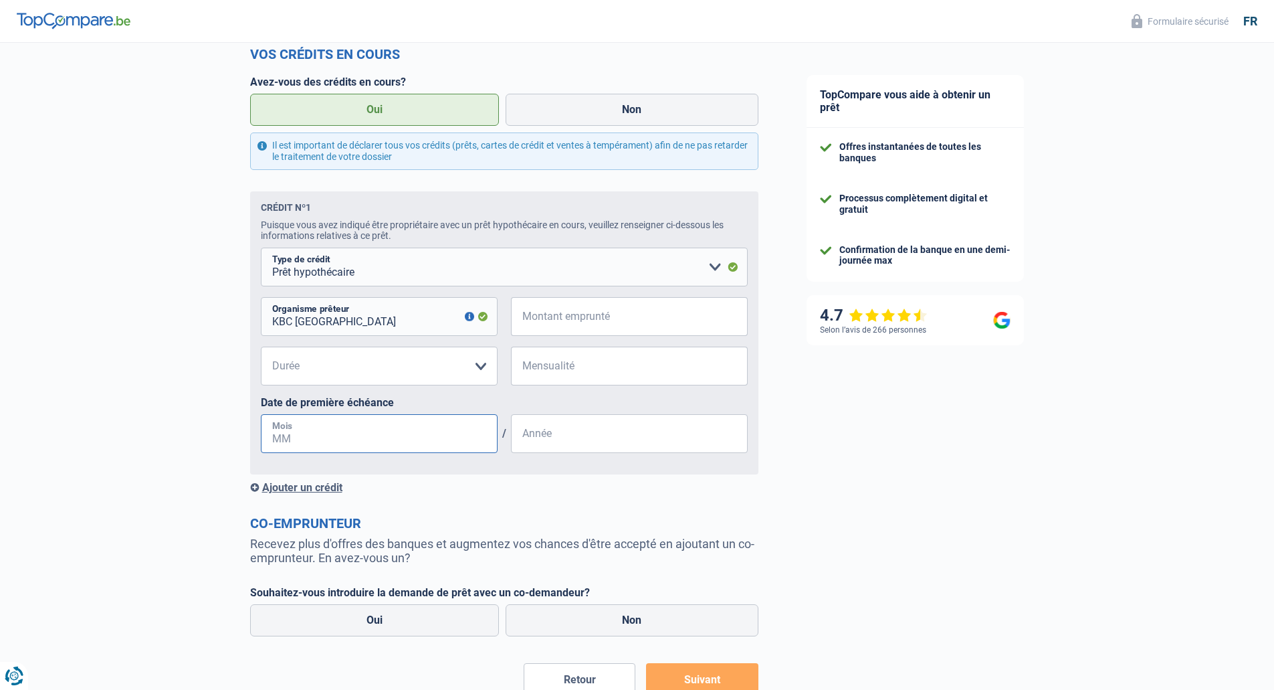
scroll to position [868, 0]
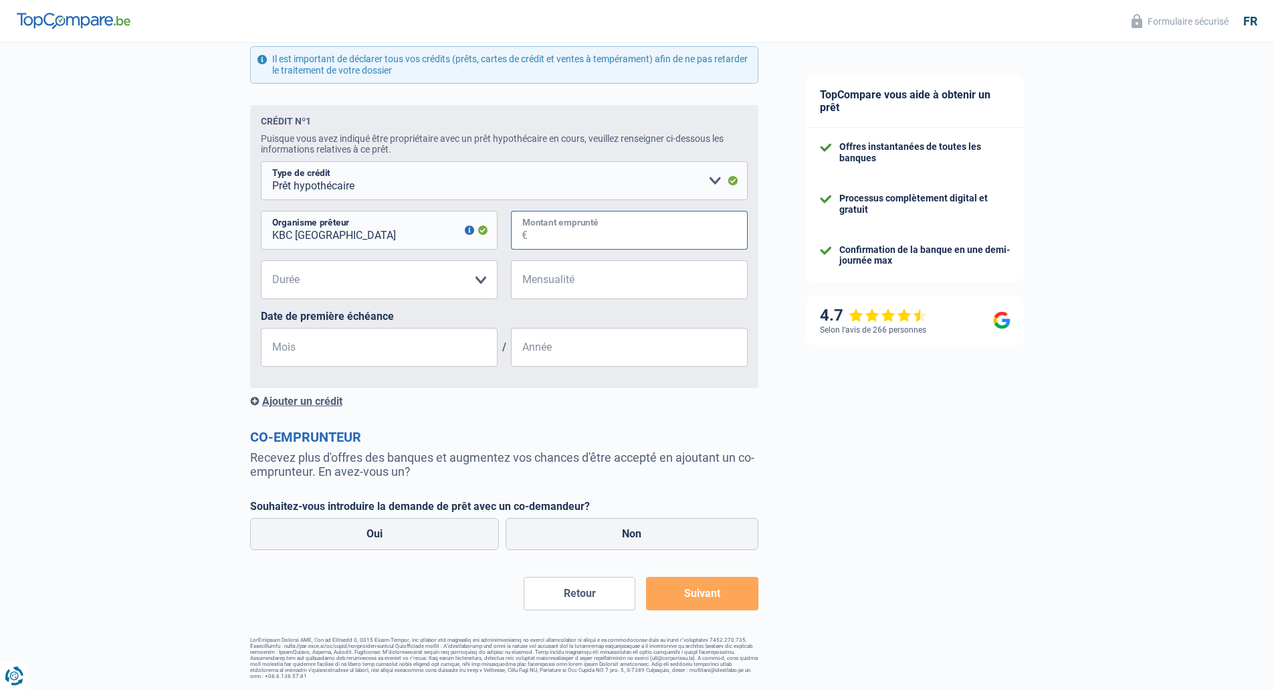
click at [644, 241] on input "Montant emprunté" at bounding box center [638, 230] width 220 height 39
click at [615, 239] on input "Montant emprunté" at bounding box center [638, 230] width 220 height 39
paste input "275.000"
type input "275.000"
click at [454, 286] on select "120 mois 180 mois 240 mois 300 mois 360 mois 420 mois Veuillez sélectionner une…" at bounding box center [379, 279] width 237 height 39
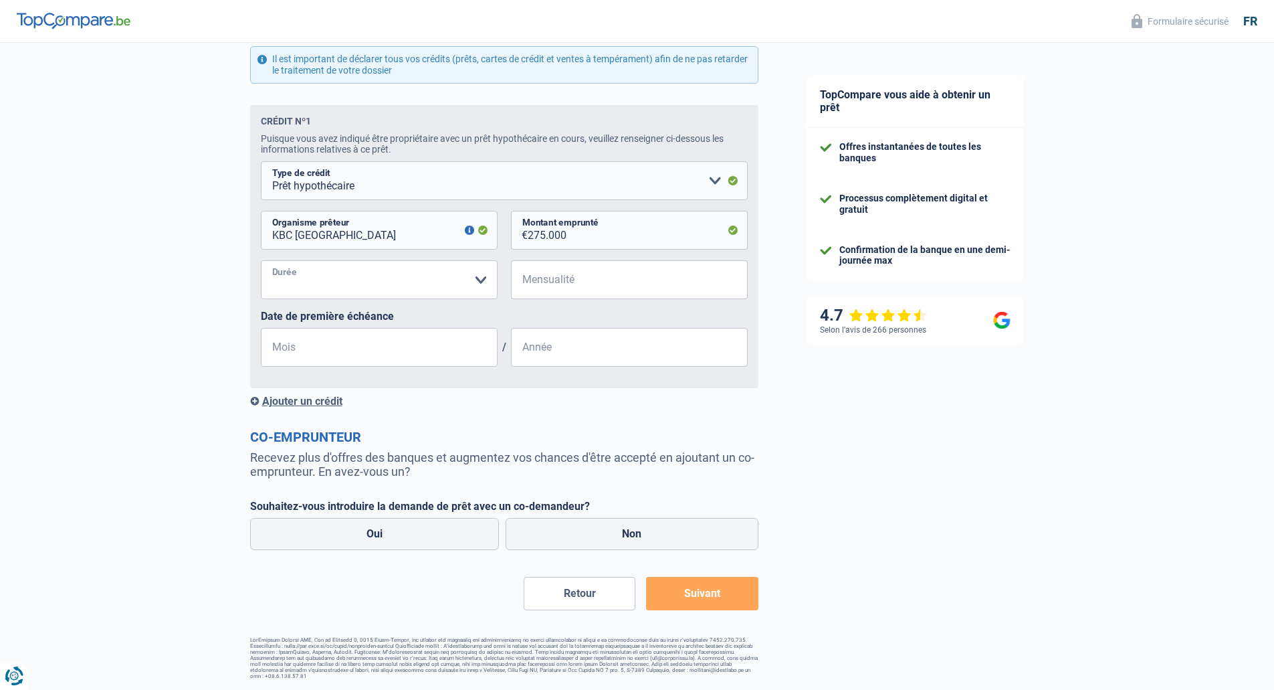
click at [357, 280] on select "120 mois 180 mois 240 mois 300 mois 360 mois 420 mois Veuillez sélectionner une…" at bounding box center [379, 279] width 237 height 39
click at [261, 260] on select "120 mois 180 mois 240 mois 300 mois 360 mois 420 mois Veuillez sélectionner une…" at bounding box center [379, 279] width 237 height 39
drag, startPoint x: 363, startPoint y: 290, endPoint x: 360, endPoint y: 299, distance: 9.7
click at [363, 290] on select "120 mois 180 mois 240 mois 300 mois 360 mois 420 mois Veuillez sélectionner une…" at bounding box center [379, 279] width 237 height 39
click at [261, 260] on select "120 mois 180 mois 240 mois 300 mois 360 mois 420 mois Veuillez sélectionner une…" at bounding box center [379, 279] width 237 height 39
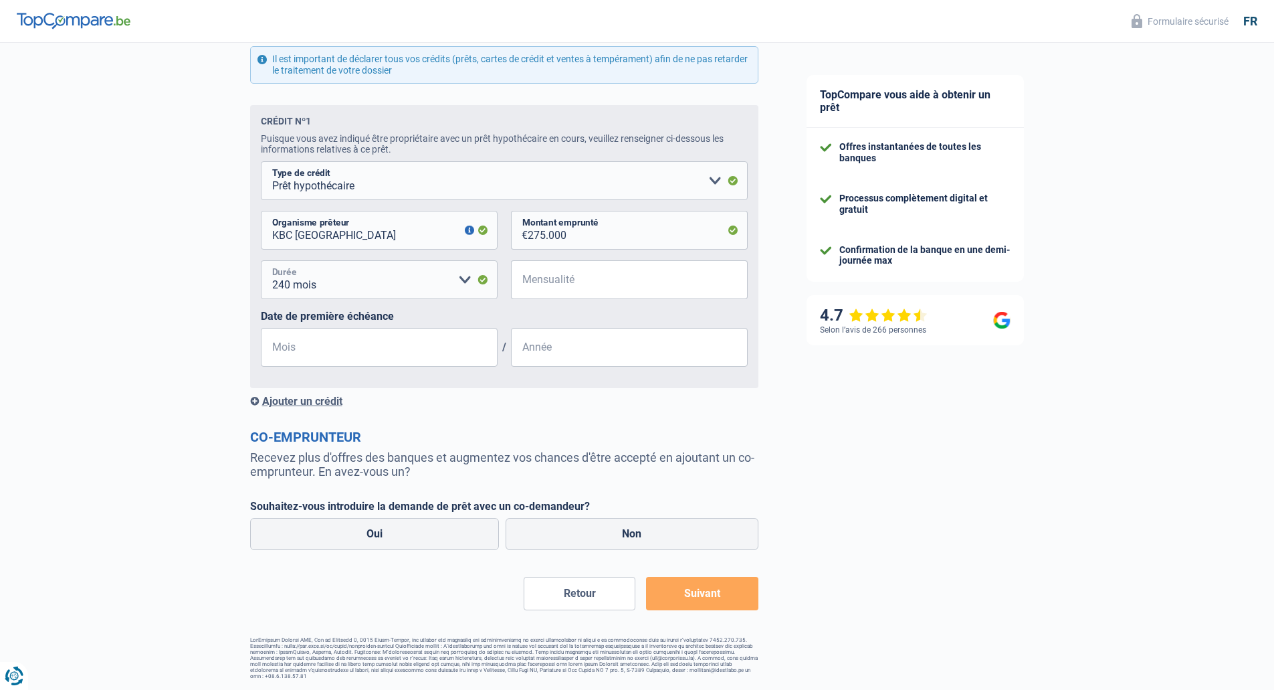
click at [447, 290] on select "120 mois 180 mois 240 mois 300 mois 360 mois 420 mois Veuillez sélectionner une…" at bounding box center [379, 279] width 237 height 39
select select "180"
click at [261, 260] on select "120 mois 180 mois 240 mois 300 mois 360 mois 420 mois Veuillez sélectionner une…" at bounding box center [379, 279] width 237 height 39
click at [575, 282] on input "Mensualité" at bounding box center [638, 279] width 220 height 39
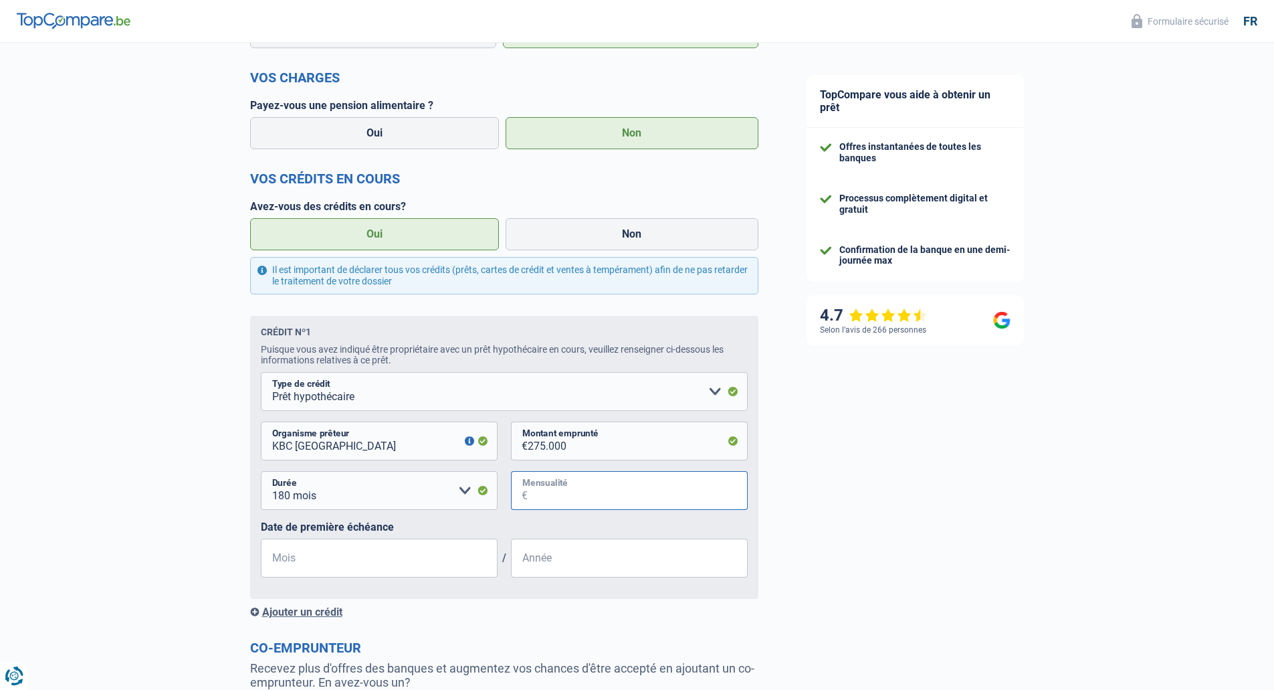
scroll to position [734, 0]
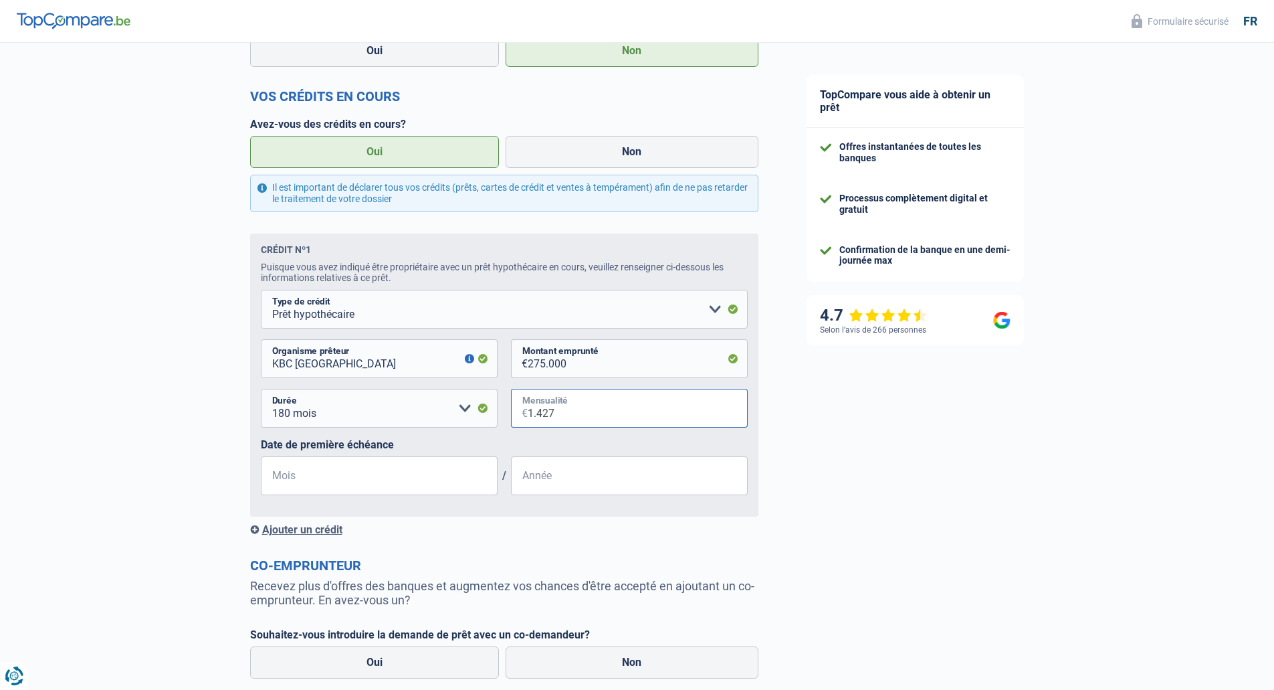
type input "1.427"
click at [288, 479] on input "Mois" at bounding box center [379, 475] width 237 height 39
click at [312, 490] on input "Mois" at bounding box center [379, 475] width 237 height 39
type input "07"
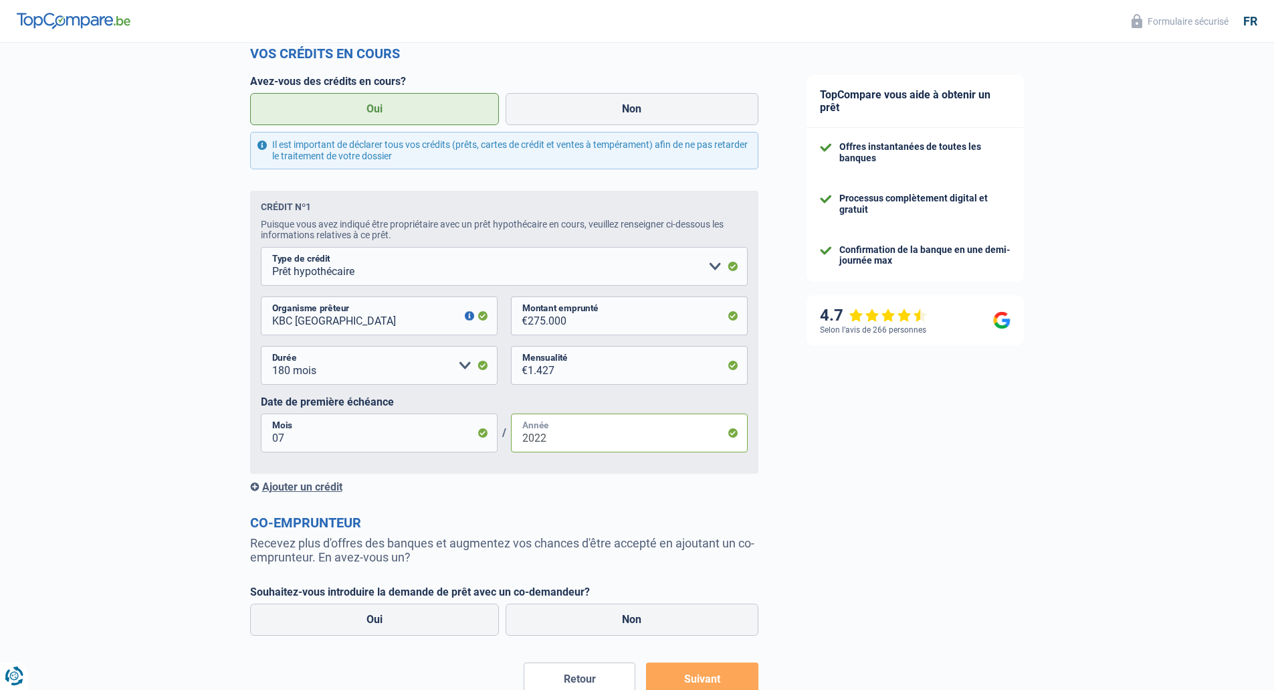
scroll to position [868, 0]
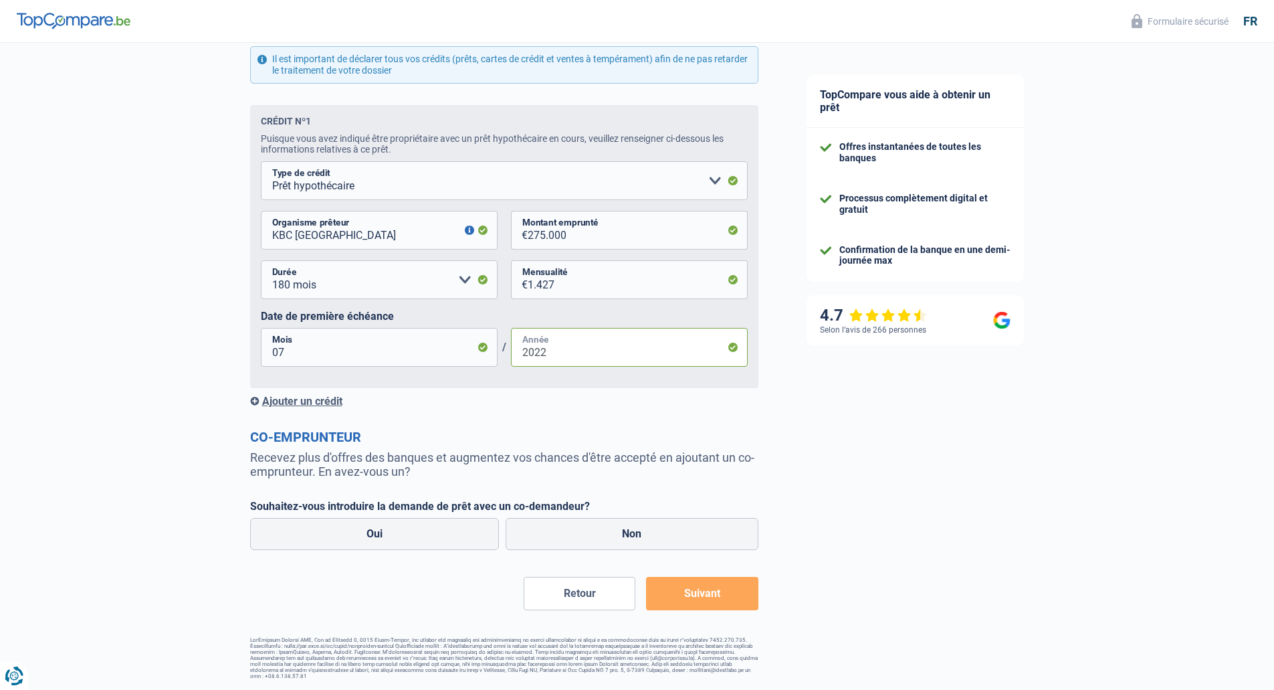
type input "2022"
drag, startPoint x: 337, startPoint y: 462, endPoint x: 457, endPoint y: 478, distance: 120.8
click at [457, 478] on p "Recevez plus d'offres des banques et augmentez vos chances d'être accepté en aj…" at bounding box center [504, 464] width 508 height 28
click at [421, 538] on label "Oui" at bounding box center [374, 534] width 249 height 32
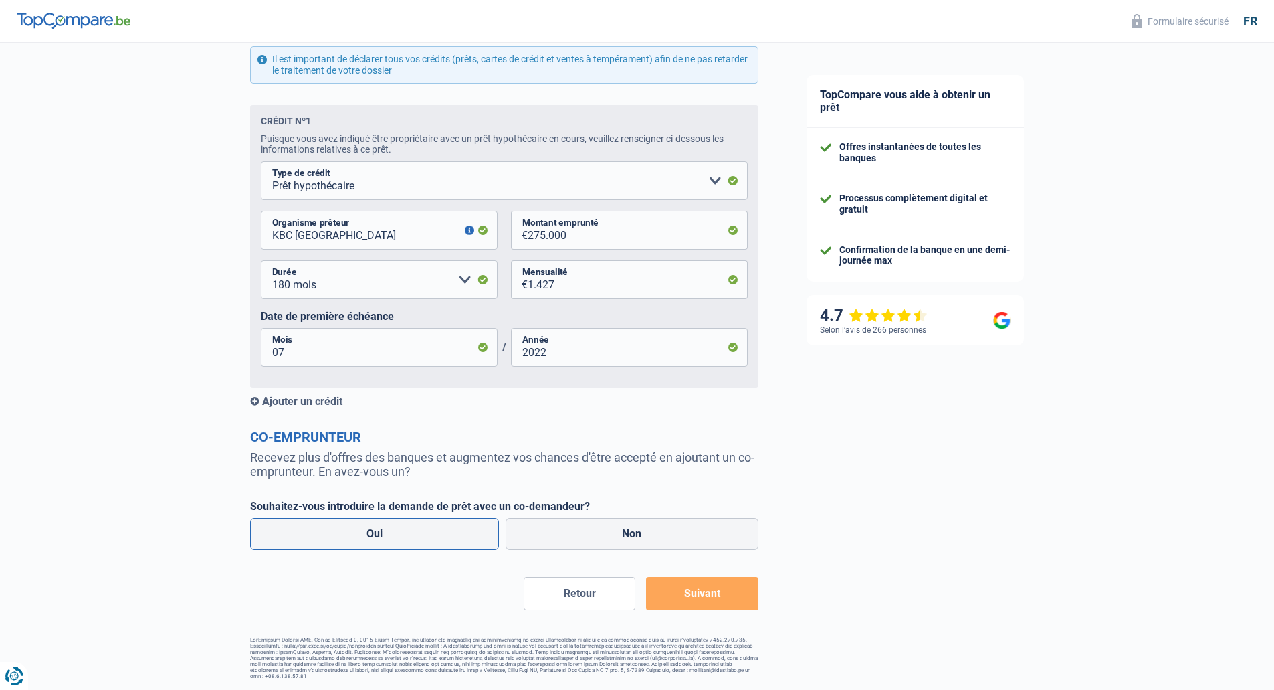
click at [421, 538] on input "Oui" at bounding box center [374, 534] width 249 height 32
radio input "true"
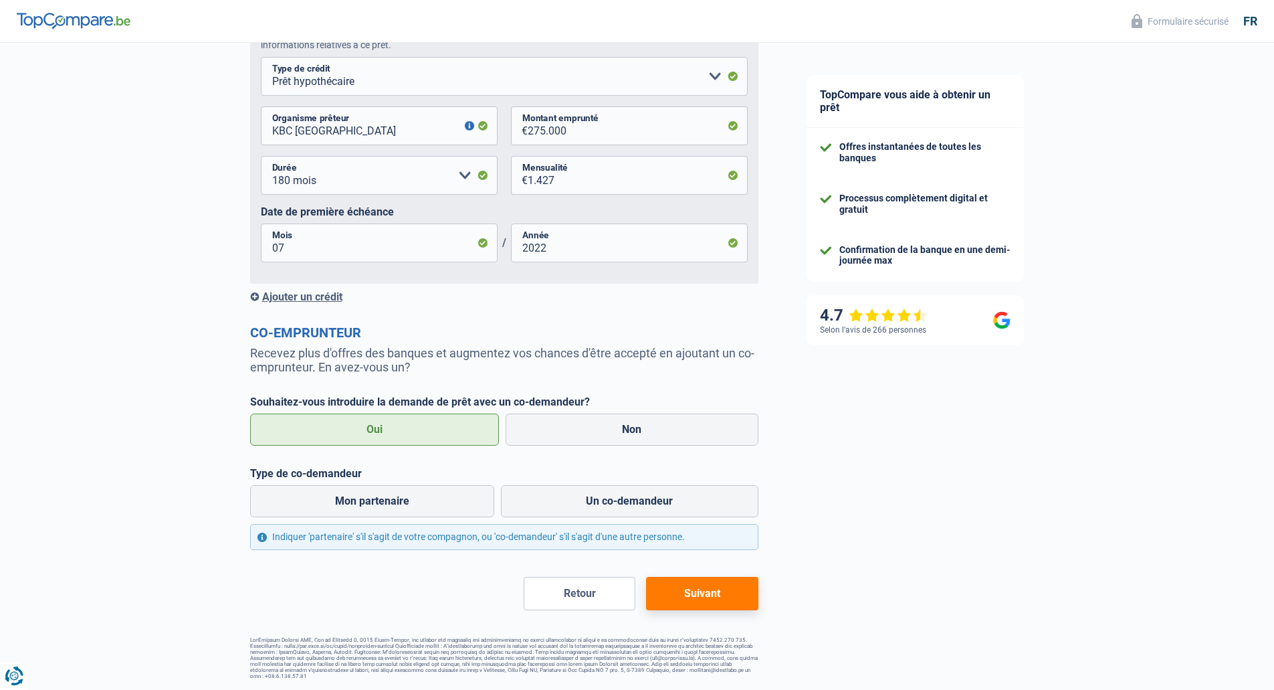
scroll to position [973, 0]
click at [643, 506] on label "Un co-demandeur" at bounding box center [630, 501] width 258 height 32
click at [643, 506] on input "Un co-demandeur" at bounding box center [630, 501] width 258 height 32
radio input "true"
click at [611, 429] on label "Non" at bounding box center [632, 429] width 253 height 32
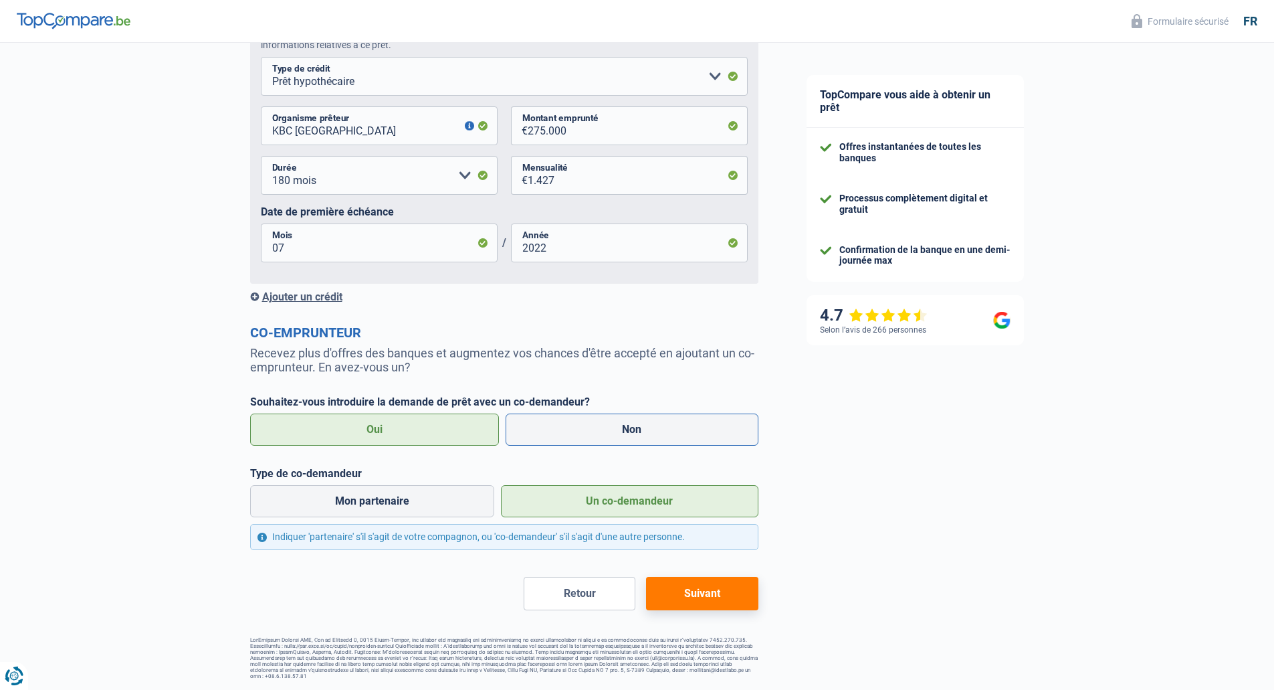
click at [611, 429] on input "Non" at bounding box center [632, 429] width 253 height 32
radio input "true"
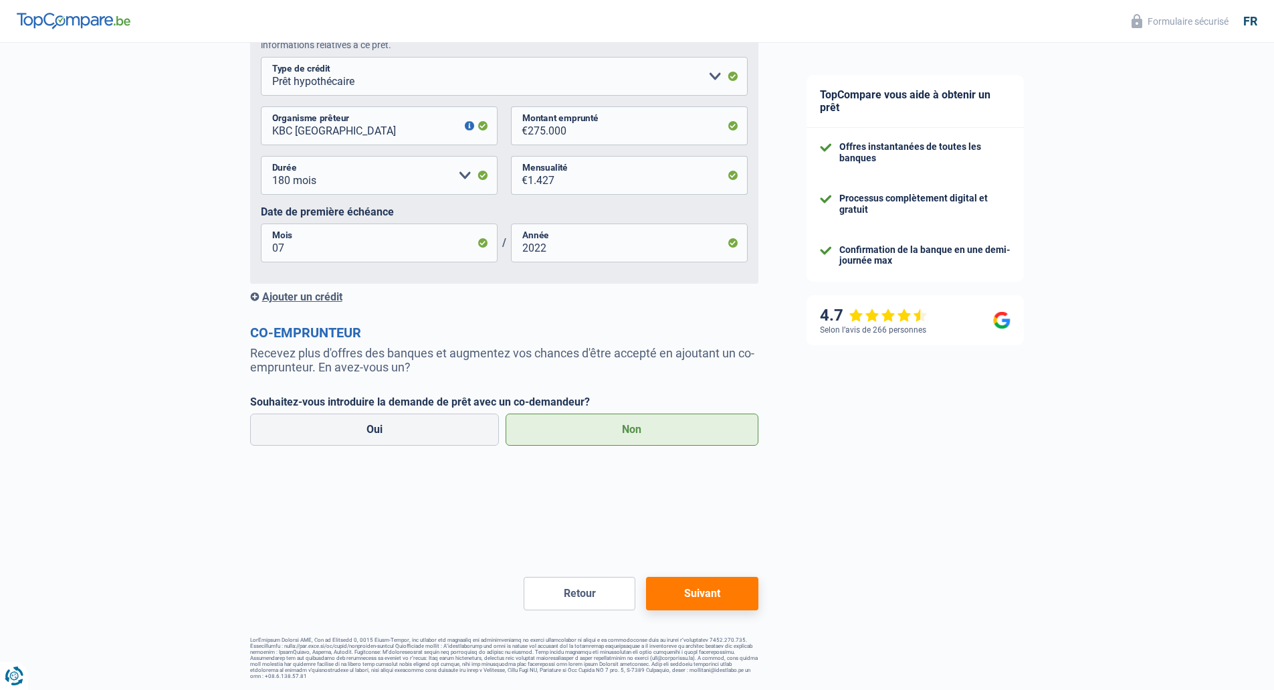
scroll to position [868, 0]
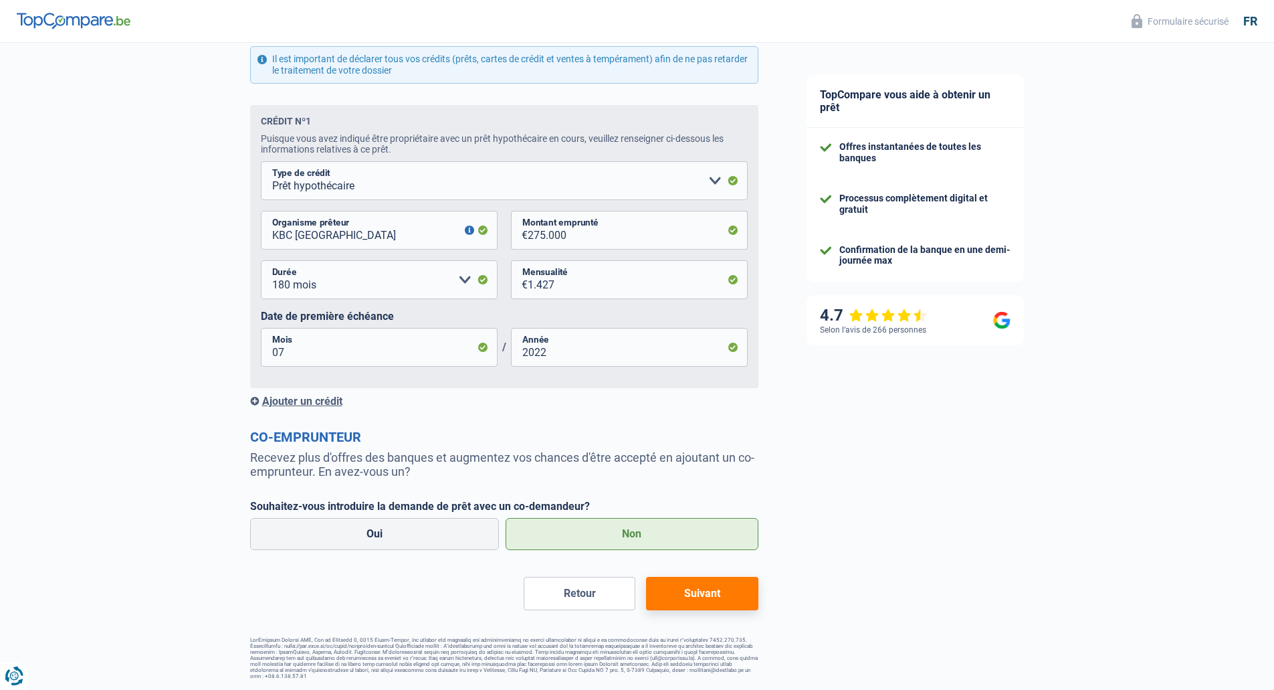
click at [709, 593] on button "Suivant" at bounding box center [702, 593] width 112 height 33
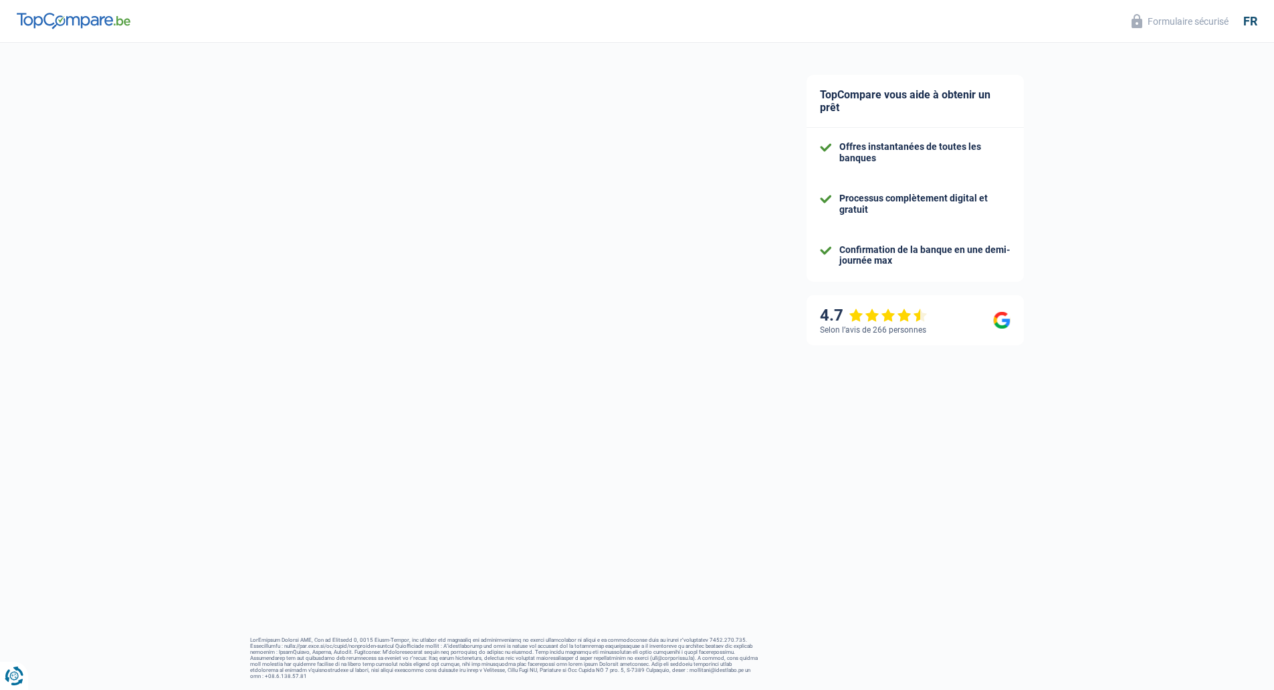
select select "renovation"
select select "84"
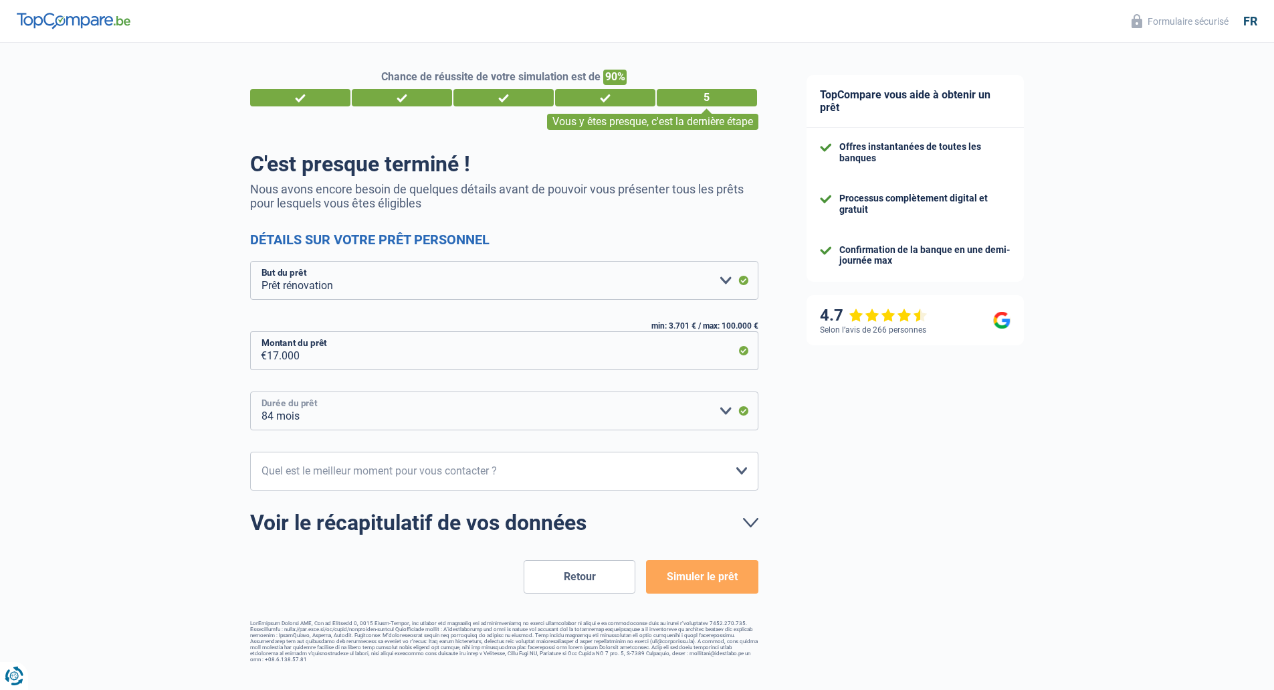
click at [327, 420] on select "12 mois 18 mois 24 mois 30 mois 36 mois 42 mois 48 mois 60 mois 72 mois 84 mois…" at bounding box center [504, 410] width 508 height 39
click at [332, 472] on select "10h-12h 12h-14h 14h-16h 16h-18h Veuillez sélectionner une option" at bounding box center [504, 470] width 508 height 39
select select "12-14"
click at [250, 452] on select "10h-12h 12h-14h 14h-16h 16h-18h Veuillez sélectionner une option" at bounding box center [504, 470] width 508 height 39
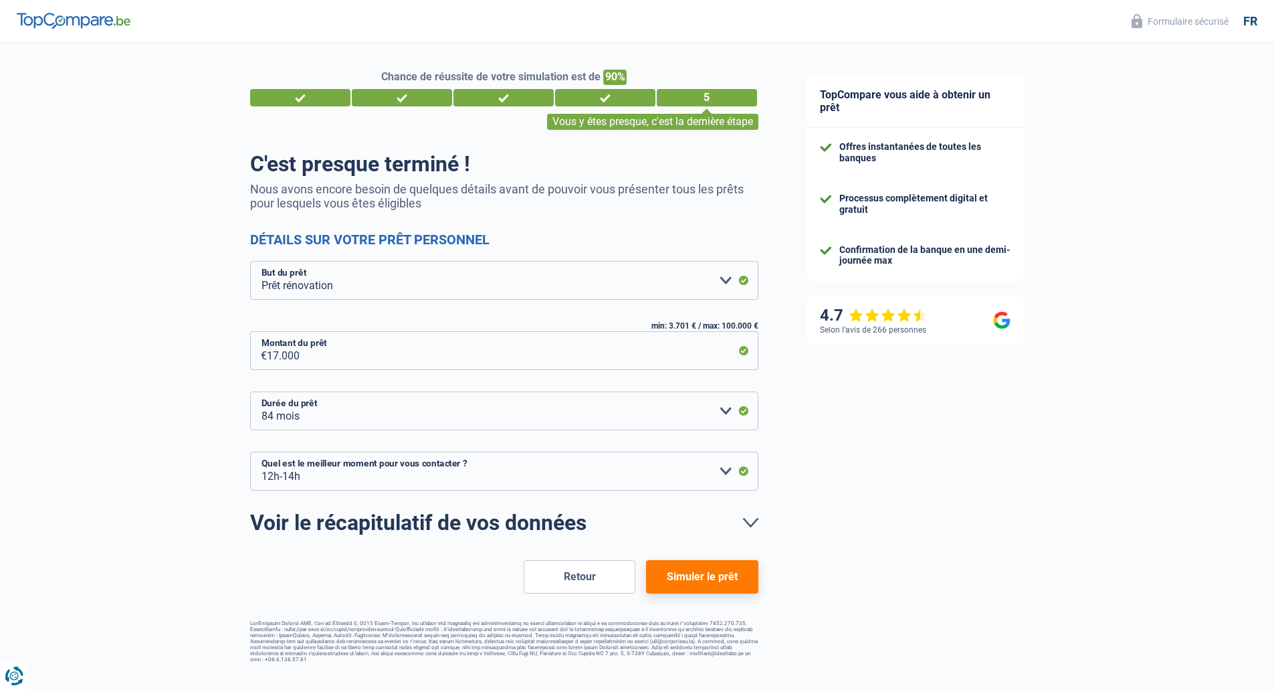
click at [712, 584] on button "Simuler le prêt" at bounding box center [702, 576] width 112 height 33
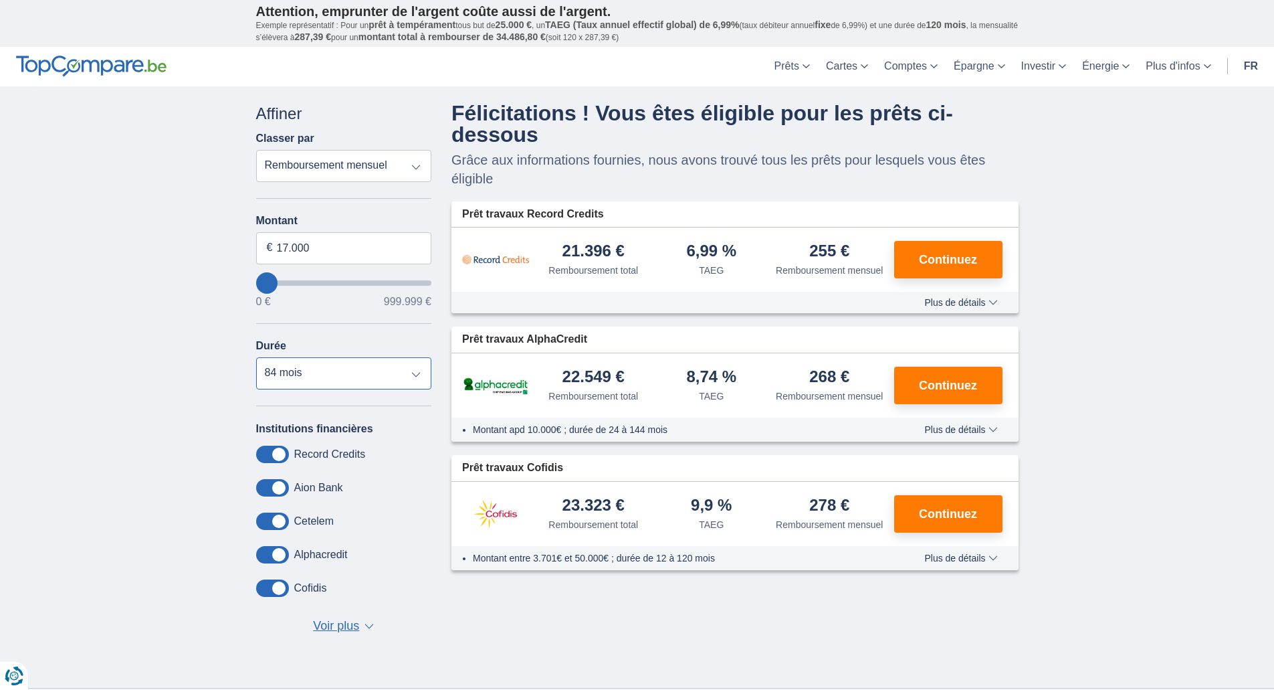
click at [298, 377] on select "12 mois 18 mois 24 mois 30 mois 36 mois 42 mois 48 mois 60 mois 72 mois 84 mois" at bounding box center [344, 373] width 176 height 32
click at [208, 391] on div "× widget.non-eligible-application.title widget.non-eligible-application.text no…" at bounding box center [637, 386] width 1274 height 601
click at [346, 154] on select "Remboursement total TAEG Remboursement mensuel" at bounding box center [344, 166] width 176 height 32
click at [1124, 302] on div "× widget.non-eligible-application.title widget.non-eligible-application.text no…" at bounding box center [637, 386] width 1274 height 601
click at [334, 250] on input "17.000" at bounding box center [344, 248] width 176 height 32
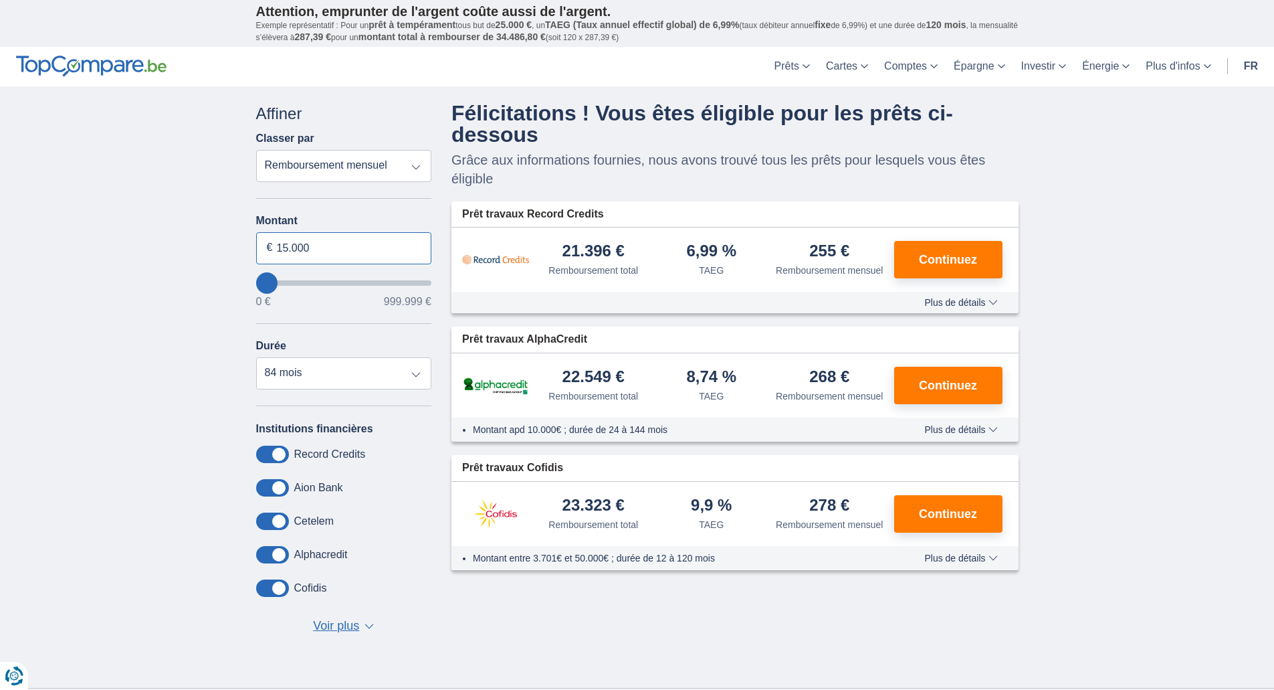
type input "15.000"
select select "60"
click at [284, 257] on input "15.000" at bounding box center [344, 248] width 176 height 32
type input "17.000"
type input "17000"
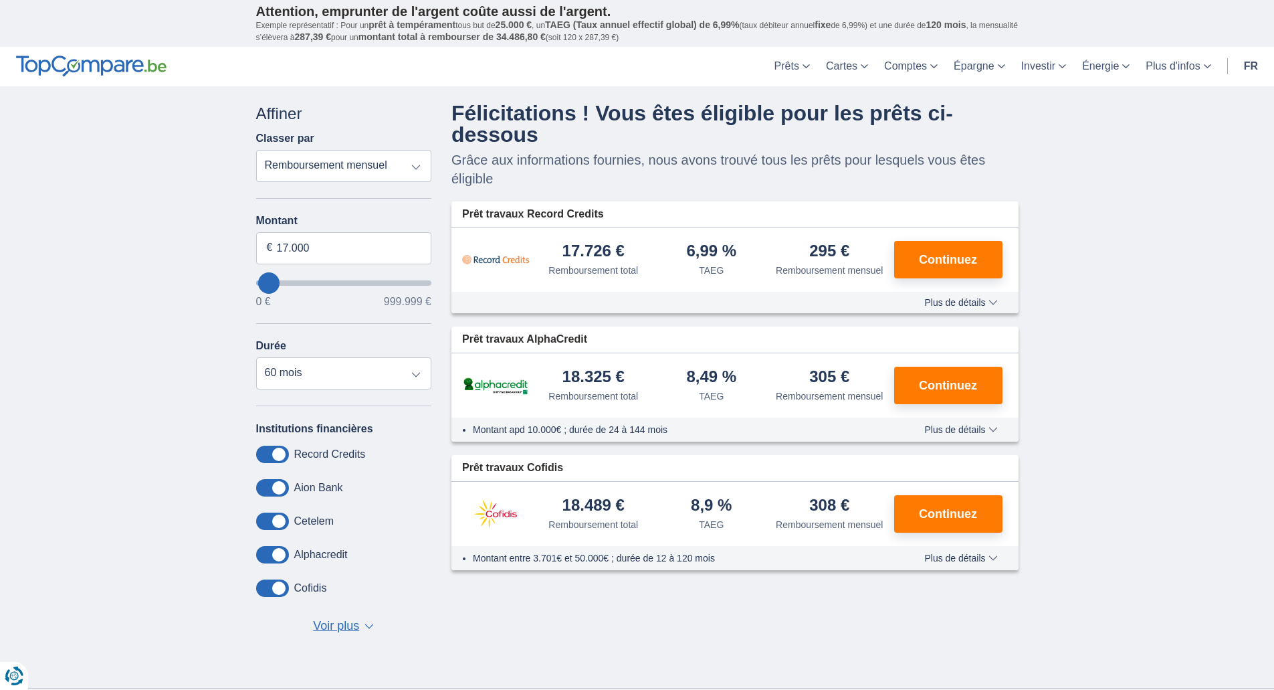
select select "84"
click at [290, 247] on input "17.000" at bounding box center [344, 248] width 176 height 32
type input "20.000"
type input "20000"
click at [297, 247] on input "20.000" at bounding box center [344, 248] width 176 height 32
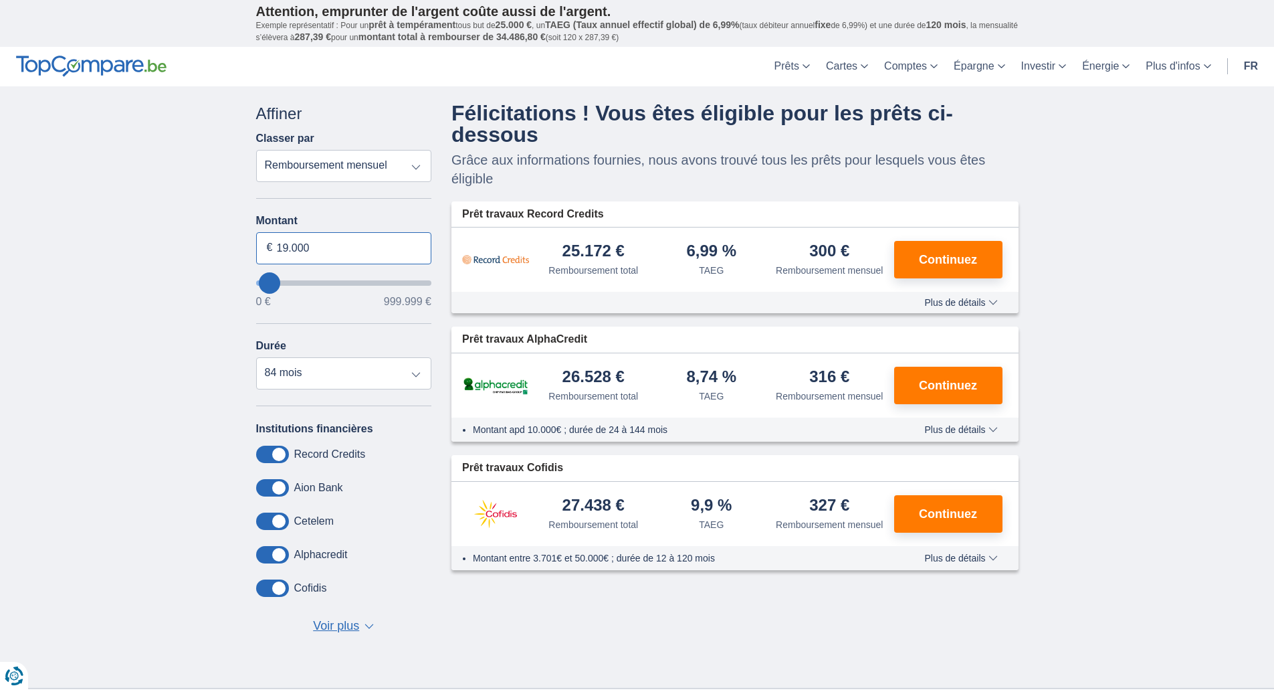
type input "19.000"
type input "19000"
click at [288, 247] on input "19.000" at bounding box center [344, 248] width 176 height 32
type input "15.000"
type input "15000"
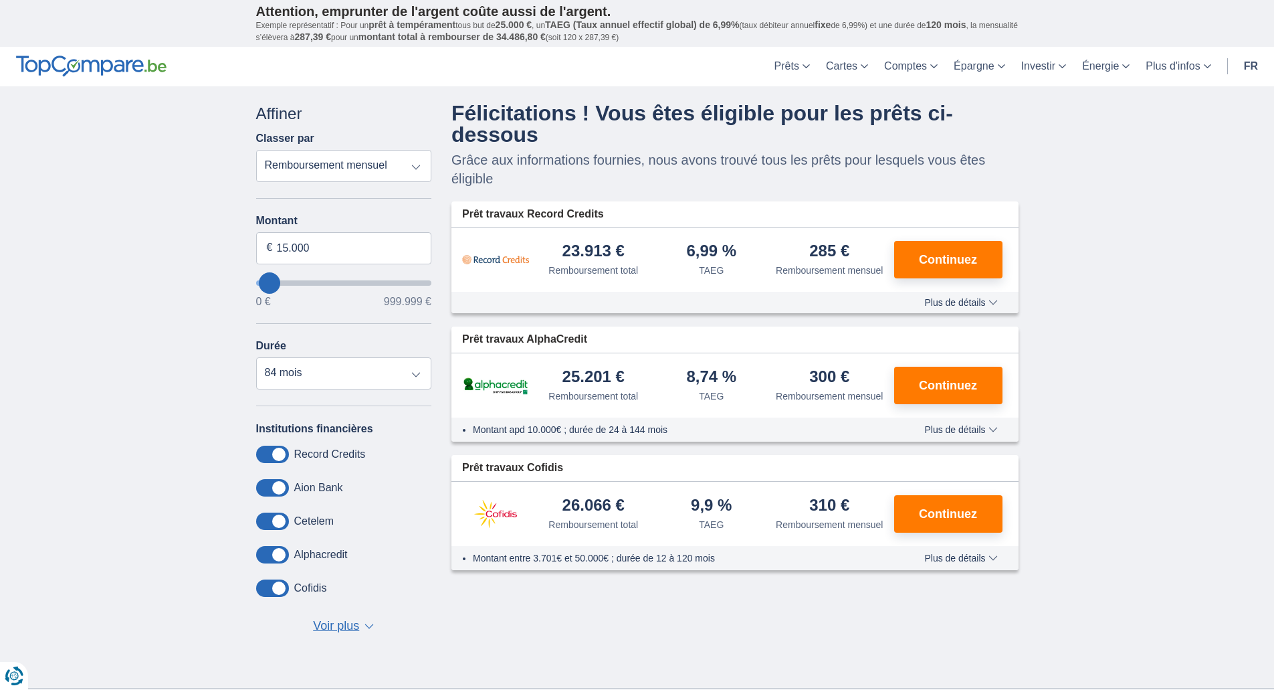
select select "60"
click at [288, 247] on input "15.000" at bounding box center [344, 248] width 176 height 32
type input "16.000"
type input "16000"
select select "84"
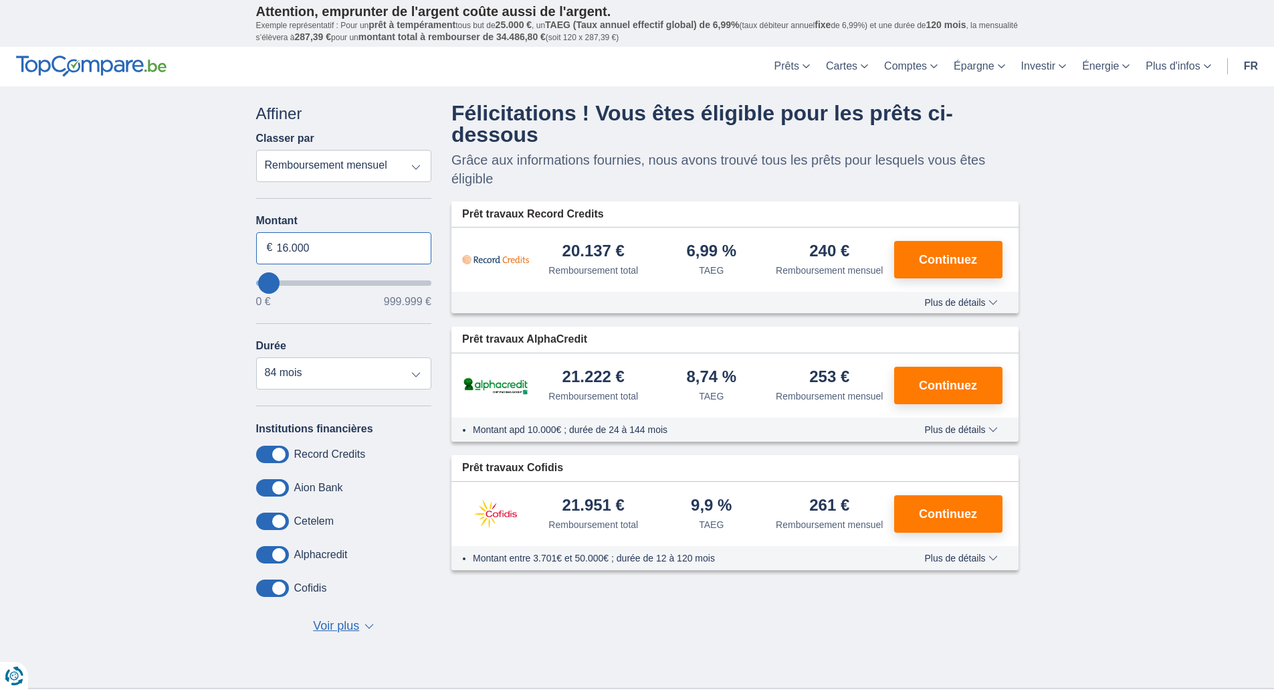
click at [288, 247] on input "16.000" at bounding box center [344, 248] width 176 height 32
type input "17.000"
type input "17000"
click at [288, 247] on input "17.000" at bounding box center [344, 248] width 176 height 32
type input "16.000"
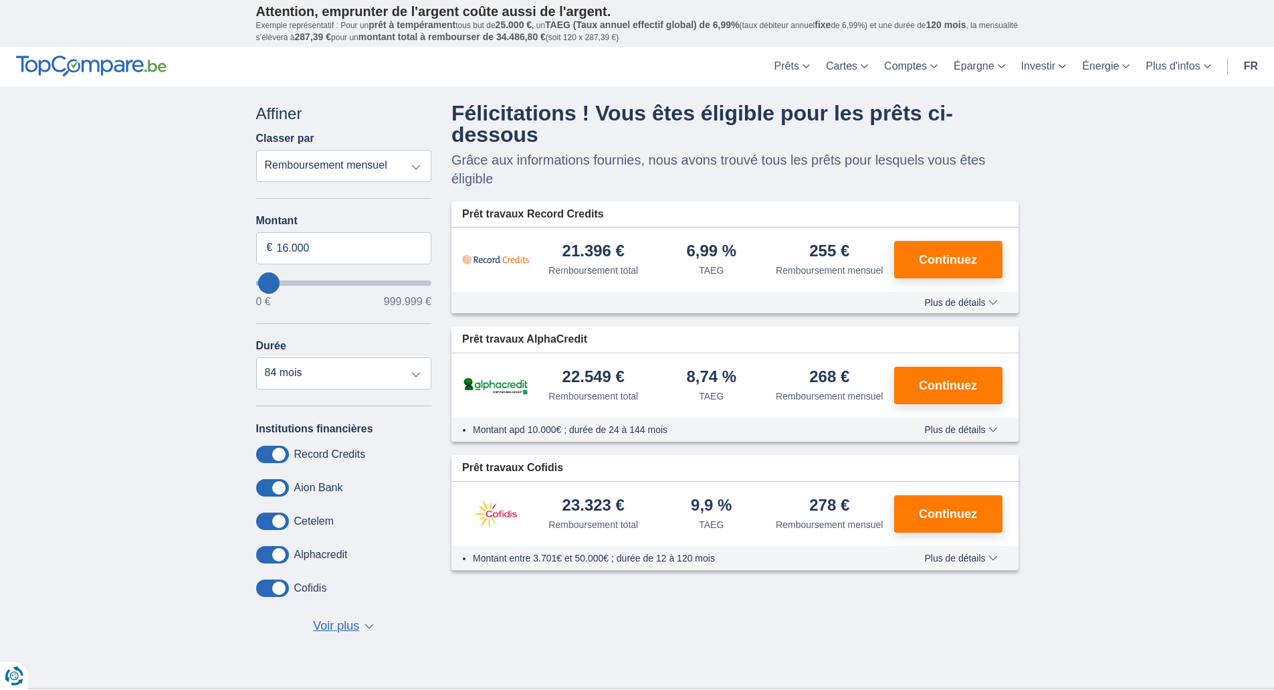
type input "16000"
click at [1092, 297] on div "× widget.non-eligible-application.title widget.non-eligible-application.text no…" at bounding box center [637, 386] width 1274 height 601
click at [957, 303] on span "Plus de détails" at bounding box center [960, 302] width 73 height 9
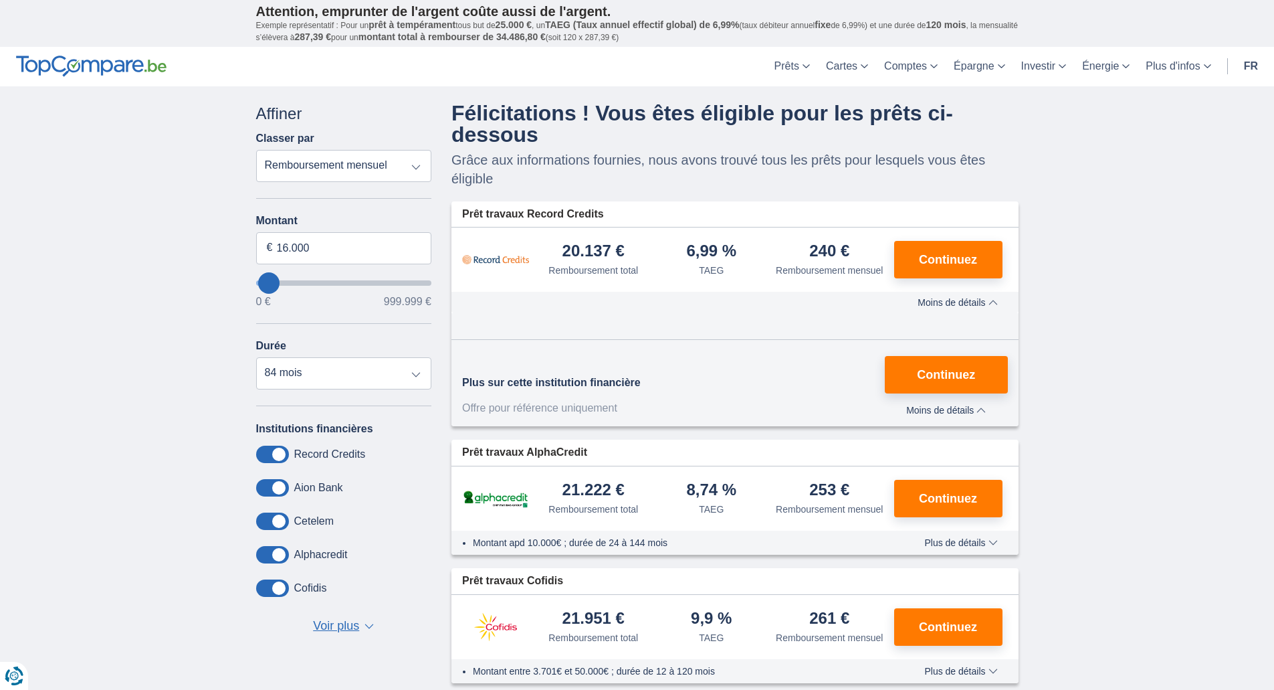
click at [728, 389] on div "Plus sur cette institution financière Offre pour référence uniquement Continuez…" at bounding box center [734, 391] width 567 height 70
drag, startPoint x: 543, startPoint y: 383, endPoint x: 702, endPoint y: 383, distance: 159.2
click at [702, 383] on div "Plus sur cette institution financière Offre pour référence uniquement Continuez…" at bounding box center [734, 391] width 567 height 70
drag, startPoint x: 845, startPoint y: 252, endPoint x: 796, endPoint y: 244, distance: 49.5
click at [796, 251] on div "240 € Remboursement mensuel" at bounding box center [830, 260] width 118 height 34
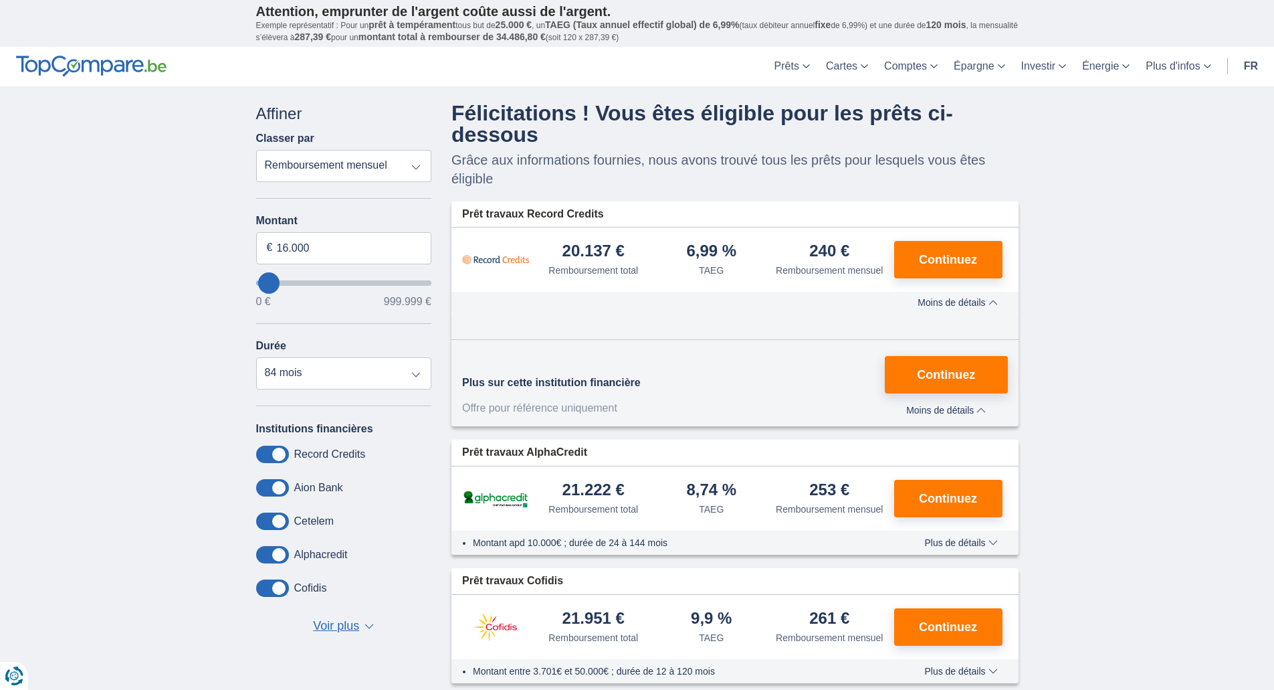
click at [1136, 421] on div "× widget.non-eligible-application.title widget.non-eligible-application.text no…" at bounding box center [637, 400] width 1274 height 629
click at [1106, 309] on div "× widget.non-eligible-application.title widget.non-eligible-application.text no…" at bounding box center [637, 400] width 1274 height 629
drag, startPoint x: 562, startPoint y: 253, endPoint x: 853, endPoint y: 255, distance: 291.0
click at [853, 255] on div "20.137 € Remboursement total 6,99 %" at bounding box center [734, 259] width 567 height 64
click at [694, 322] on div "Plus sur cette institution financière Offre pour référence uniquement Continuez…" at bounding box center [734, 369] width 567 height 113
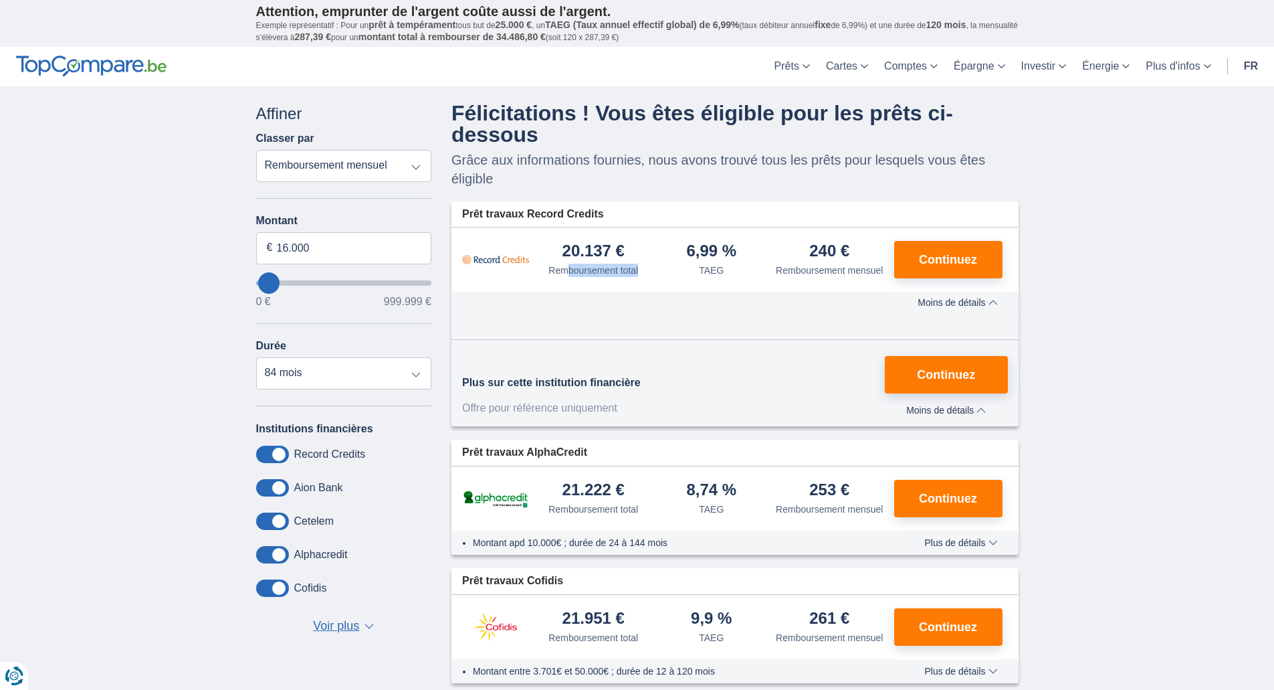
drag, startPoint x: 570, startPoint y: 272, endPoint x: 669, endPoint y: 272, distance: 99.0
click at [669, 272] on div "20.137 € Remboursement total 6,99 %" at bounding box center [734, 259] width 567 height 64
click at [288, 247] on input "16.000" at bounding box center [344, 248] width 176 height 32
type input "17.000"
type input "17000"
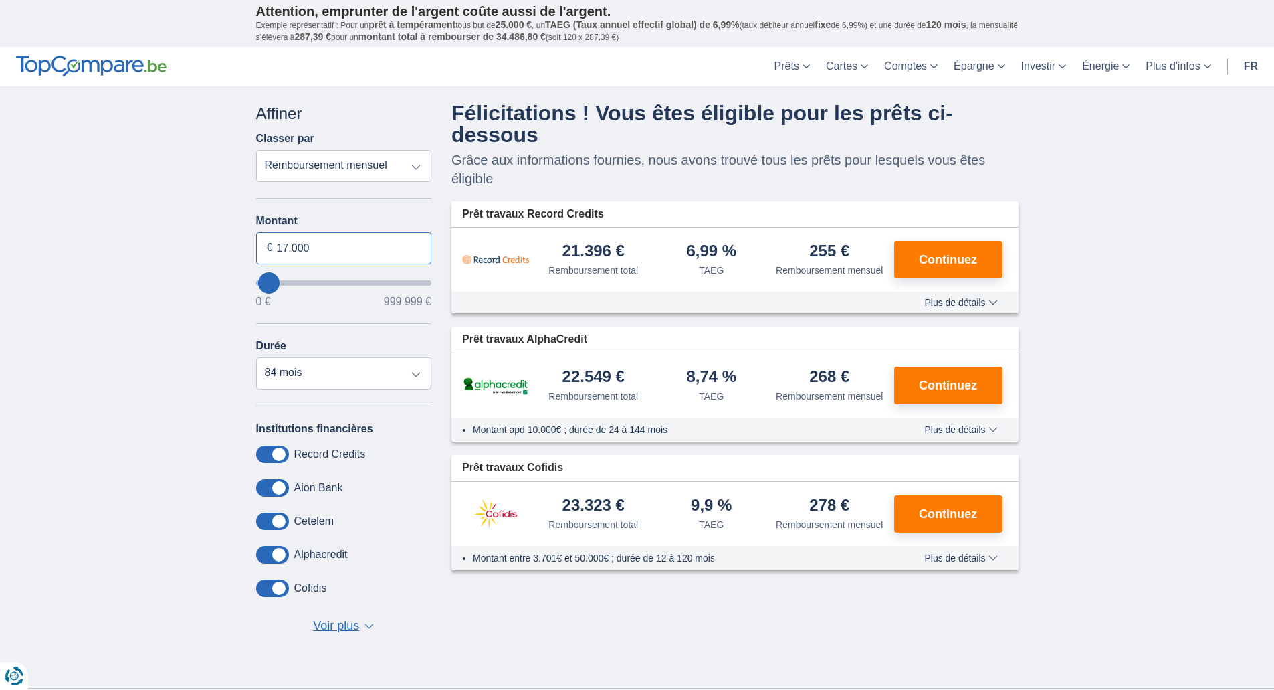
click at [288, 244] on input "17.000" at bounding box center [344, 248] width 176 height 32
type input "18.000"
type input "18000"
click at [288, 244] on input "18.000" at bounding box center [344, 248] width 176 height 32
type input "19.000"
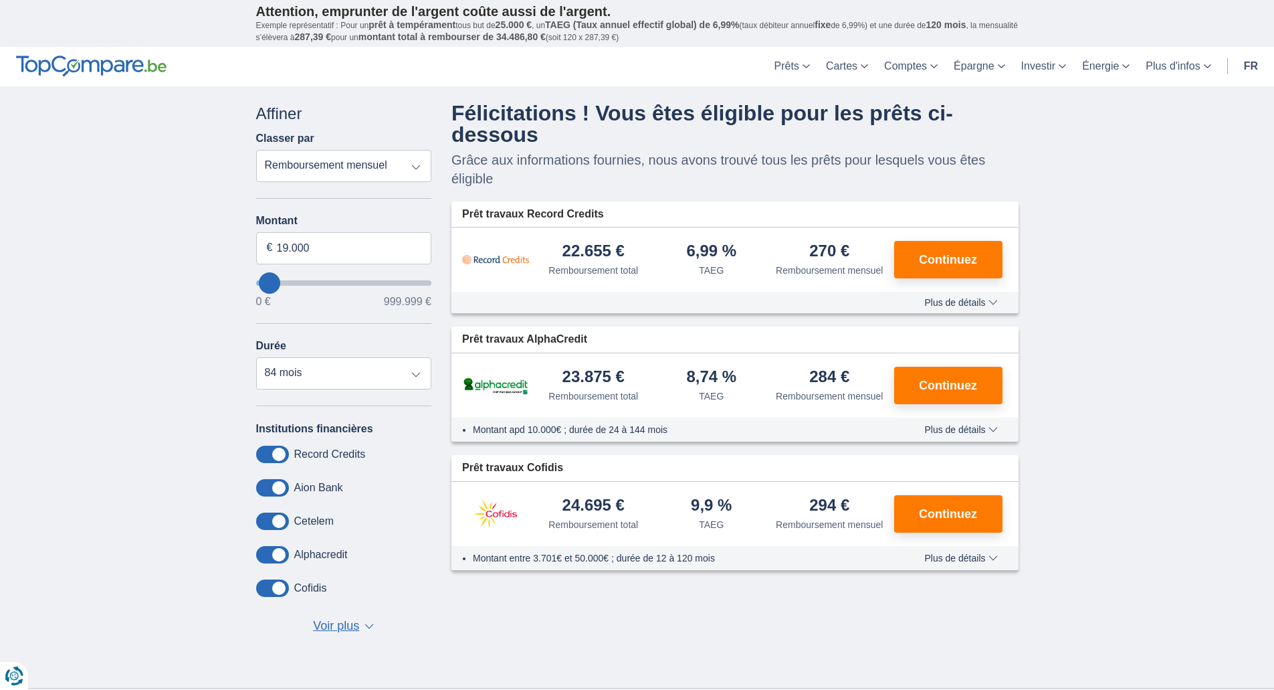
type input "19000"
click at [288, 244] on input "19.000" at bounding box center [344, 248] width 176 height 32
type input "20.000"
type input "20000"
click at [288, 244] on input "20.000" at bounding box center [344, 248] width 176 height 32
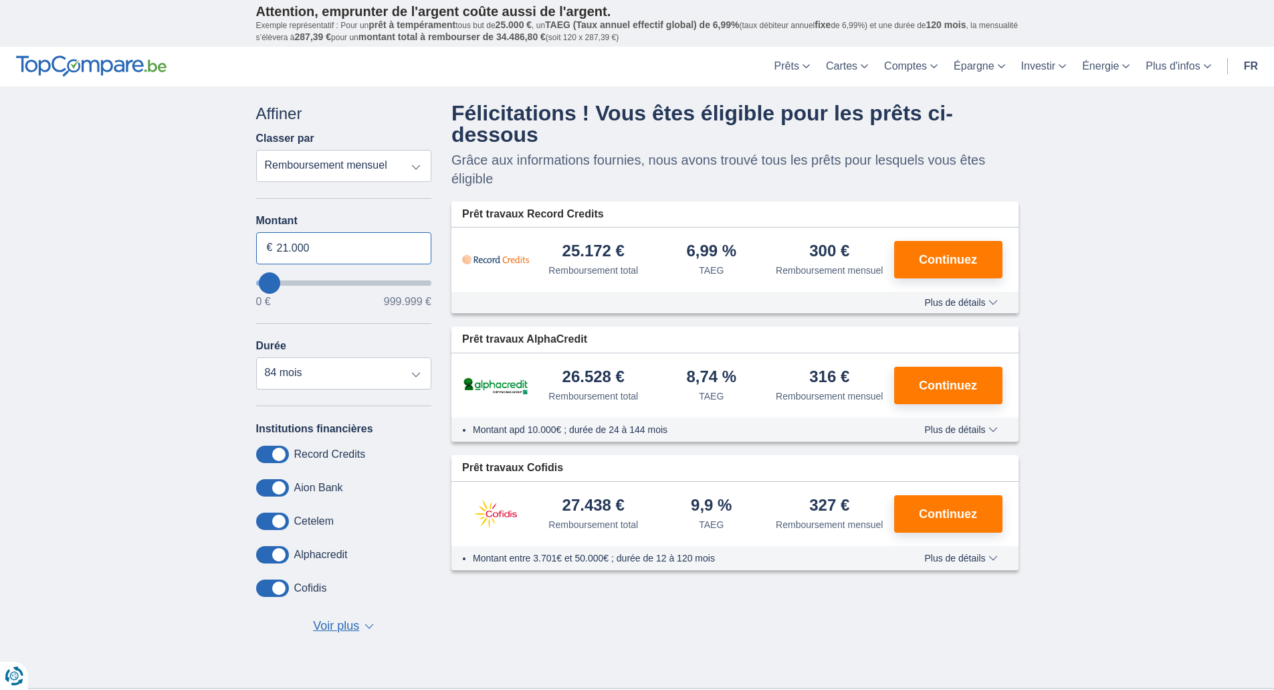
type input "21.000"
type input "21000"
select select "120"
click at [288, 244] on input "21.000" at bounding box center [344, 248] width 176 height 32
type input "22.000"
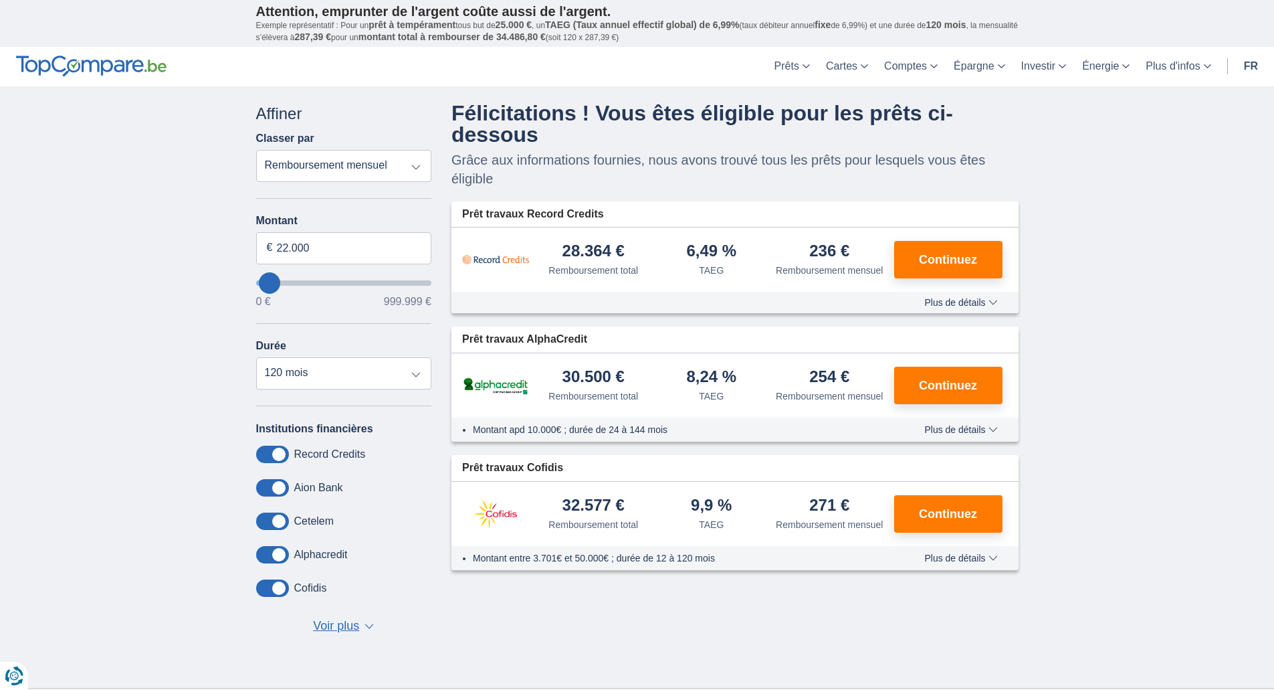
type input "22000"
click at [288, 244] on input "22.000" at bounding box center [344, 248] width 176 height 32
type input "23.000"
type input "23000"
click at [288, 244] on input "23.000" at bounding box center [344, 248] width 176 height 32
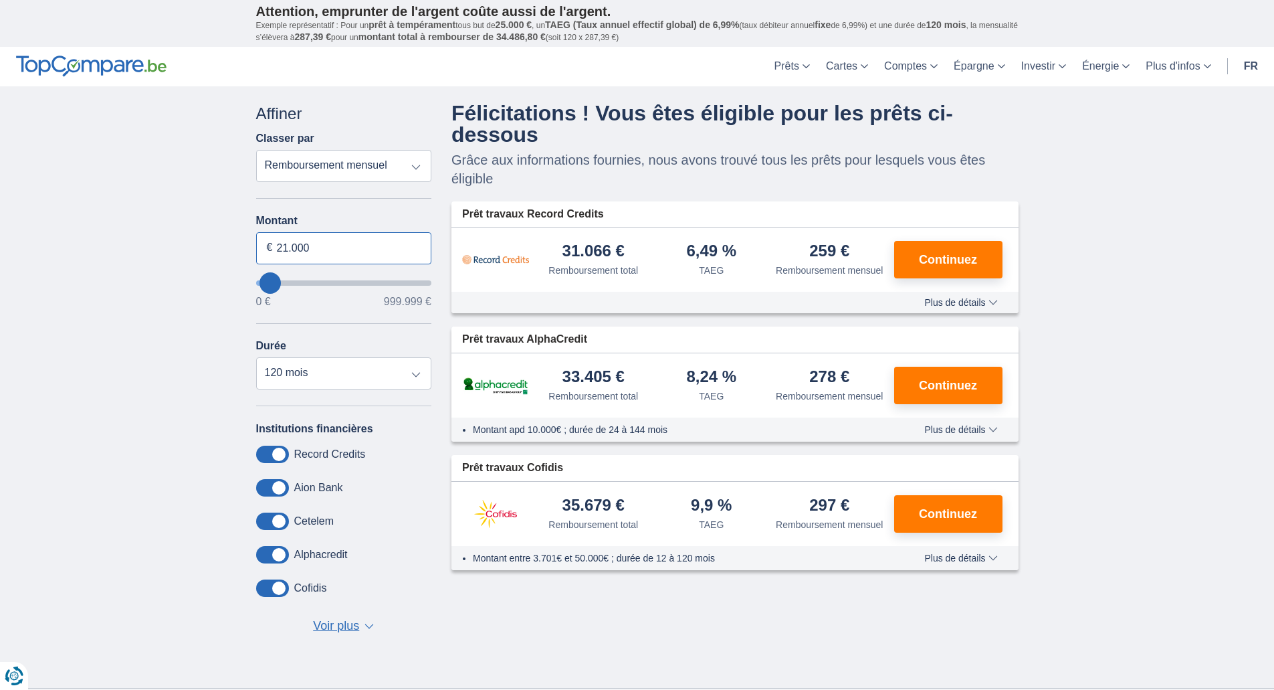
type input "21.000"
type input "21000"
click at [288, 244] on input "21.000" at bounding box center [344, 248] width 176 height 32
click at [256, 357] on select "12 mois 18 mois 24 mois 30 mois 36 mois 42 mois 48 mois 60 mois 72 mois 84 mois…" at bounding box center [344, 373] width 176 height 32
click at [320, 378] on select "12 mois 18 mois 24 mois 30 mois 36 mois 42 mois 48 mois 60 mois 72 mois 84 mois…" at bounding box center [344, 373] width 176 height 32
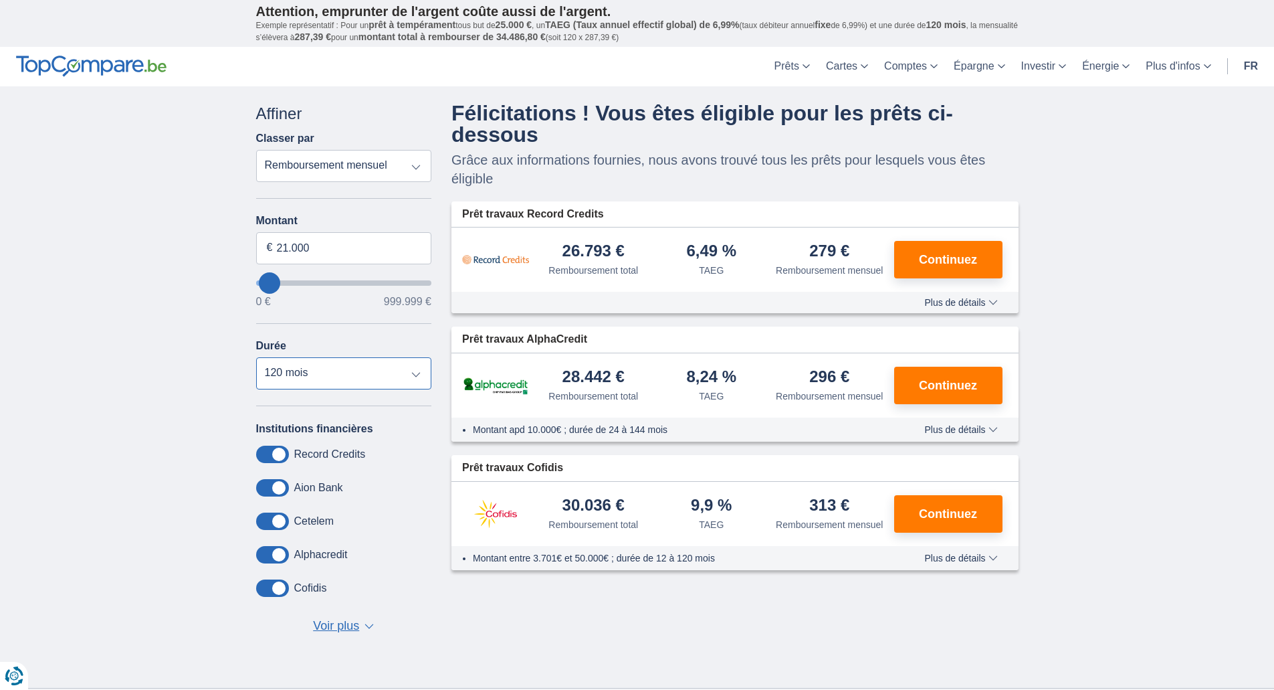
click at [256, 357] on select "12 mois 18 mois 24 mois 30 mois 36 mois 42 mois 48 mois 60 mois 72 mois 84 mois…" at bounding box center [344, 373] width 176 height 32
click at [300, 379] on select "12 mois 18 mois 24 mois 30 mois 36 mois 42 mois 48 mois 60 mois 72 mois 84 mois…" at bounding box center [344, 373] width 176 height 32
click at [256, 357] on select "12 mois 18 mois 24 mois 30 mois 36 mois 42 mois 48 mois 60 mois 72 mois 84 mois…" at bounding box center [344, 373] width 176 height 32
click at [293, 373] on select "12 mois 18 mois 24 mois 30 mois 36 mois 42 mois 48 mois 60 mois 72 mois 84 mois…" at bounding box center [344, 373] width 176 height 32
drag, startPoint x: 293, startPoint y: 377, endPoint x: 298, endPoint y: 387, distance: 11.1
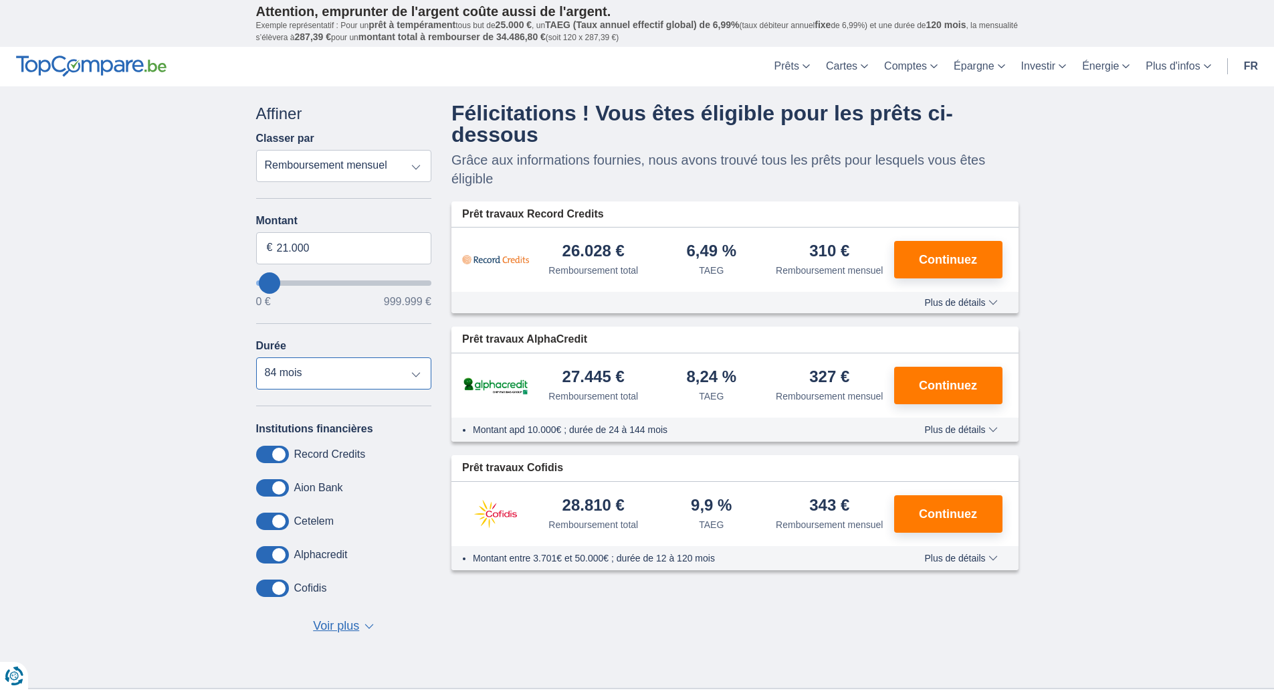
click at [293, 377] on select "12 mois 18 mois 24 mois 30 mois 36 mois 42 mois 48 mois 60 mois 72 mois 84 mois…" at bounding box center [344, 373] width 176 height 32
select select "120"
click at [256, 357] on select "12 mois 18 mois 24 mois 30 mois 36 mois 42 mois 48 mois 60 mois 72 mois 84 mois…" at bounding box center [344, 373] width 176 height 32
click at [285, 239] on input "21.000" at bounding box center [344, 248] width 176 height 32
type input "17.000"
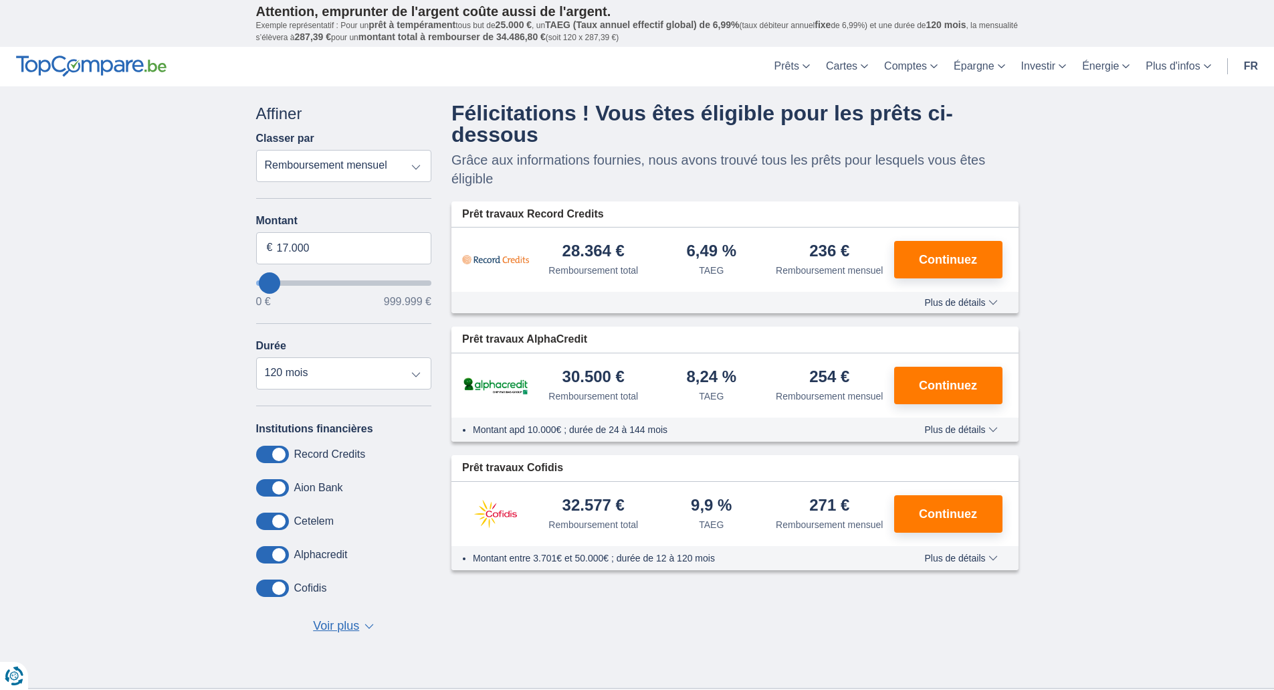
type input "17000"
select select "84"
click at [356, 234] on input "17.000" at bounding box center [344, 248] width 176 height 32
type input "19.000"
type input "19000"
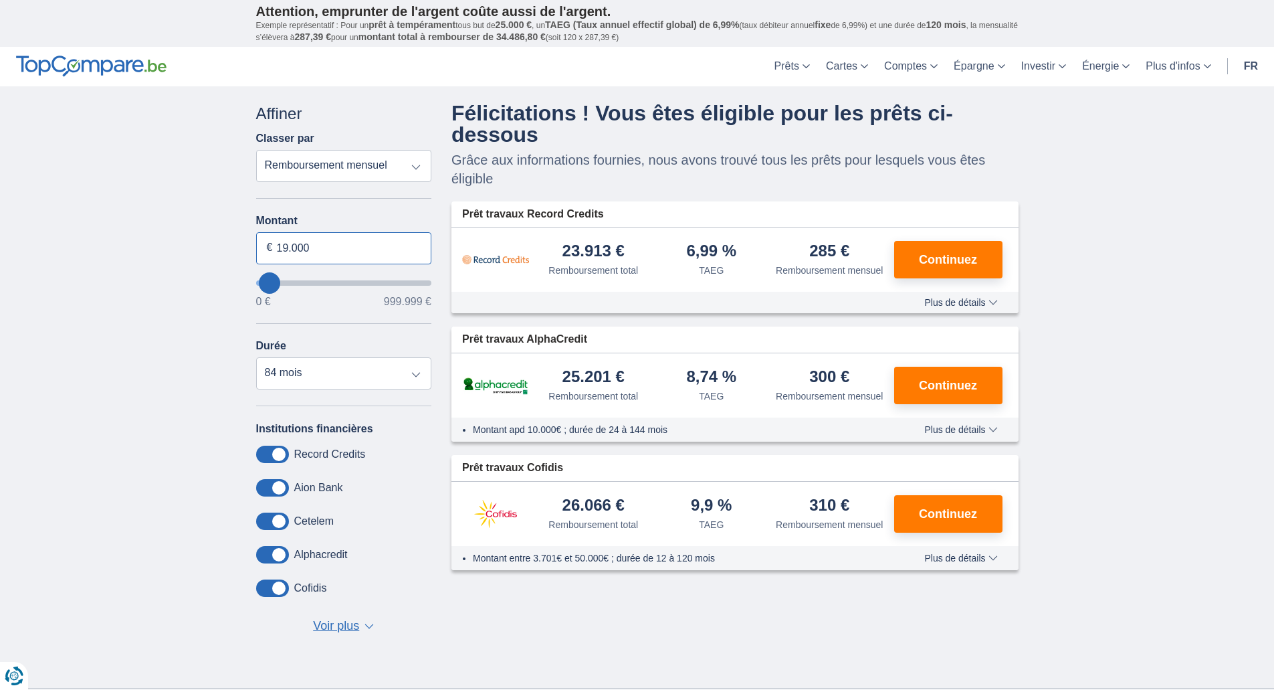
click at [356, 234] on input "19.000" at bounding box center [344, 248] width 176 height 32
type input "17.000"
type input "17000"
click at [356, 234] on input "17.000" at bounding box center [344, 248] width 176 height 32
type input "18.000"
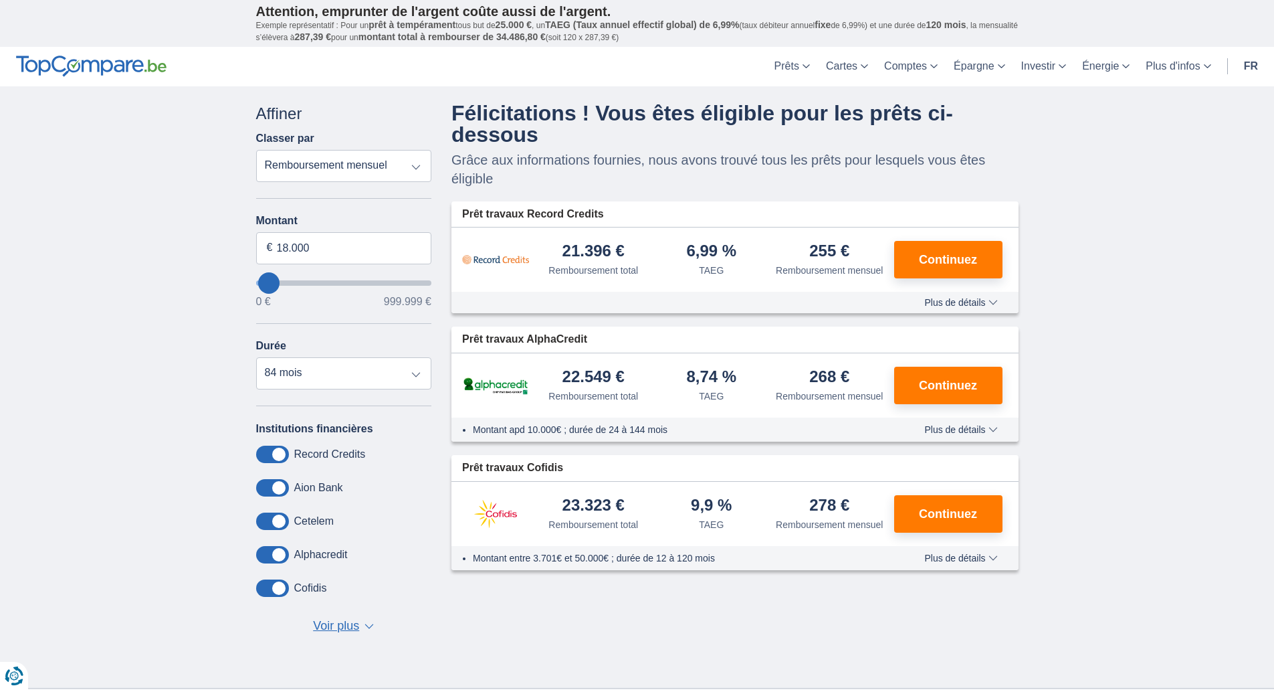
type input "18000"
click at [393, 234] on input "18.000" at bounding box center [344, 248] width 176 height 32
click at [350, 247] on input "18.000" at bounding box center [344, 248] width 176 height 32
click at [289, 245] on input "18.000" at bounding box center [344, 248] width 176 height 32
type input "20.000"
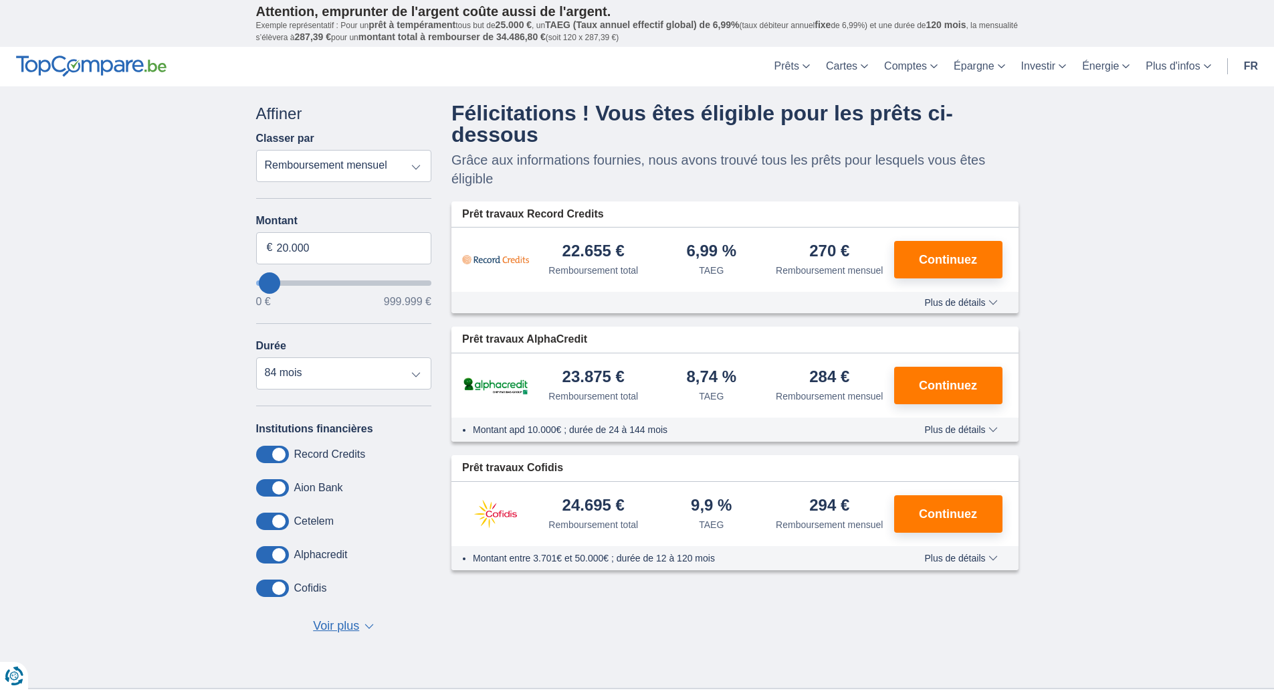
type input "20000"
click at [309, 369] on select "12 mois 18 mois 24 mois 30 mois 36 mois 42 mois 48 mois 60 mois 72 mois 84 mois" at bounding box center [344, 373] width 176 height 32
click at [284, 245] on input "20.000" at bounding box center [344, 248] width 176 height 32
type input "21.000"
type input "21000"
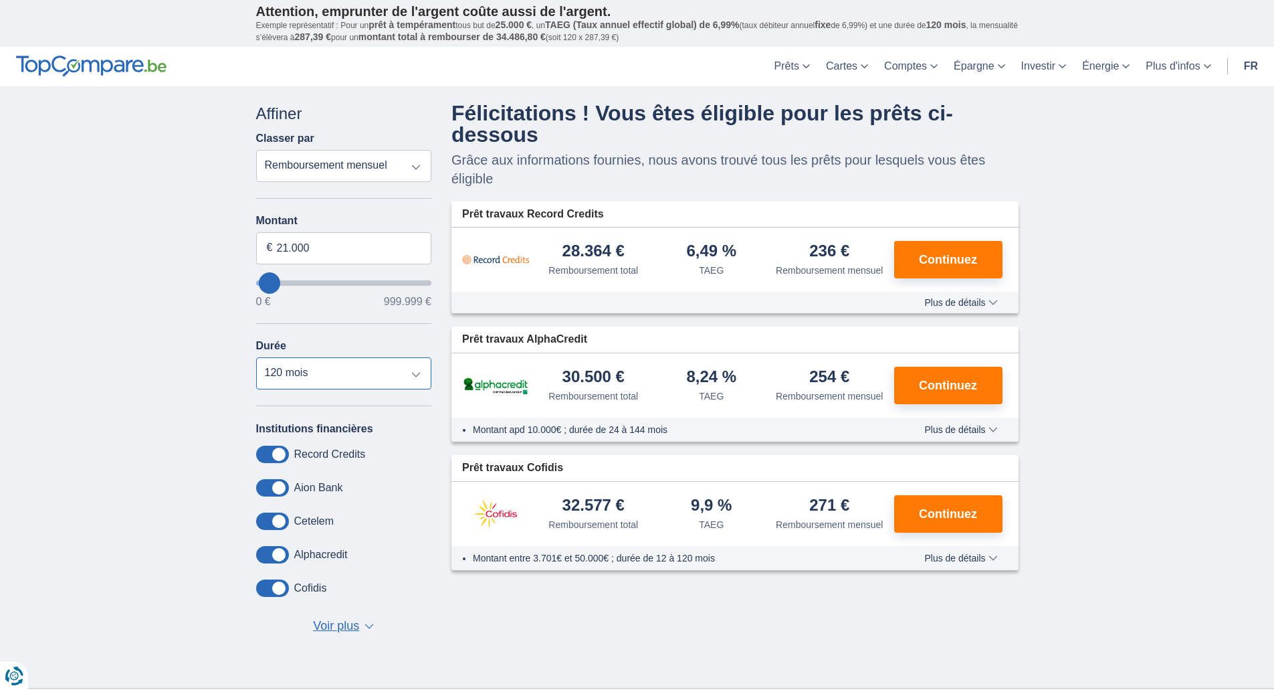
click at [324, 375] on select "12 mois 18 mois 24 mois 30 mois 36 mois 42 mois 48 mois 60 mois 72 mois 84 mois…" at bounding box center [344, 373] width 176 height 32
click at [256, 357] on select "12 mois 18 mois 24 mois 30 mois 36 mois 42 mois 48 mois 60 mois 72 mois 84 mois…" at bounding box center [344, 373] width 176 height 32
click at [330, 373] on select "12 mois 18 mois 24 mois 30 mois 36 mois 42 mois 48 mois 60 mois 72 mois 84 mois…" at bounding box center [344, 373] width 176 height 32
click at [256, 357] on select "12 mois 18 mois 24 mois 30 mois 36 mois 42 mois 48 mois 60 mois 72 mois 84 mois…" at bounding box center [344, 373] width 176 height 32
drag, startPoint x: 312, startPoint y: 375, endPoint x: 312, endPoint y: 388, distance: 12.7
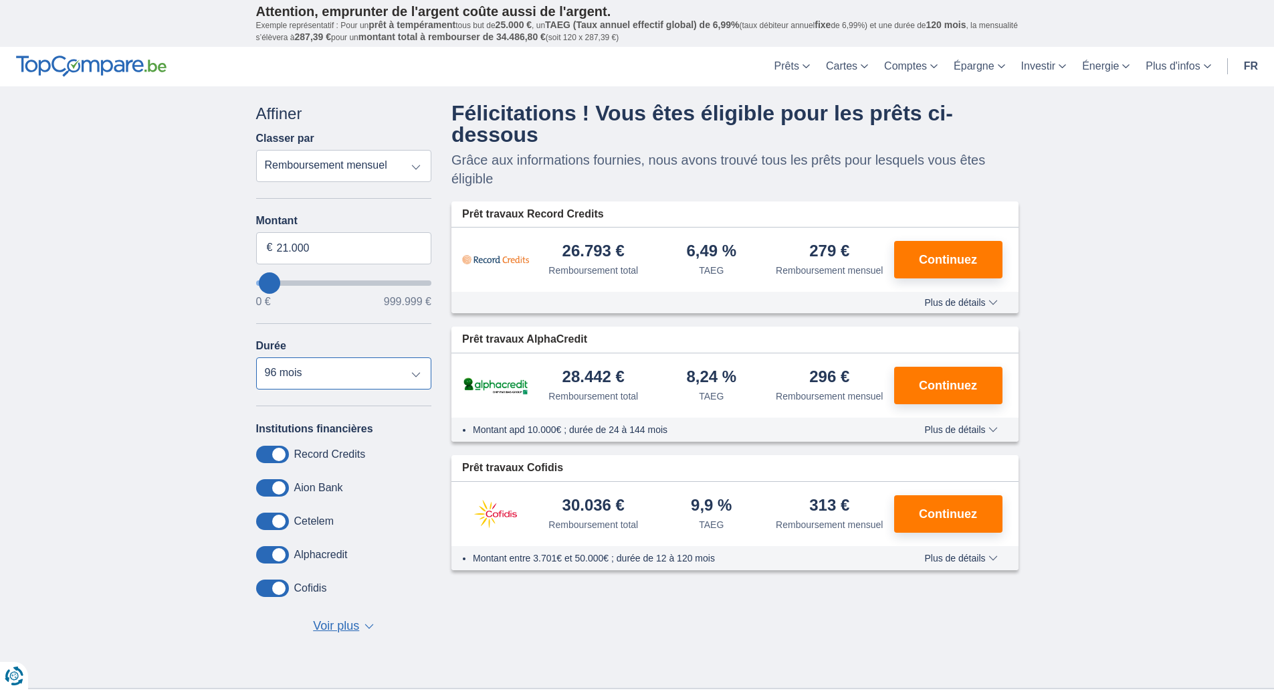
click at [312, 375] on select "12 mois 18 mois 24 mois 30 mois 36 mois 42 mois 48 mois 60 mois 72 mois 84 mois…" at bounding box center [344, 373] width 176 height 32
click at [256, 357] on select "12 mois 18 mois 24 mois 30 mois 36 mois 42 mois 48 mois 60 mois 72 mois 84 mois…" at bounding box center [344, 373] width 176 height 32
click at [300, 375] on select "12 mois 18 mois 24 mois 30 mois 36 mois 42 mois 48 mois 60 mois 72 mois 84 mois…" at bounding box center [344, 373] width 176 height 32
click at [256, 357] on select "12 mois 18 mois 24 mois 30 mois 36 mois 42 mois 48 mois 60 mois 72 mois 84 mois…" at bounding box center [344, 373] width 176 height 32
drag, startPoint x: 340, startPoint y: 378, endPoint x: 343, endPoint y: 389, distance: 11.2
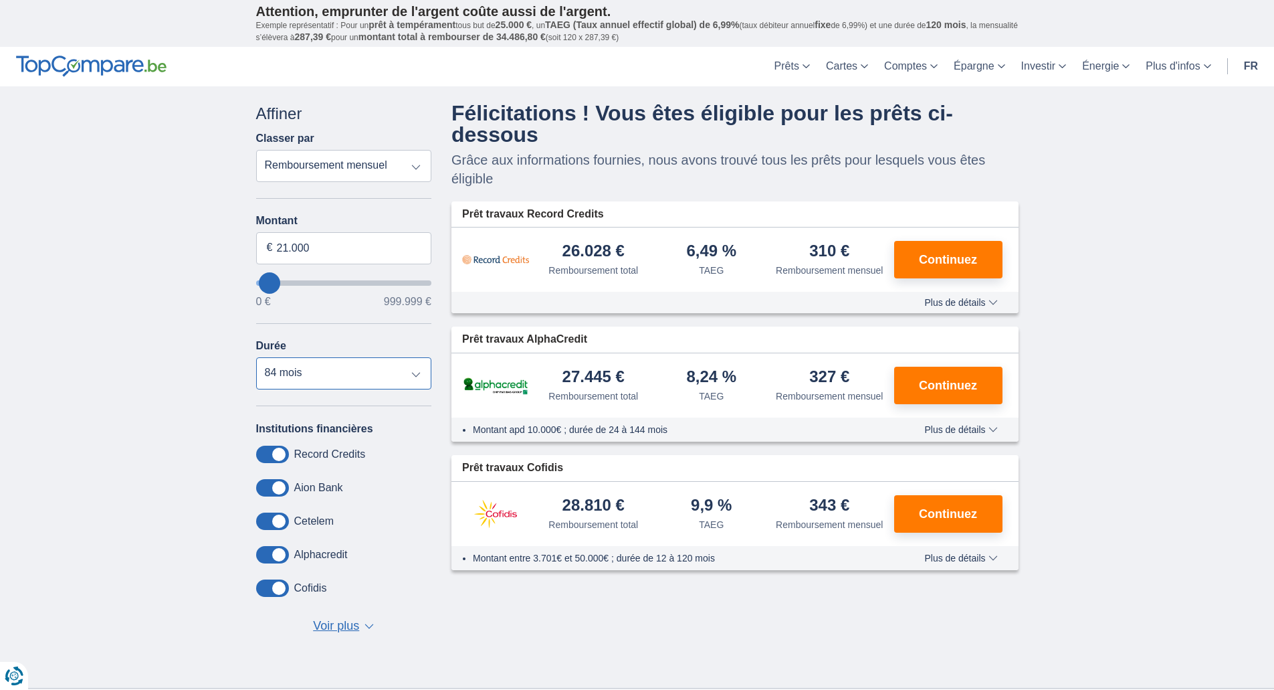
click at [336, 378] on select "12 mois 18 mois 24 mois 30 mois 36 mois 42 mois 48 mois 60 mois 72 mois 84 mois…" at bounding box center [344, 373] width 176 height 32
select select "120"
click at [256, 357] on select "12 mois 18 mois 24 mois 30 mois 36 mois 42 mois 48 mois 60 mois 72 mois 84 mois…" at bounding box center [344, 373] width 176 height 32
drag, startPoint x: 341, startPoint y: 245, endPoint x: 320, endPoint y: 250, distance: 21.3
click at [341, 245] on input "21.000" at bounding box center [344, 248] width 176 height 32
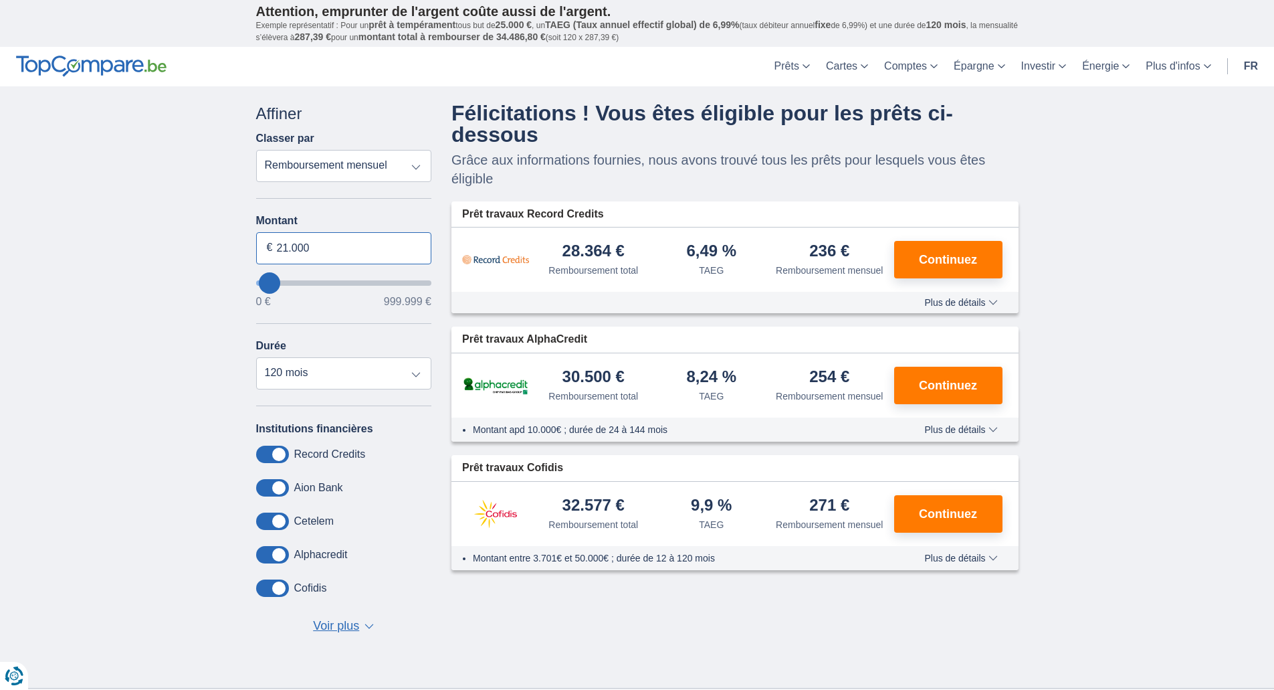
drag, startPoint x: 287, startPoint y: 245, endPoint x: 260, endPoint y: 251, distance: 28.2
click at [260, 251] on input "21.000" at bounding box center [344, 248] width 176 height 32
type input "17.000"
type input "17000"
select select "84"
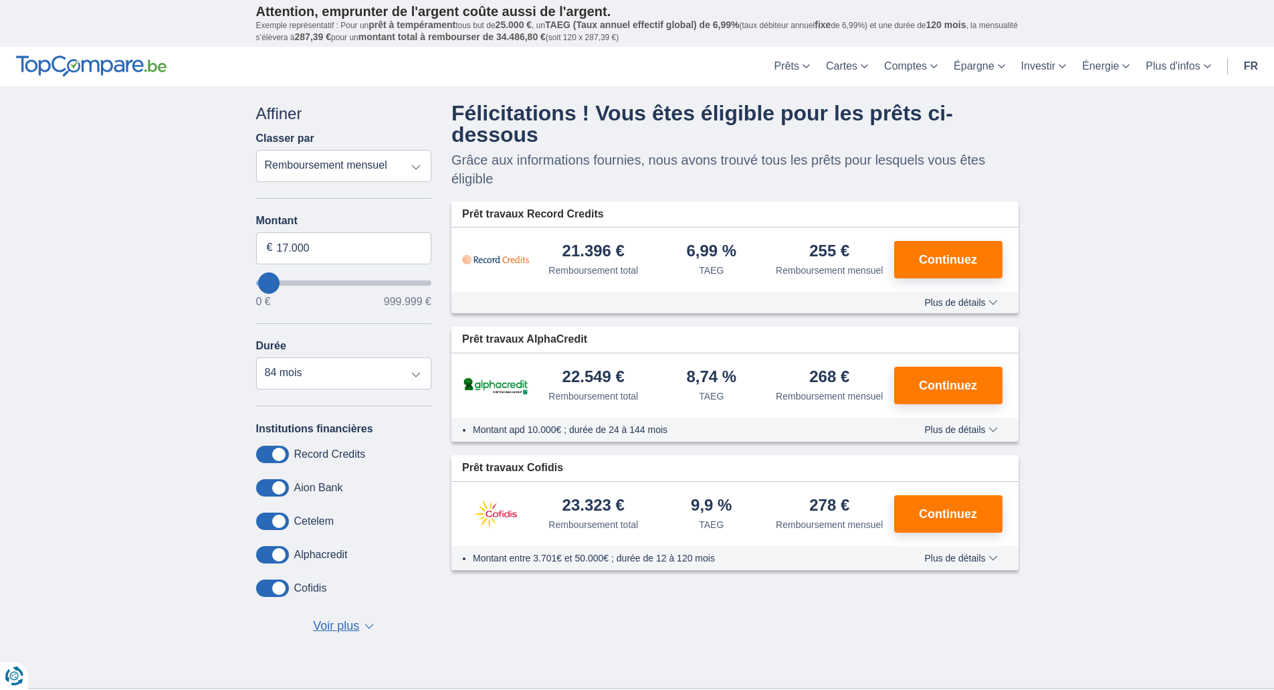
drag, startPoint x: 1129, startPoint y: 279, endPoint x: 602, endPoint y: 276, distance: 527.1
click at [1128, 279] on div "× widget.non-eligible-application.title widget.non-eligible-application.text no…" at bounding box center [637, 386] width 1274 height 601
click at [317, 375] on select "12 mois 18 mois 24 mois 30 mois 36 mois 42 mois 48 mois 60 mois 72 mois 84 mois" at bounding box center [344, 373] width 176 height 32
click at [307, 247] on input "17.000" at bounding box center [344, 248] width 176 height 32
click at [288, 249] on input "17.000" at bounding box center [344, 248] width 176 height 32
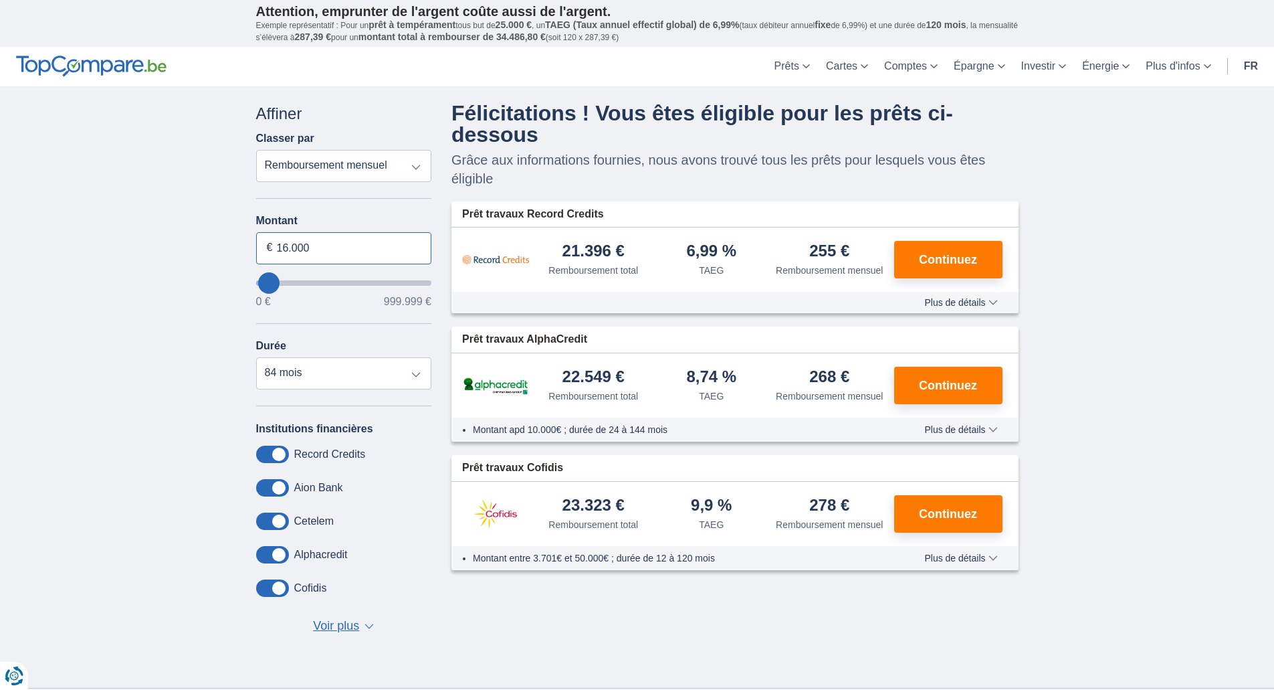
type input "16.000"
type input "16000"
click at [288, 245] on input "16.000" at bounding box center [344, 248] width 176 height 32
type input "17.000"
type input "17000"
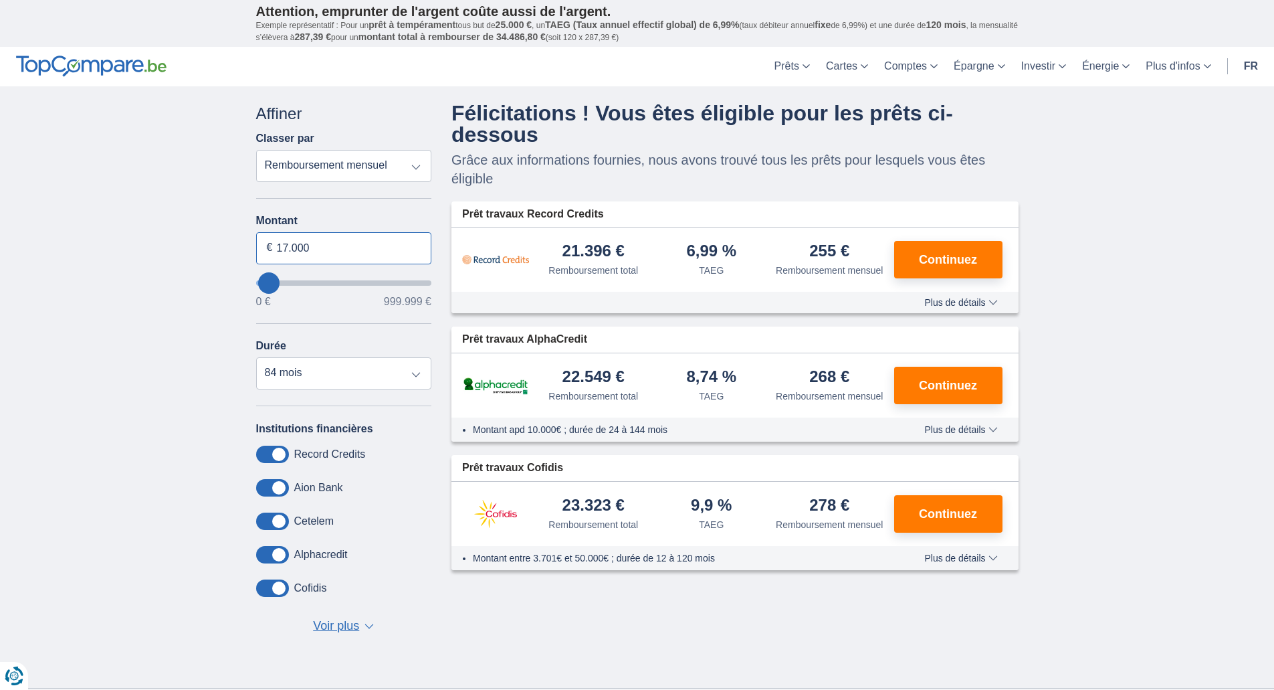
click at [326, 242] on input "17.000" at bounding box center [344, 248] width 176 height 32
type input "16.000"
type input "16000"
click at [326, 242] on input "16.000" at bounding box center [344, 248] width 176 height 32
type input "17.000"
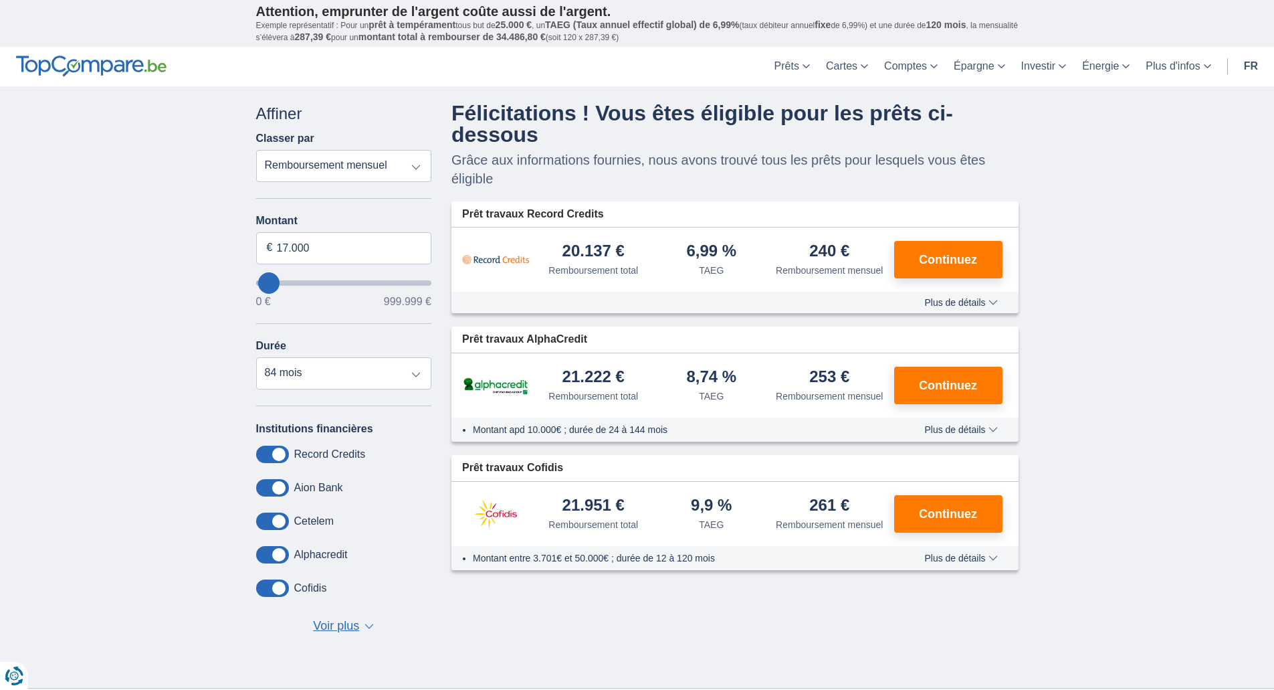
type input "17000"
click at [159, 402] on div "× widget.non-eligible-application.title widget.non-eligible-application.text no…" at bounding box center [637, 386] width 1274 height 601
click at [346, 625] on span "Voir plus" at bounding box center [336, 625] width 46 height 17
click at [934, 124] on h4 "Félicitations ! Vous êtes éligible pour les prêts ci-dessous" at bounding box center [734, 123] width 567 height 43
click at [1179, 266] on div "× widget.non-eligible-application.title widget.non-eligible-application.text no…" at bounding box center [637, 503] width 1274 height 835
